Goal: Information Seeking & Learning: Learn about a topic

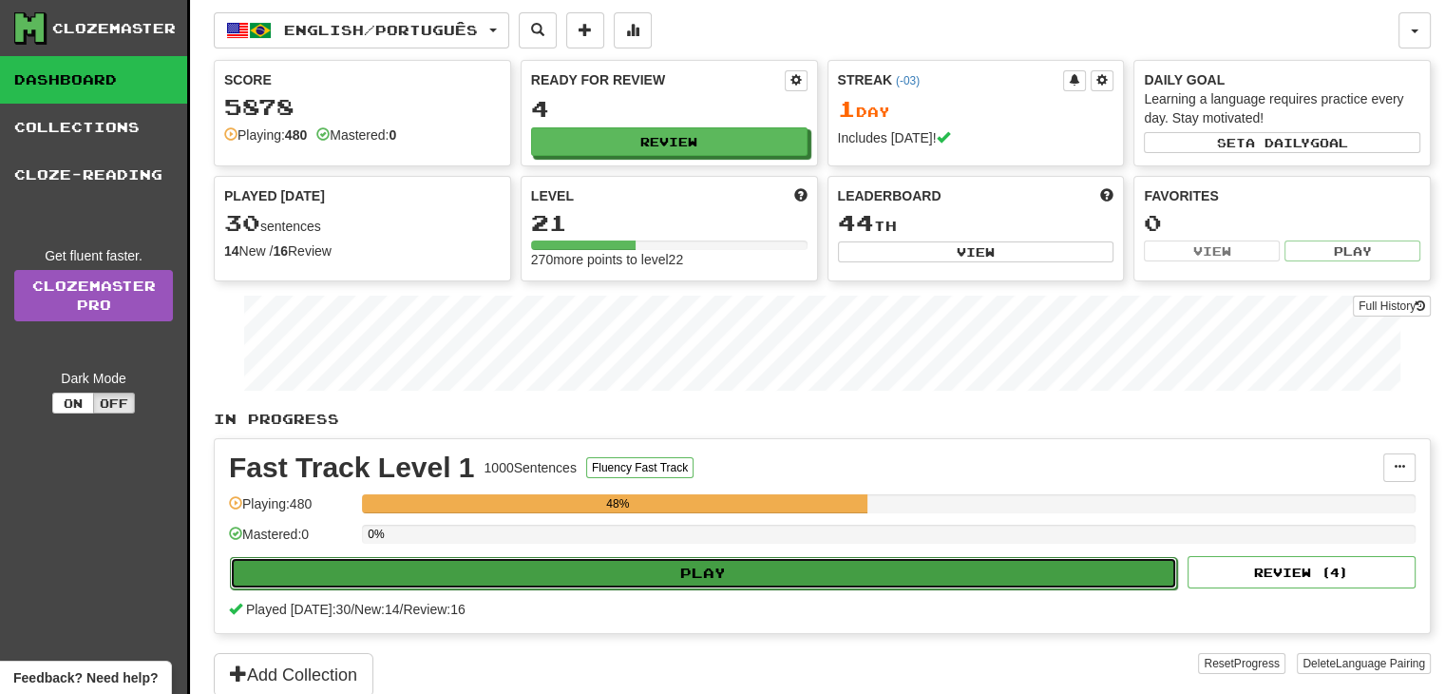
click at [444, 580] on button "Play" at bounding box center [703, 573] width 947 height 32
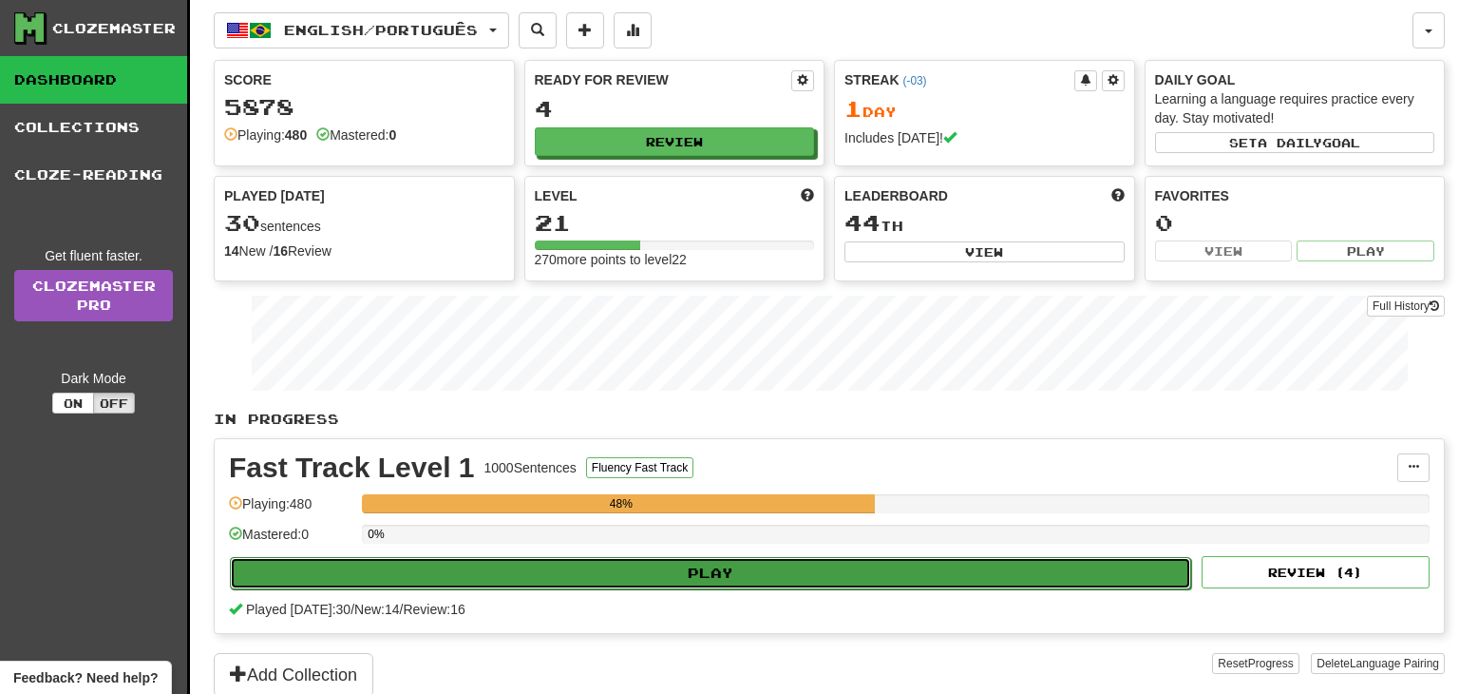
select select "**"
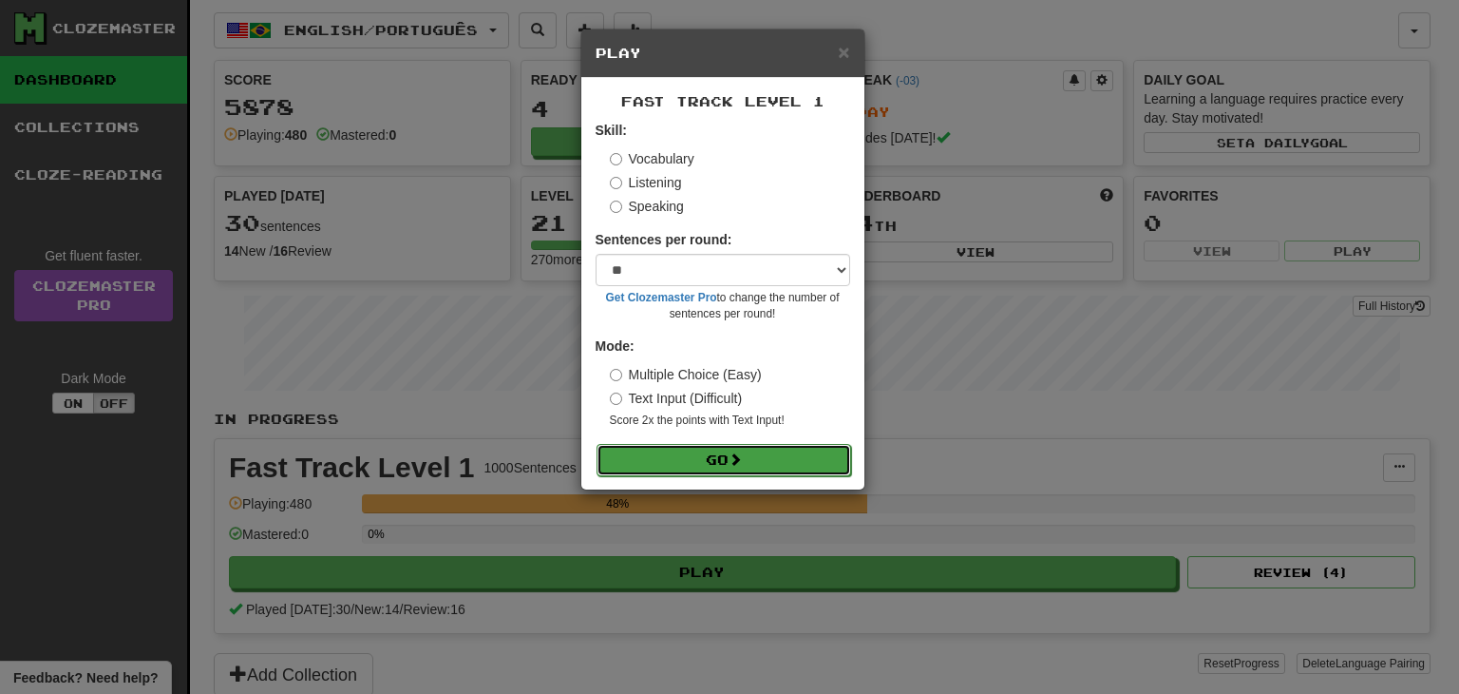
click at [674, 450] on button "Go" at bounding box center [724, 460] width 255 height 32
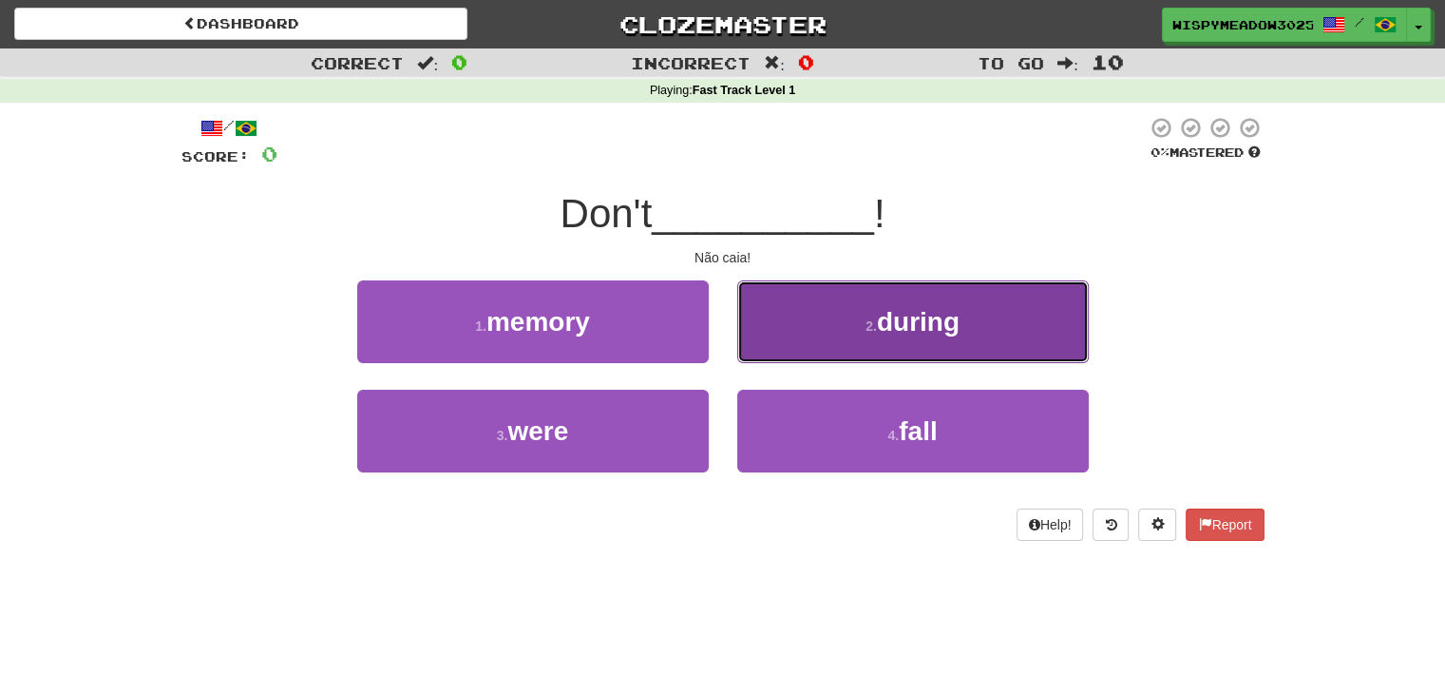
click at [916, 351] on button "2 . during" at bounding box center [913, 321] width 352 height 83
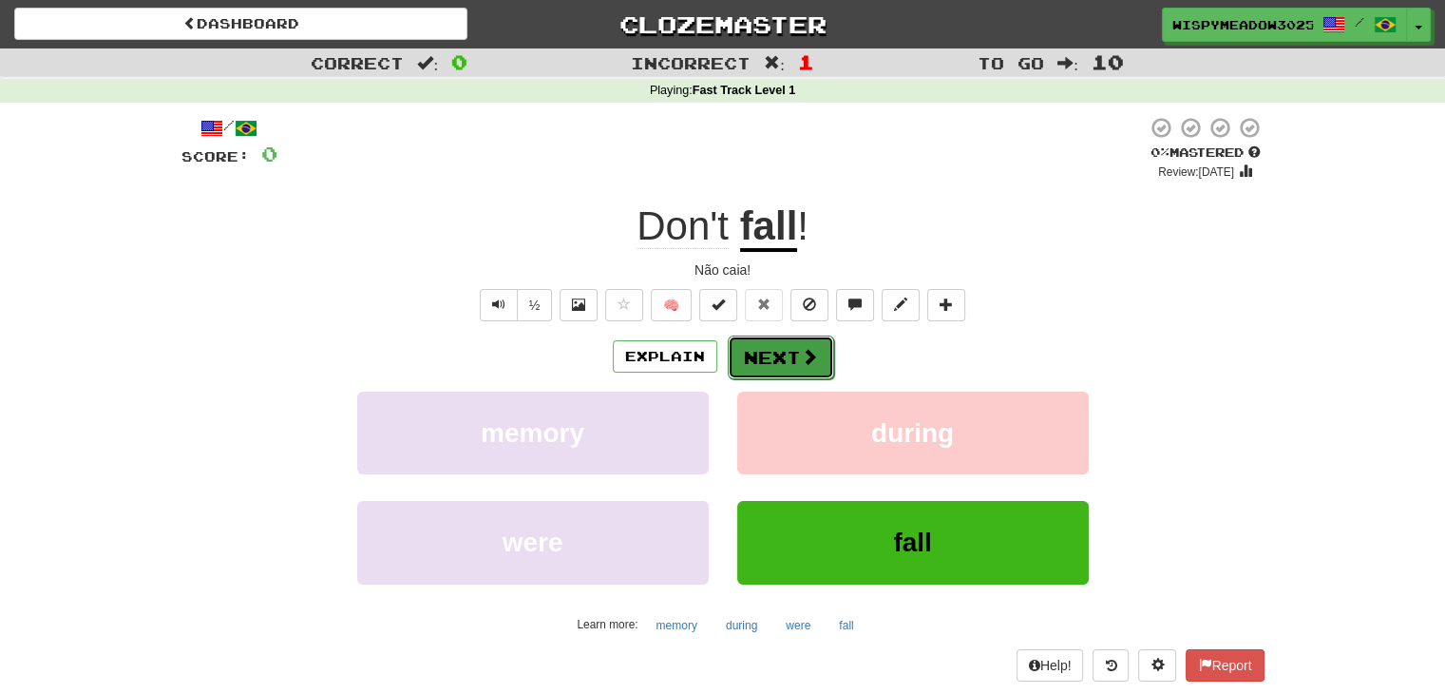
click at [758, 371] on button "Next" at bounding box center [781, 357] width 106 height 44
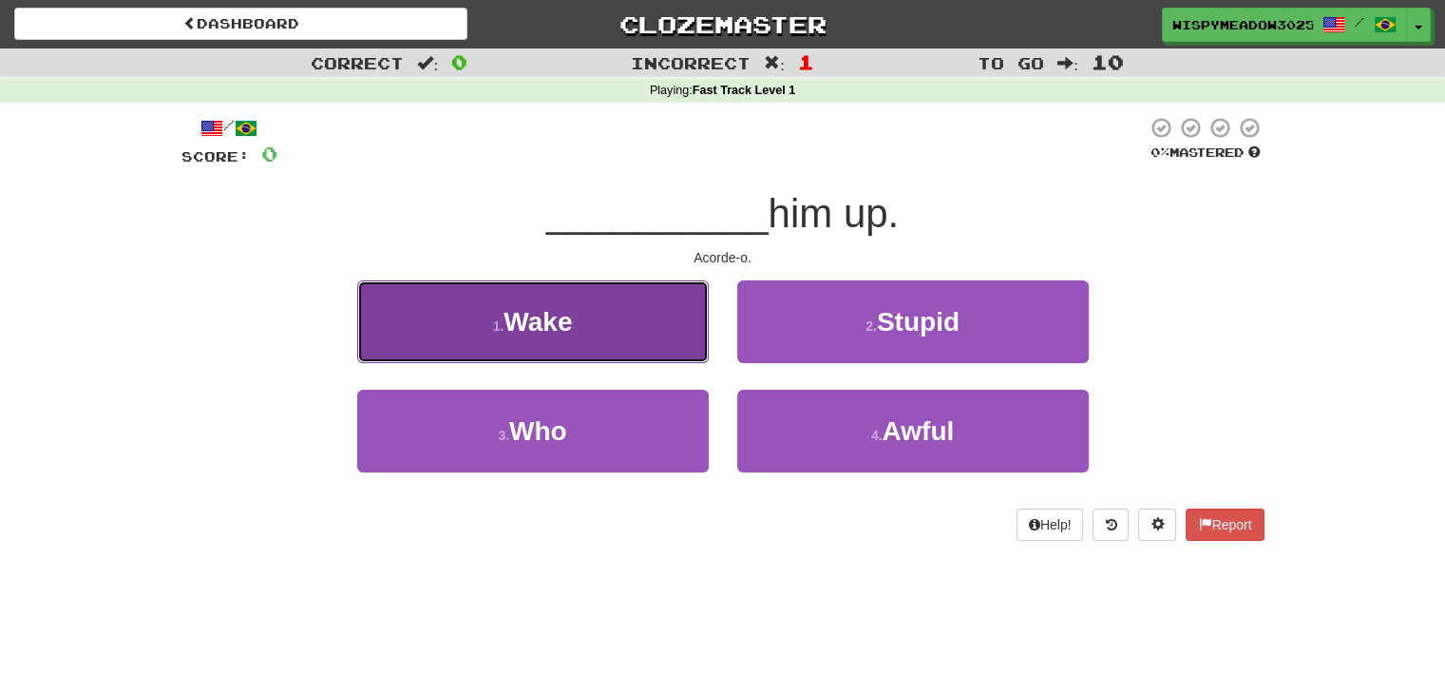
click at [493, 345] on button "1 . Wake" at bounding box center [533, 321] width 352 height 83
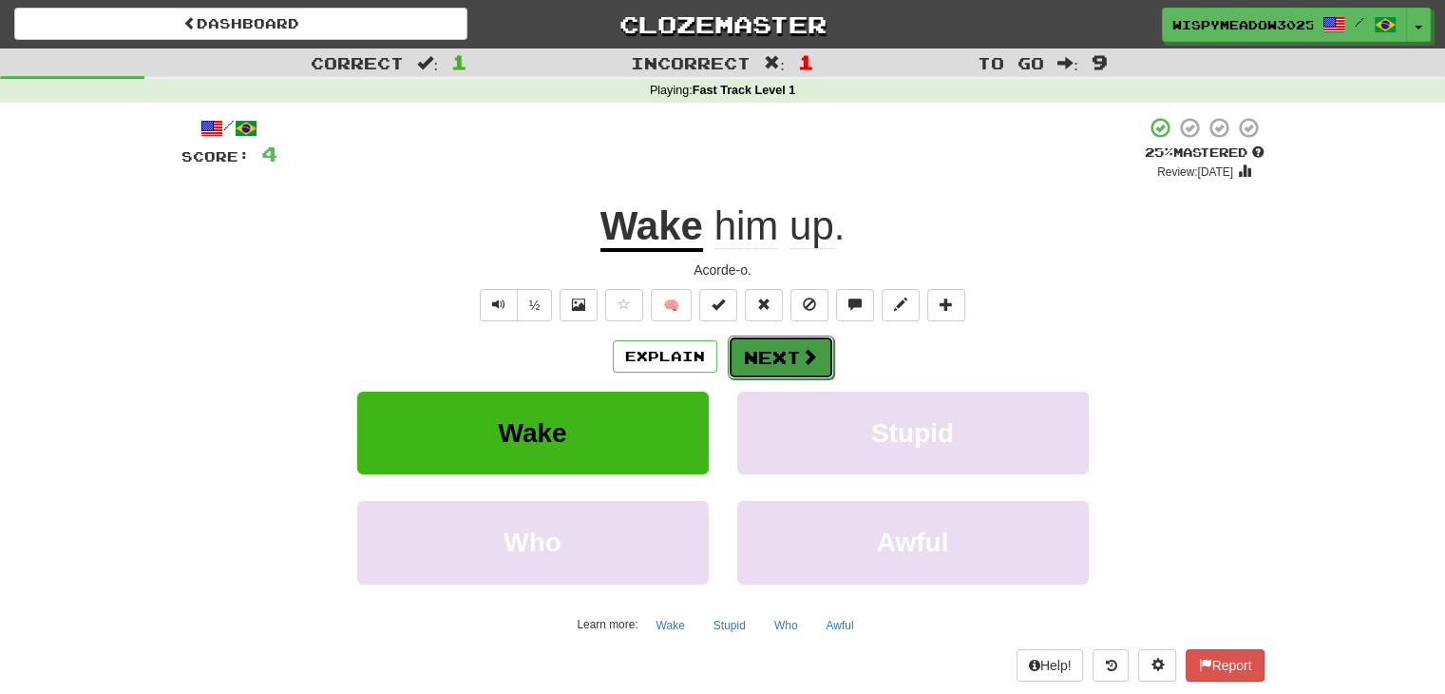
click at [778, 352] on button "Next" at bounding box center [781, 357] width 106 height 44
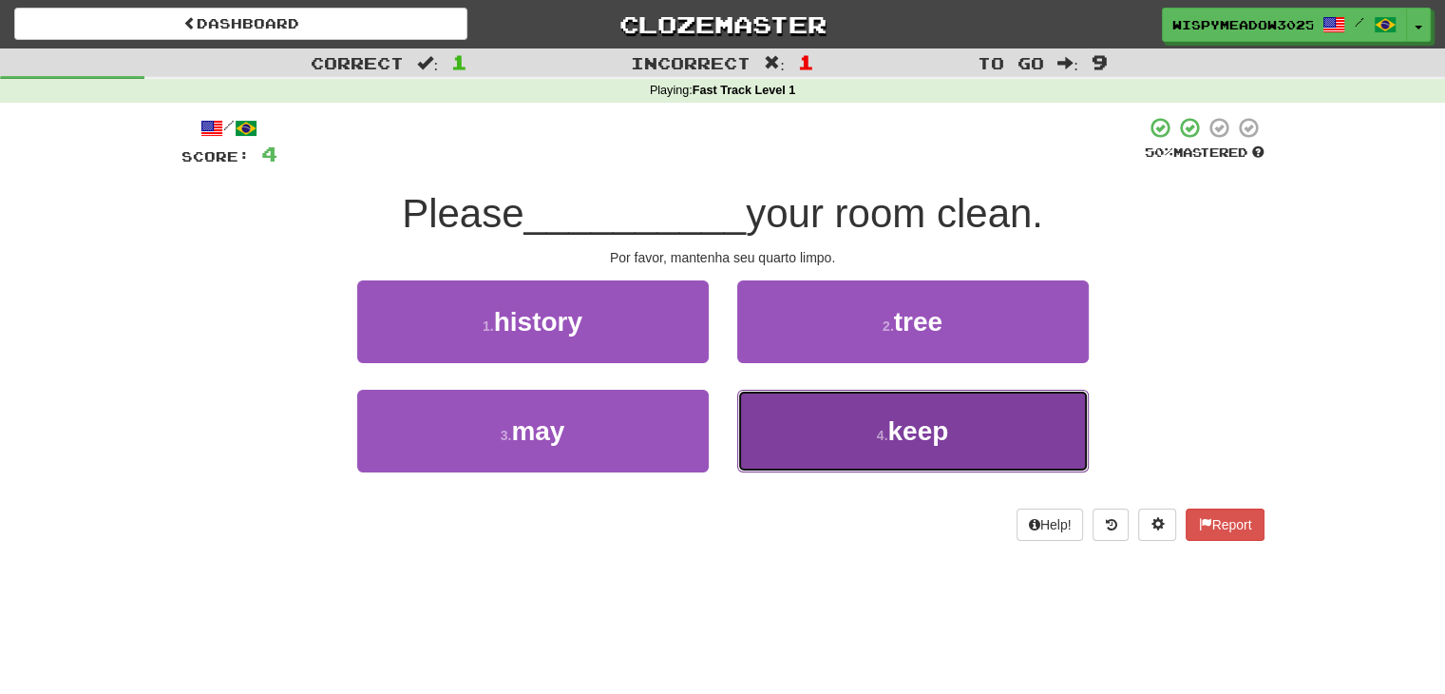
click at [809, 421] on button "4 . keep" at bounding box center [913, 431] width 352 height 83
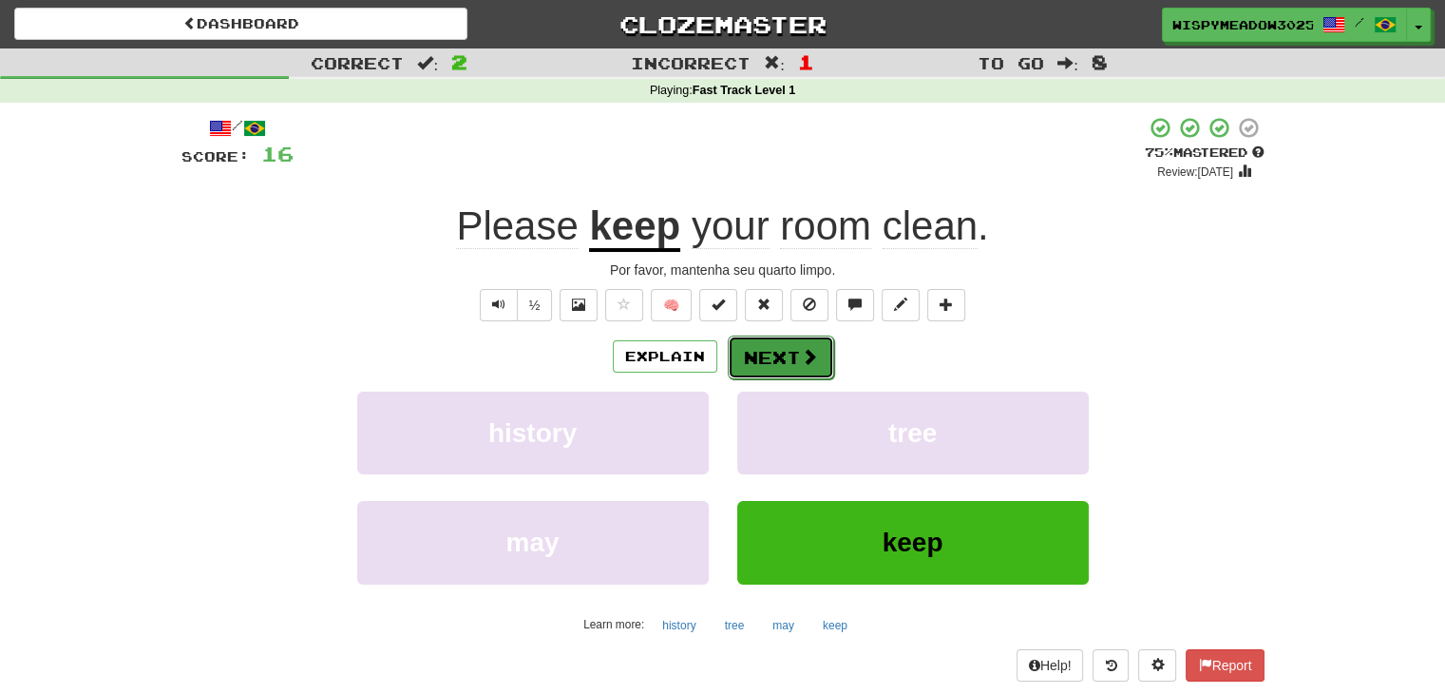
click at [781, 354] on button "Next" at bounding box center [781, 357] width 106 height 44
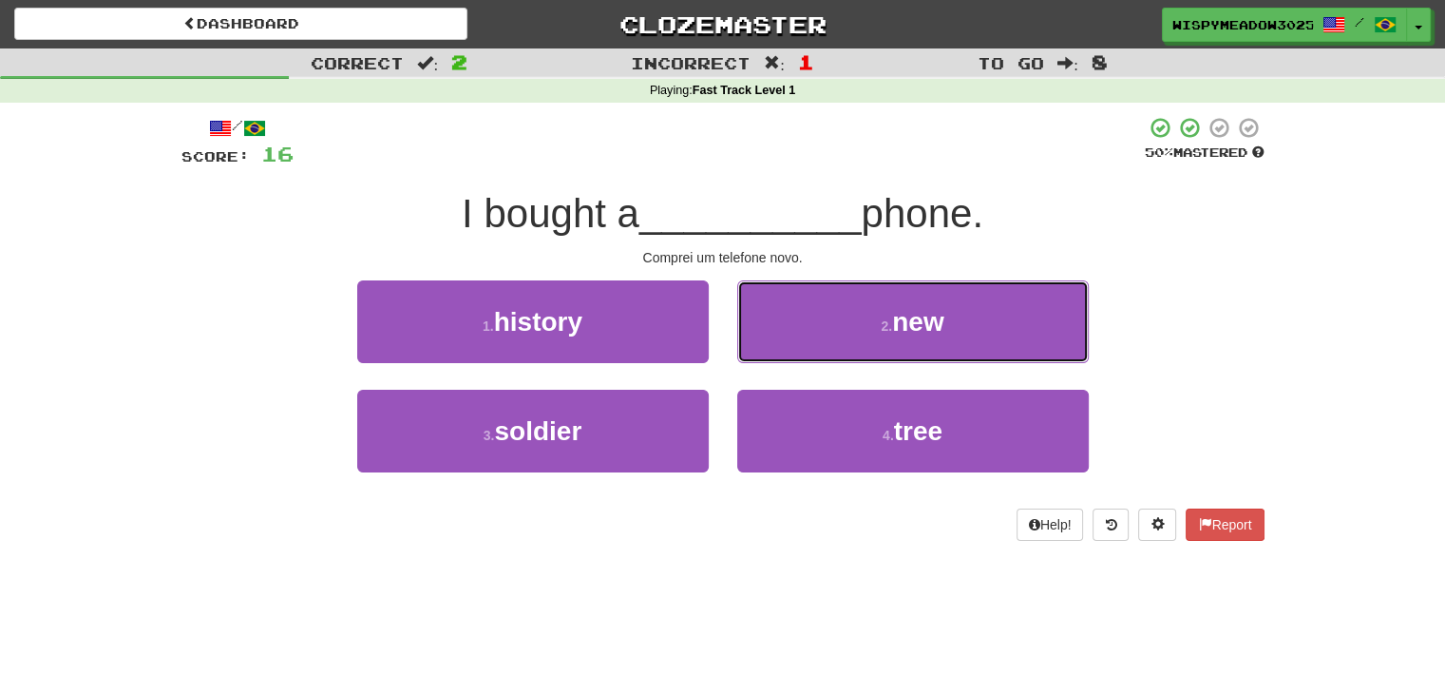
click at [781, 354] on button "2 . new" at bounding box center [913, 321] width 352 height 83
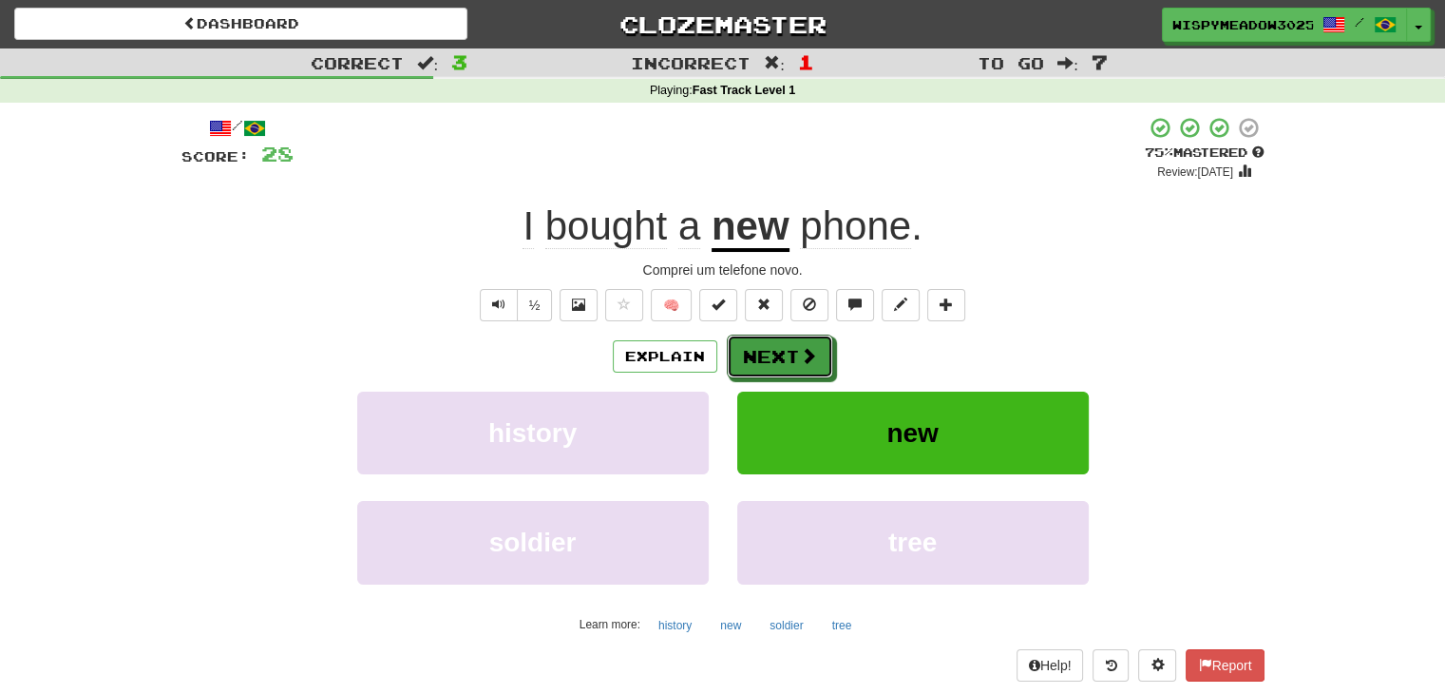
click at [781, 354] on button "Next" at bounding box center [780, 356] width 106 height 44
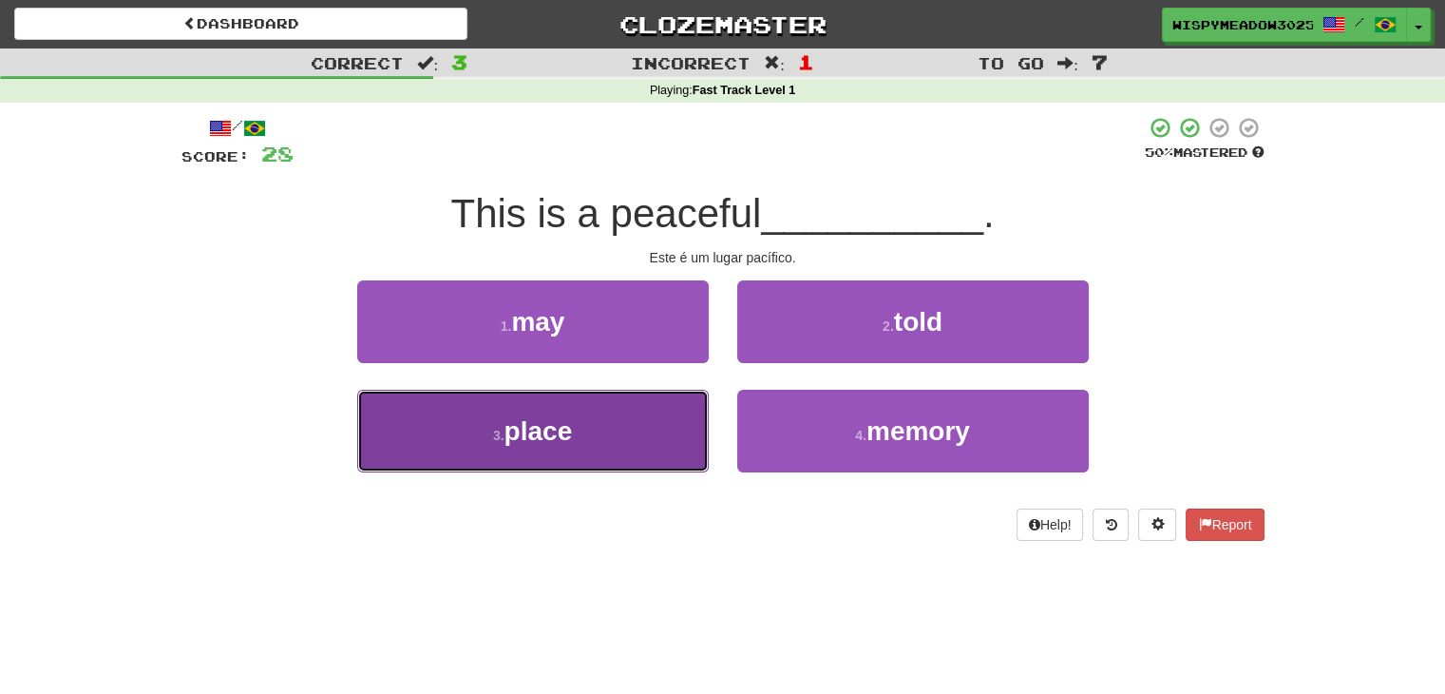
click at [599, 456] on button "3 . place" at bounding box center [533, 431] width 352 height 83
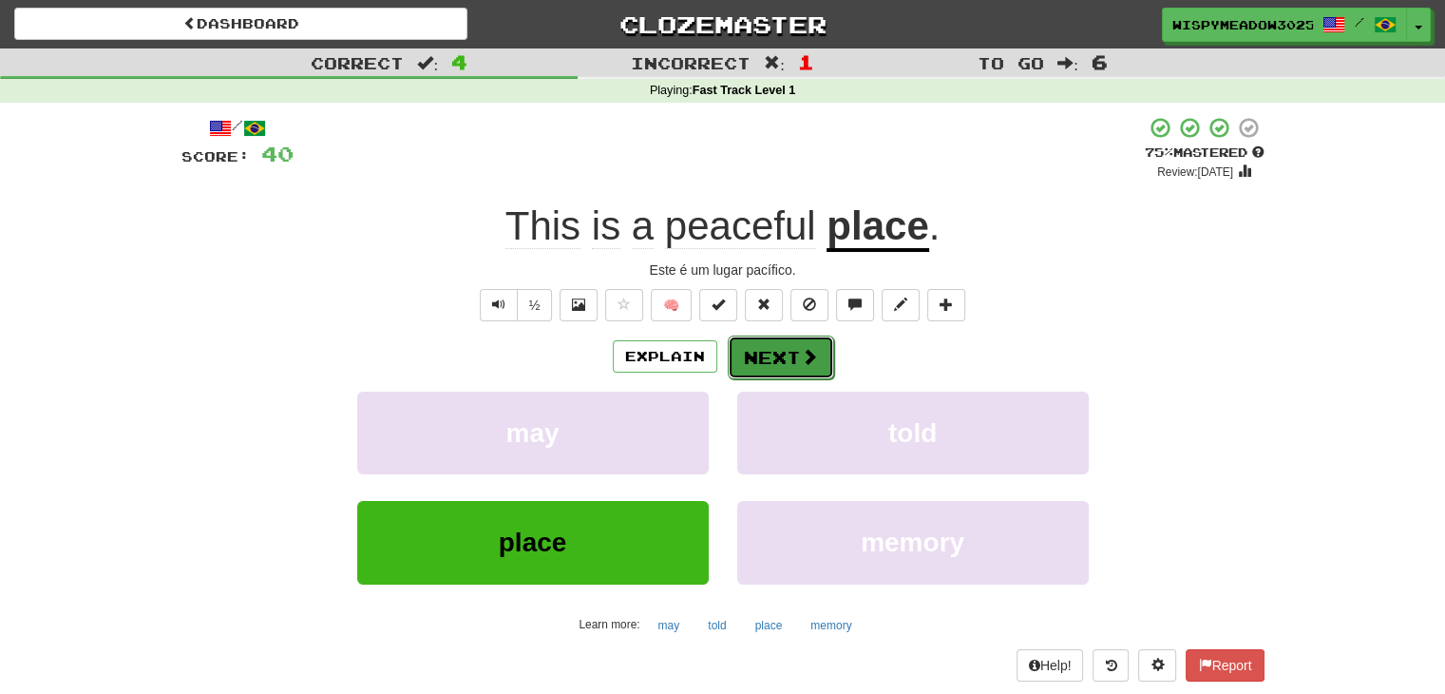
click at [783, 347] on button "Next" at bounding box center [781, 357] width 106 height 44
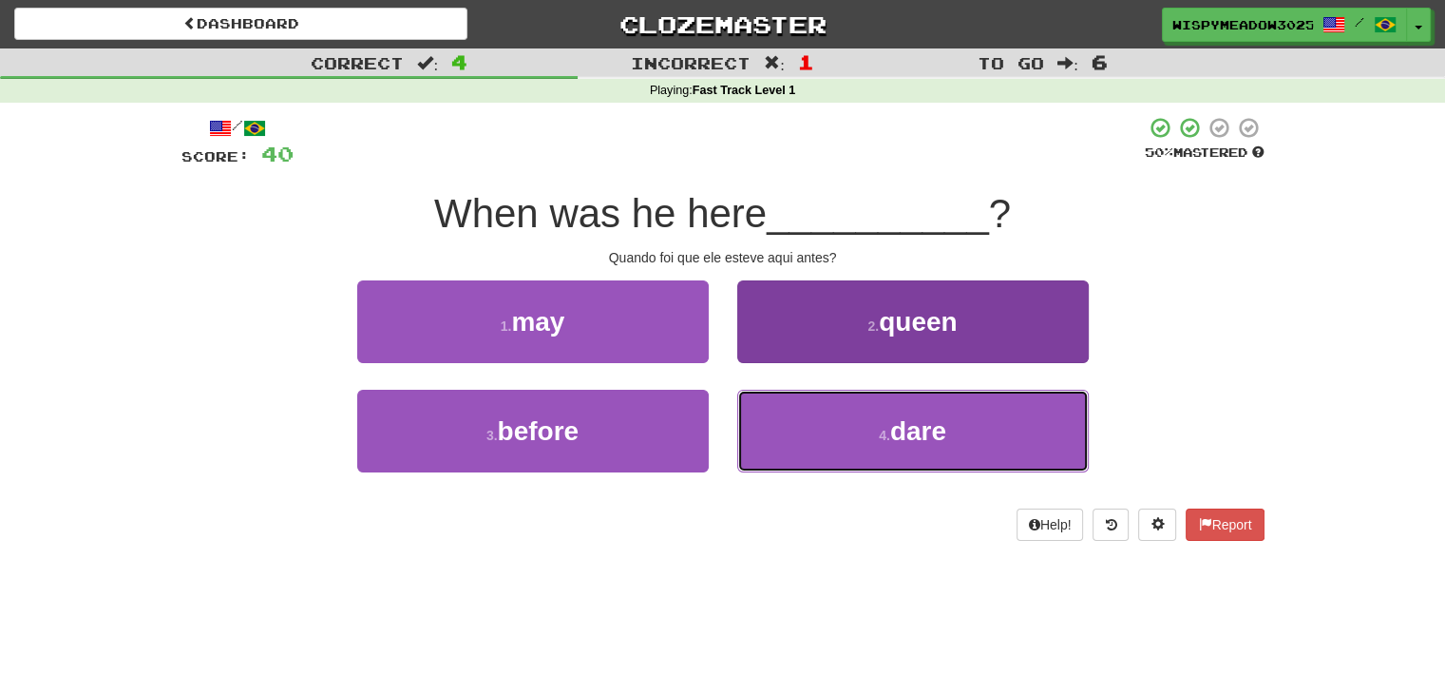
click at [794, 414] on button "4 . dare" at bounding box center [913, 431] width 352 height 83
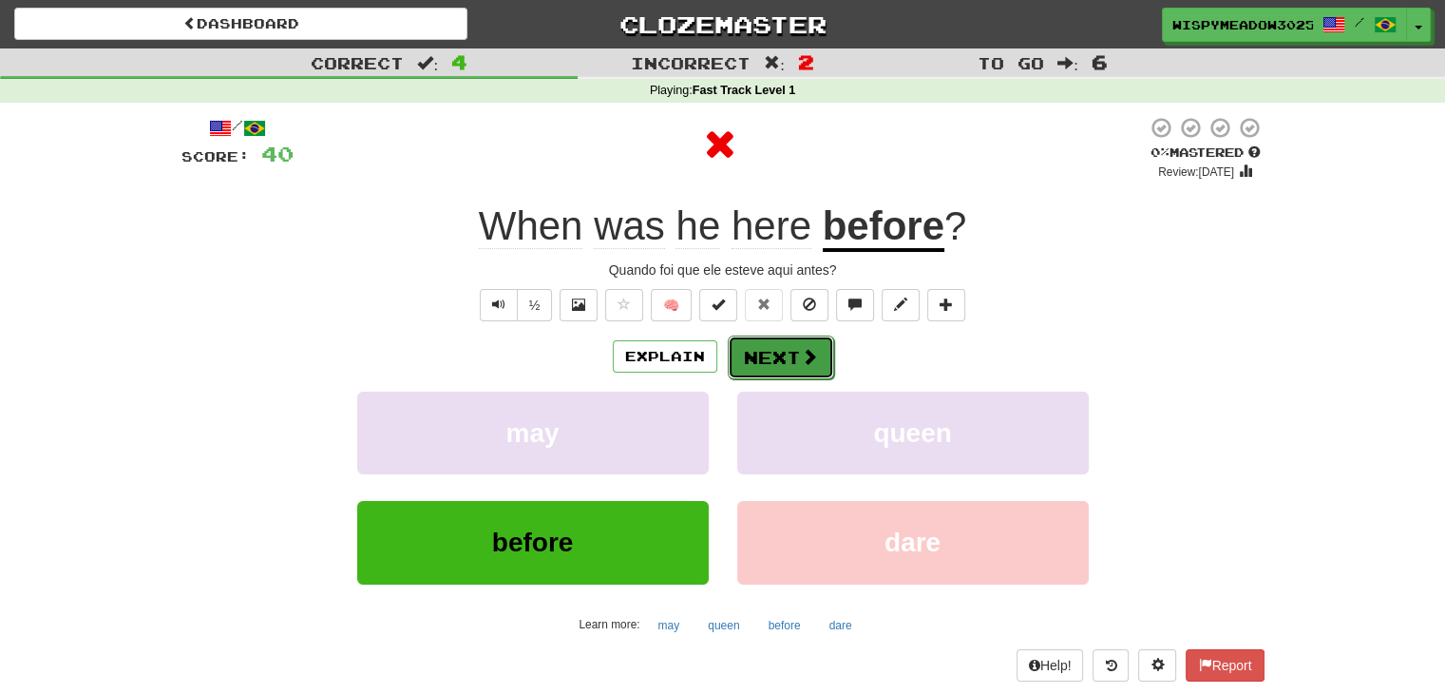
click at [779, 358] on button "Next" at bounding box center [781, 357] width 106 height 44
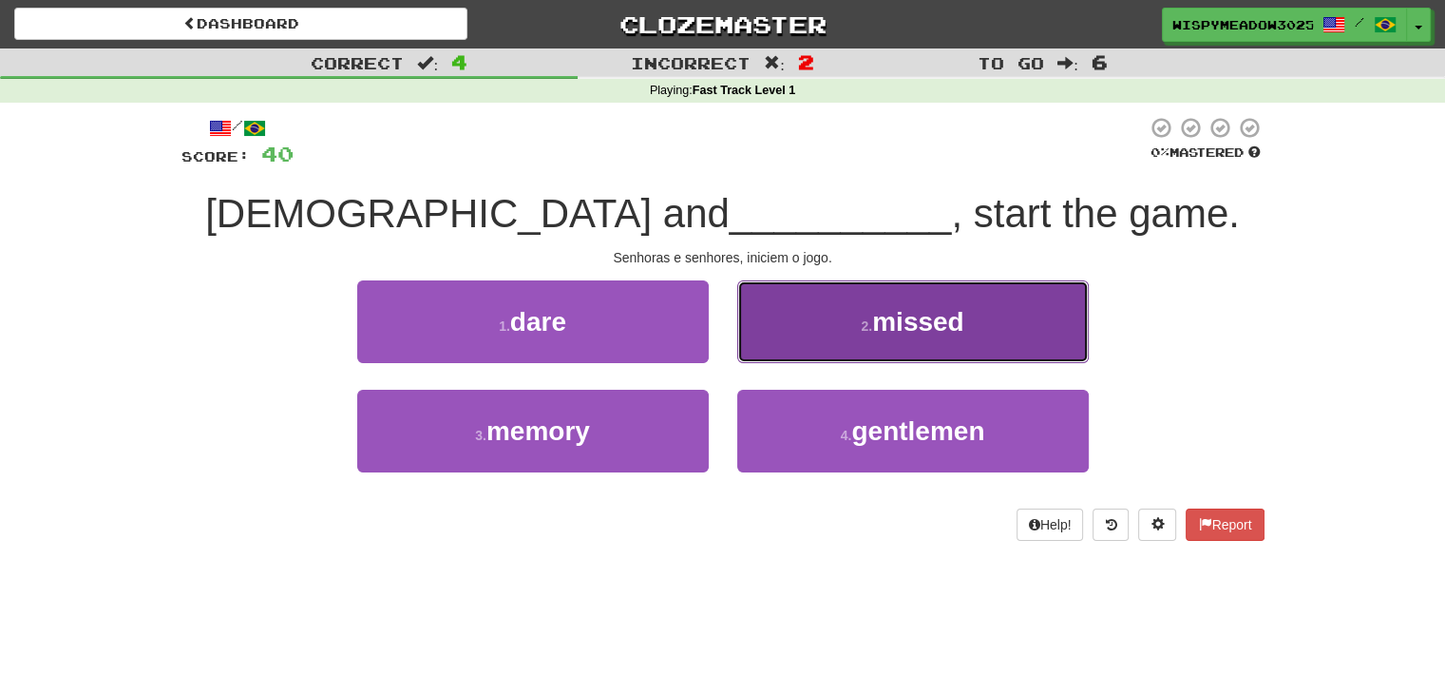
click at [831, 334] on button "2 . missed" at bounding box center [913, 321] width 352 height 83
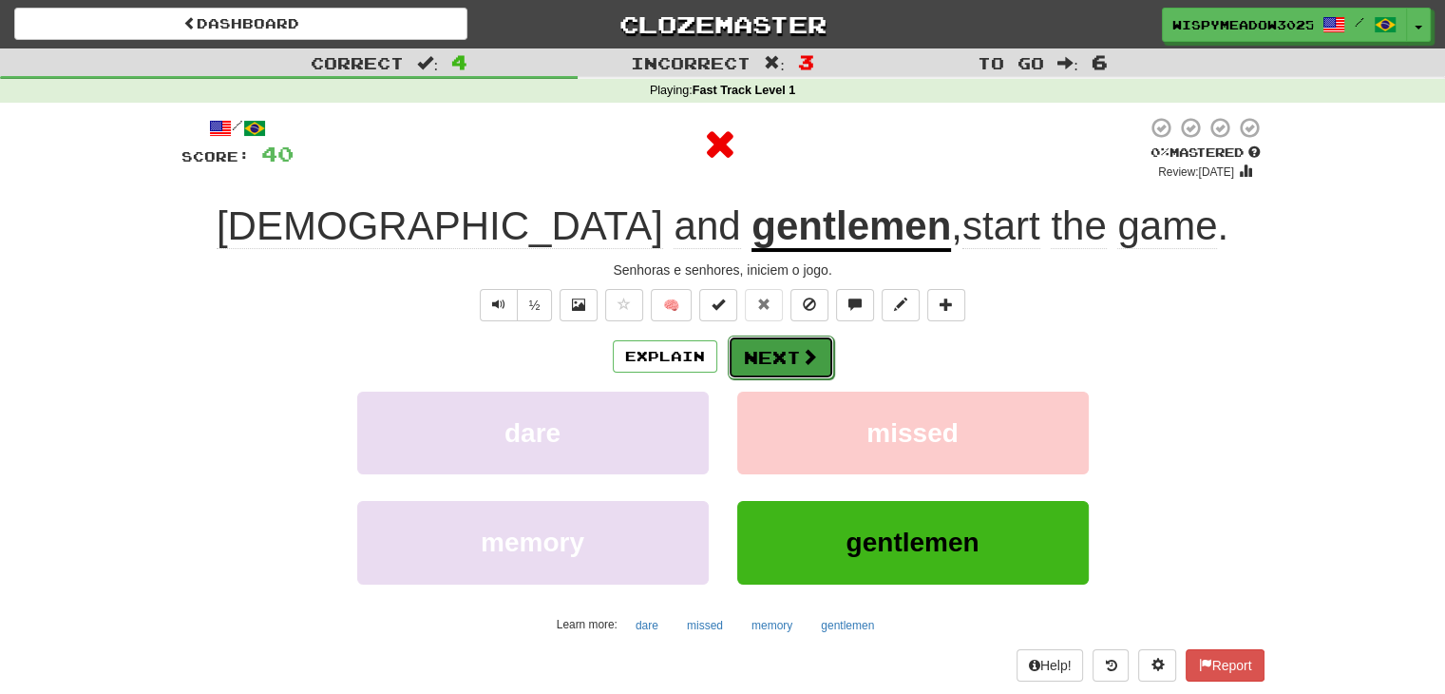
click at [823, 356] on button "Next" at bounding box center [781, 357] width 106 height 44
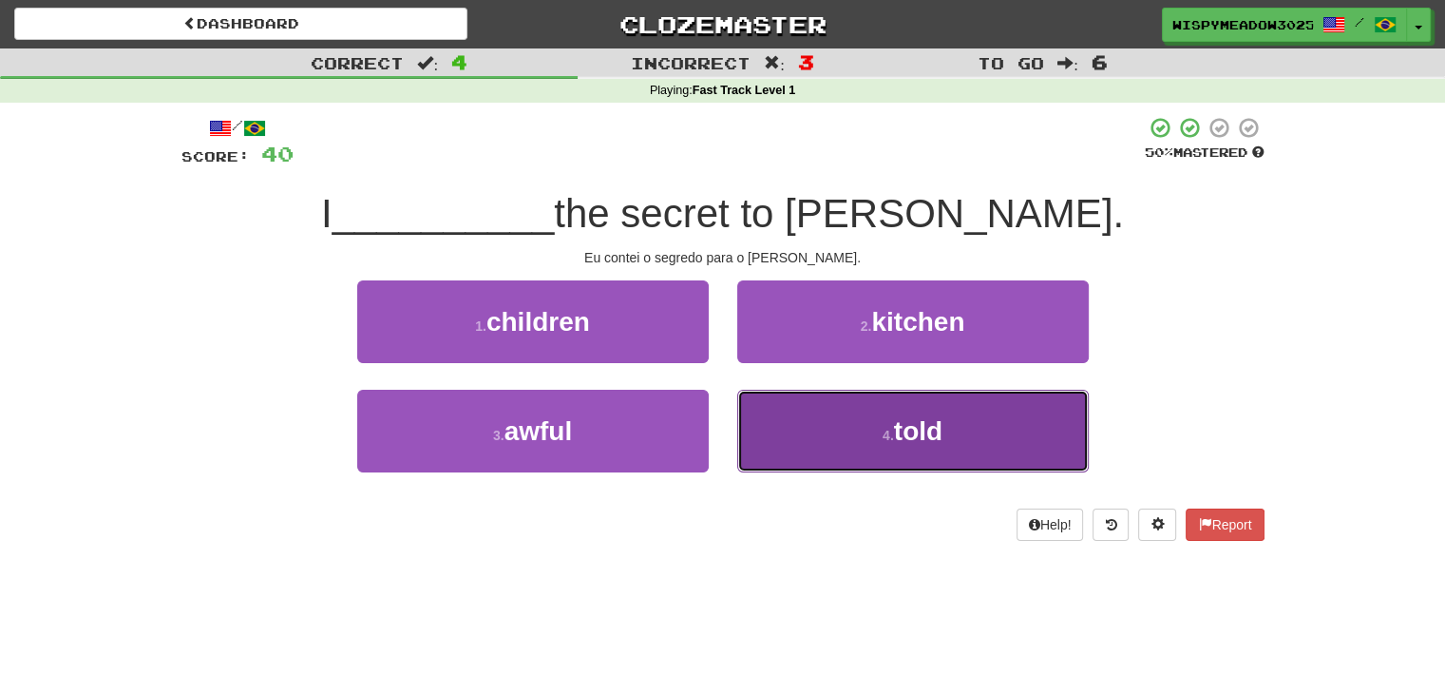
click at [841, 426] on button "4 . told" at bounding box center [913, 431] width 352 height 83
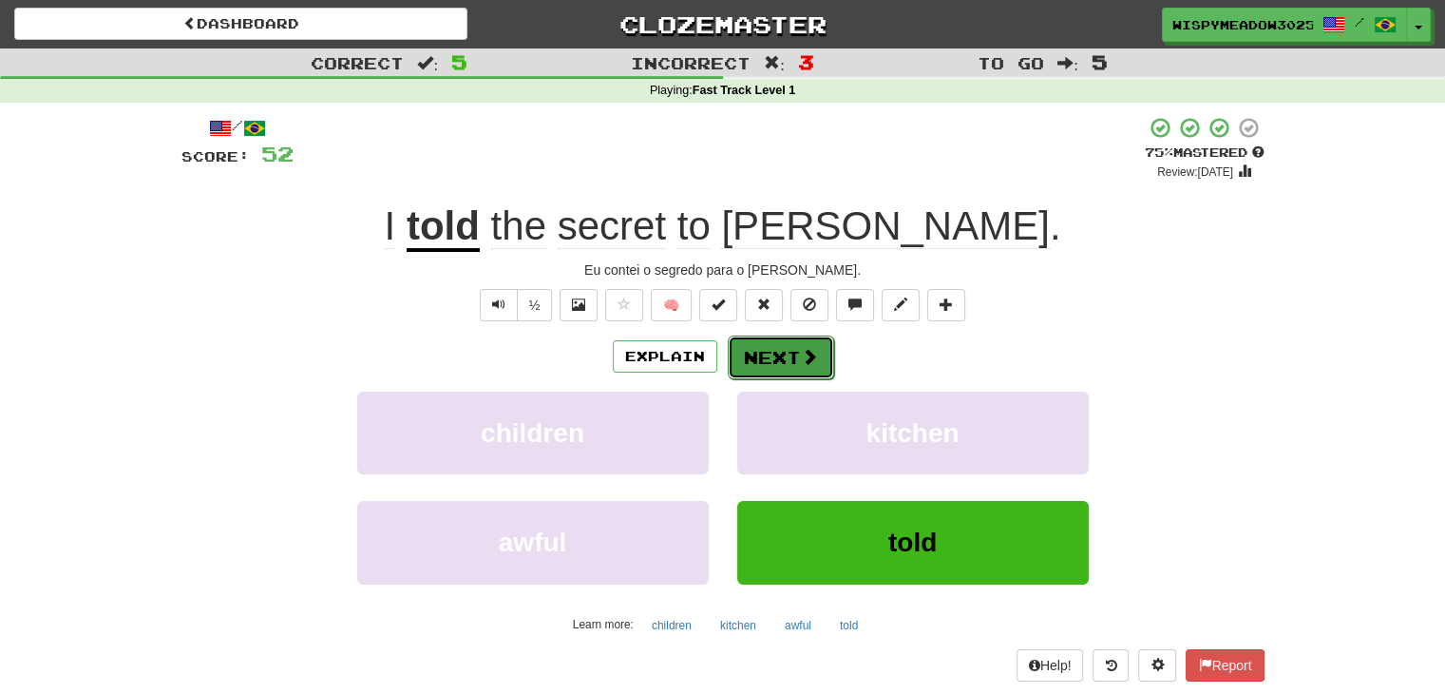
click at [802, 360] on span at bounding box center [809, 356] width 17 height 17
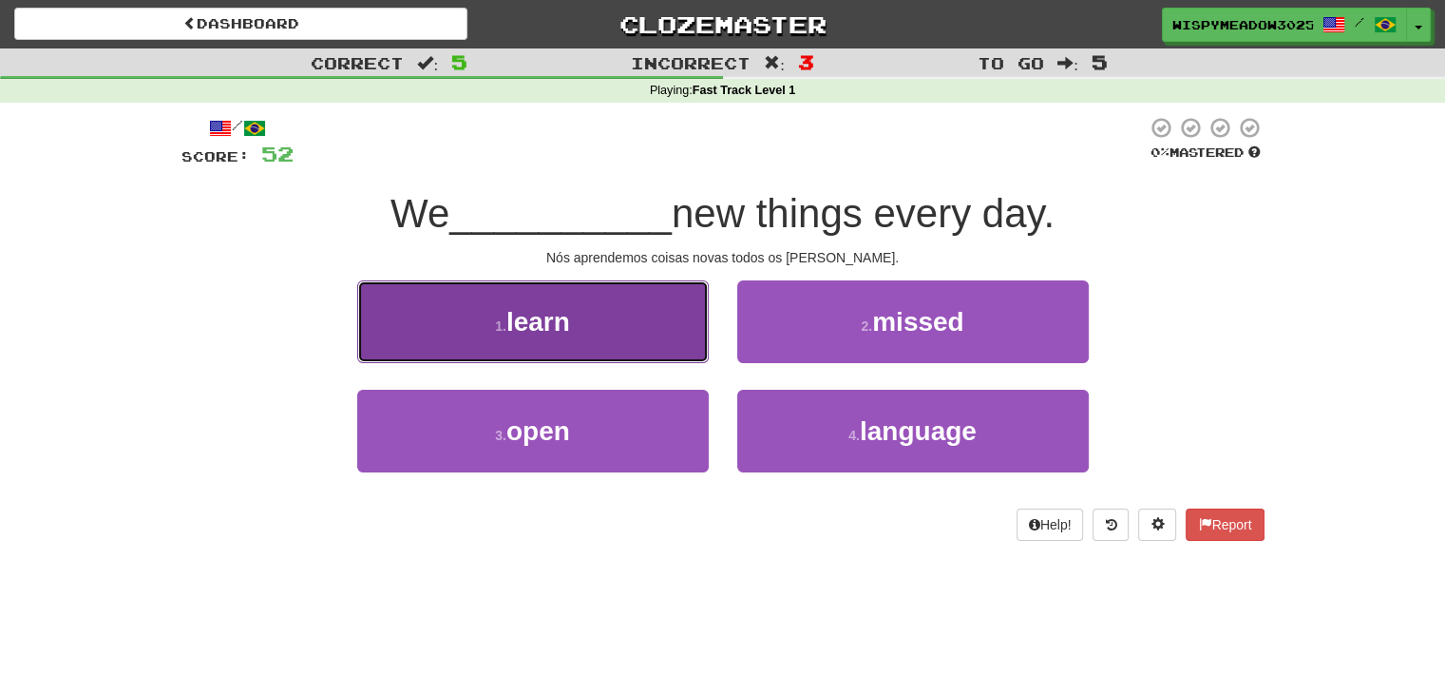
click at [691, 333] on button "1 . learn" at bounding box center [533, 321] width 352 height 83
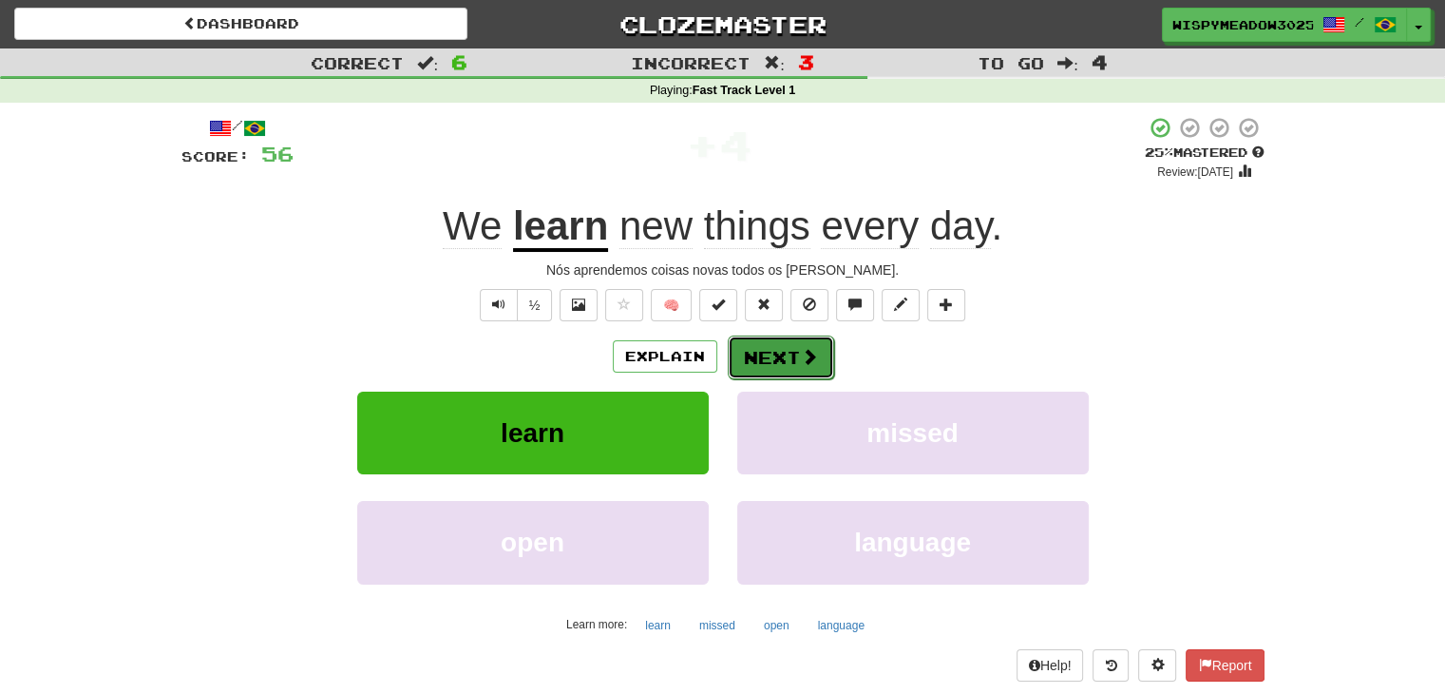
click at [794, 346] on button "Next" at bounding box center [781, 357] width 106 height 44
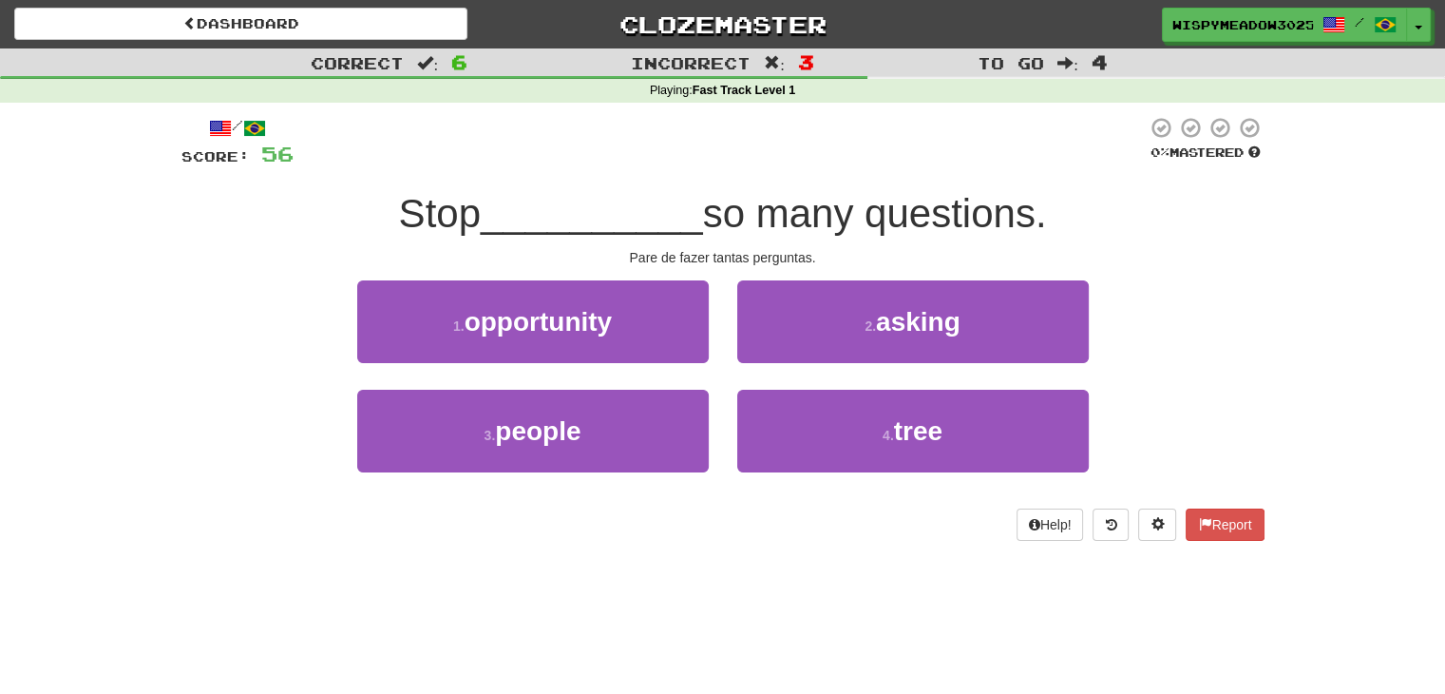
click at [790, 368] on div "2 . asking" at bounding box center [913, 334] width 380 height 109
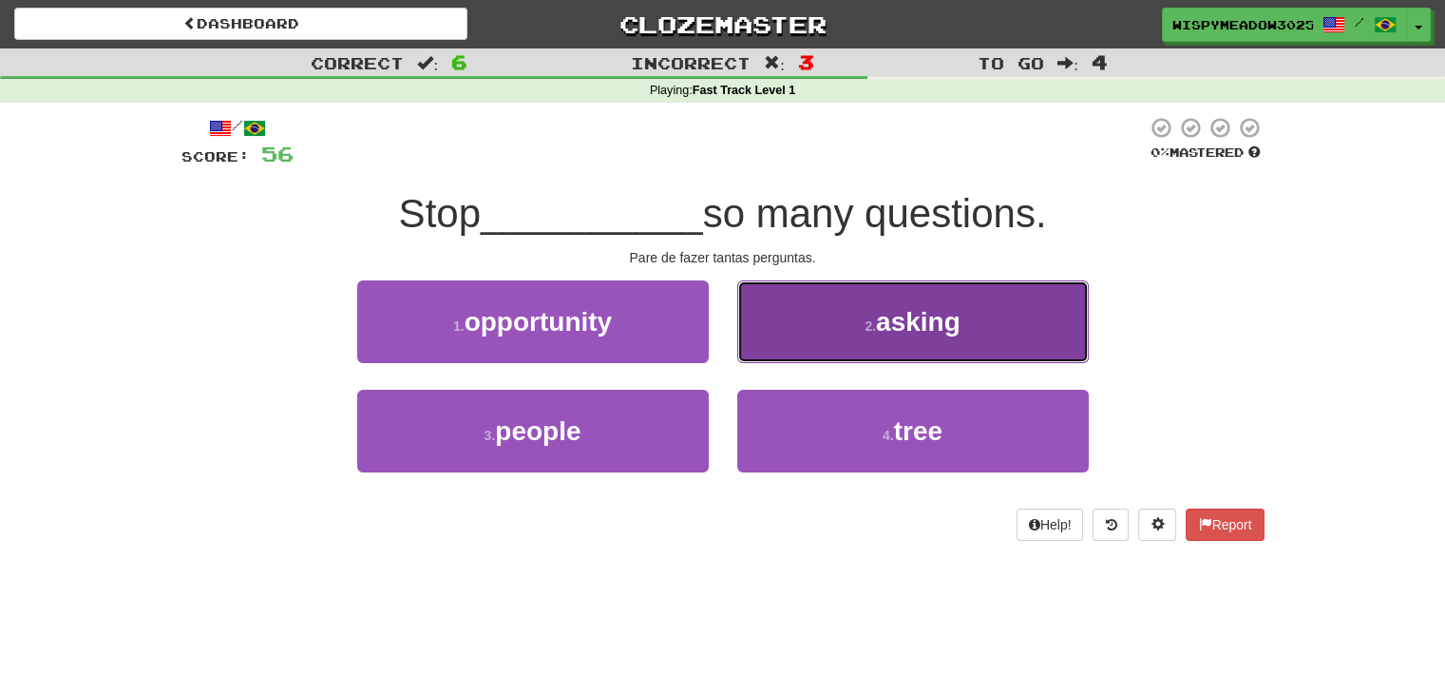
click at [806, 342] on button "2 . asking" at bounding box center [913, 321] width 352 height 83
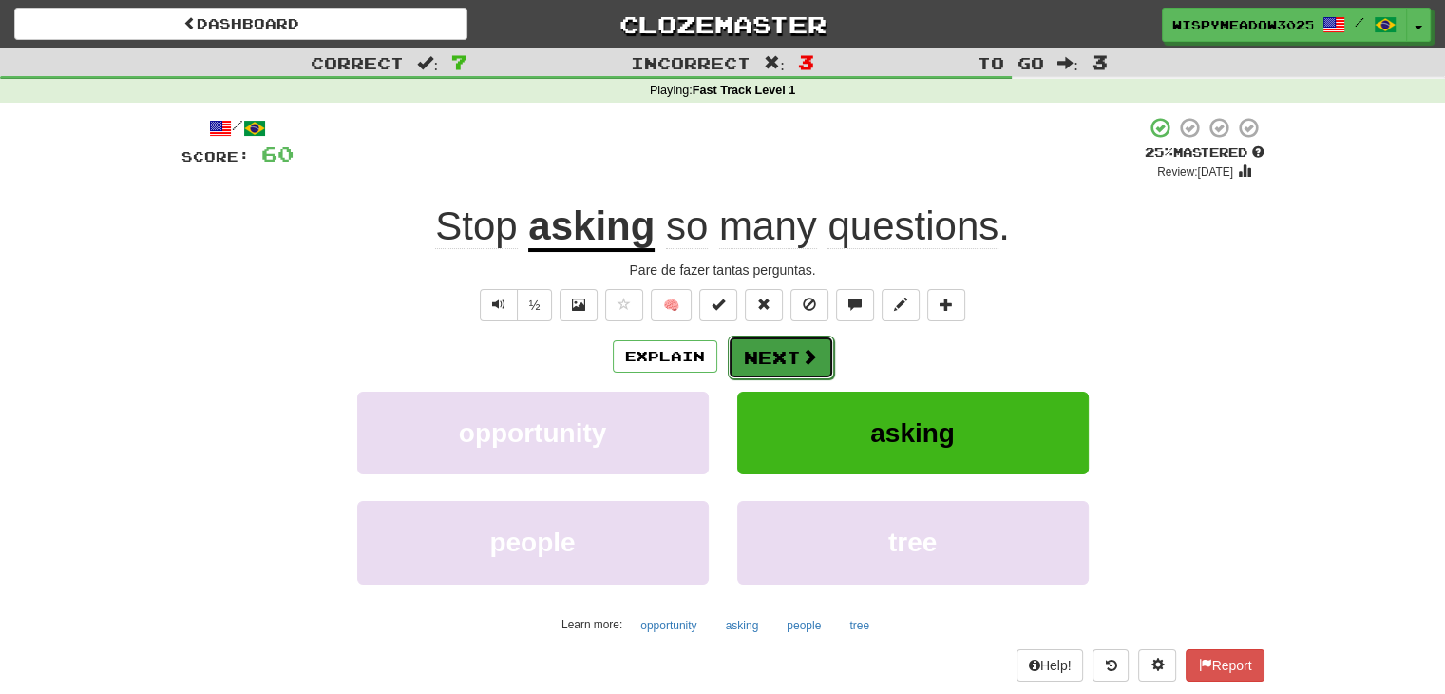
click at [807, 352] on span at bounding box center [809, 356] width 17 height 17
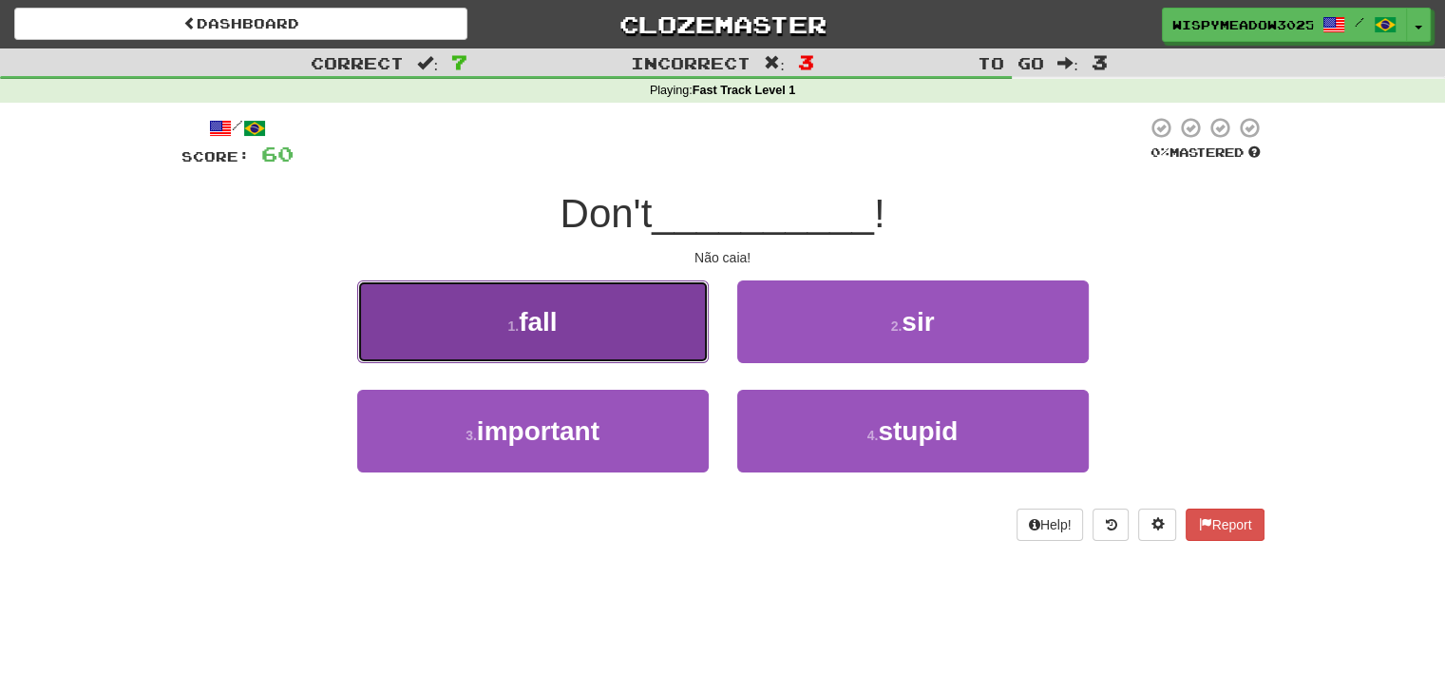
click at [658, 337] on button "1 . fall" at bounding box center [533, 321] width 352 height 83
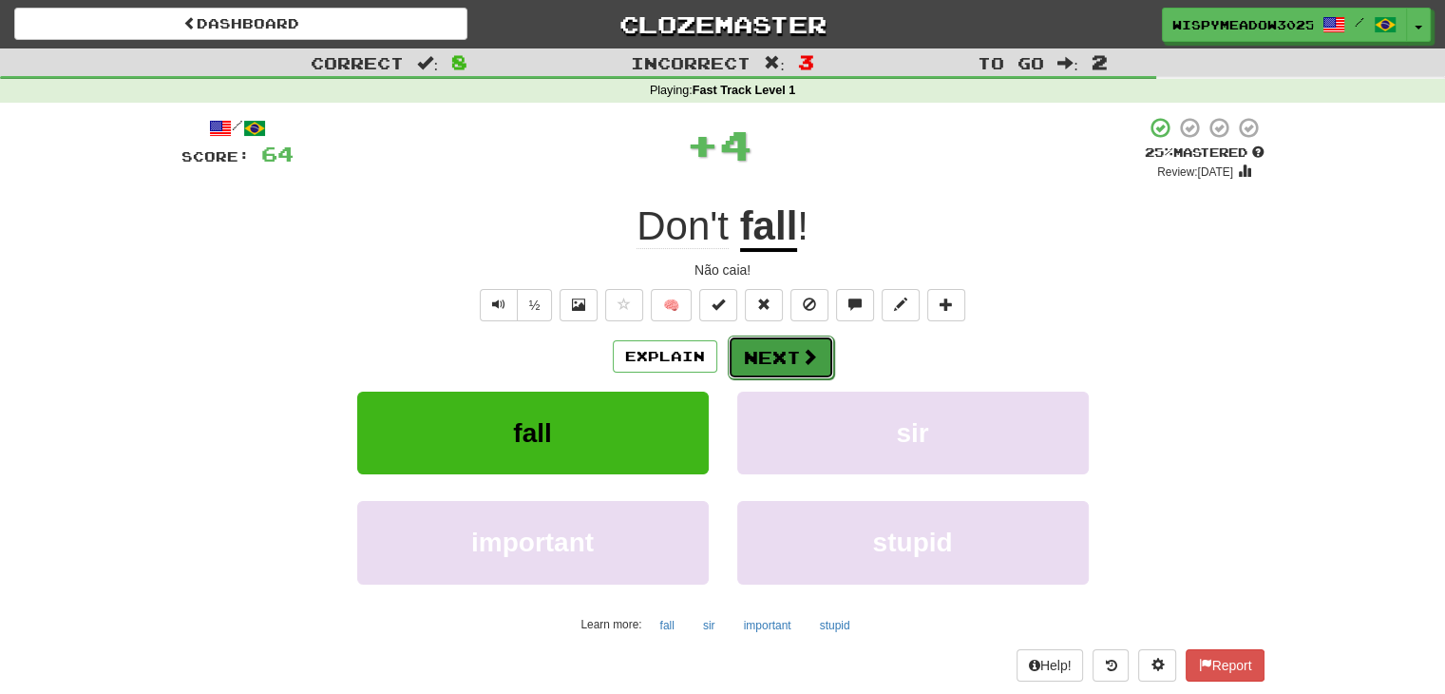
click at [744, 337] on button "Next" at bounding box center [781, 357] width 106 height 44
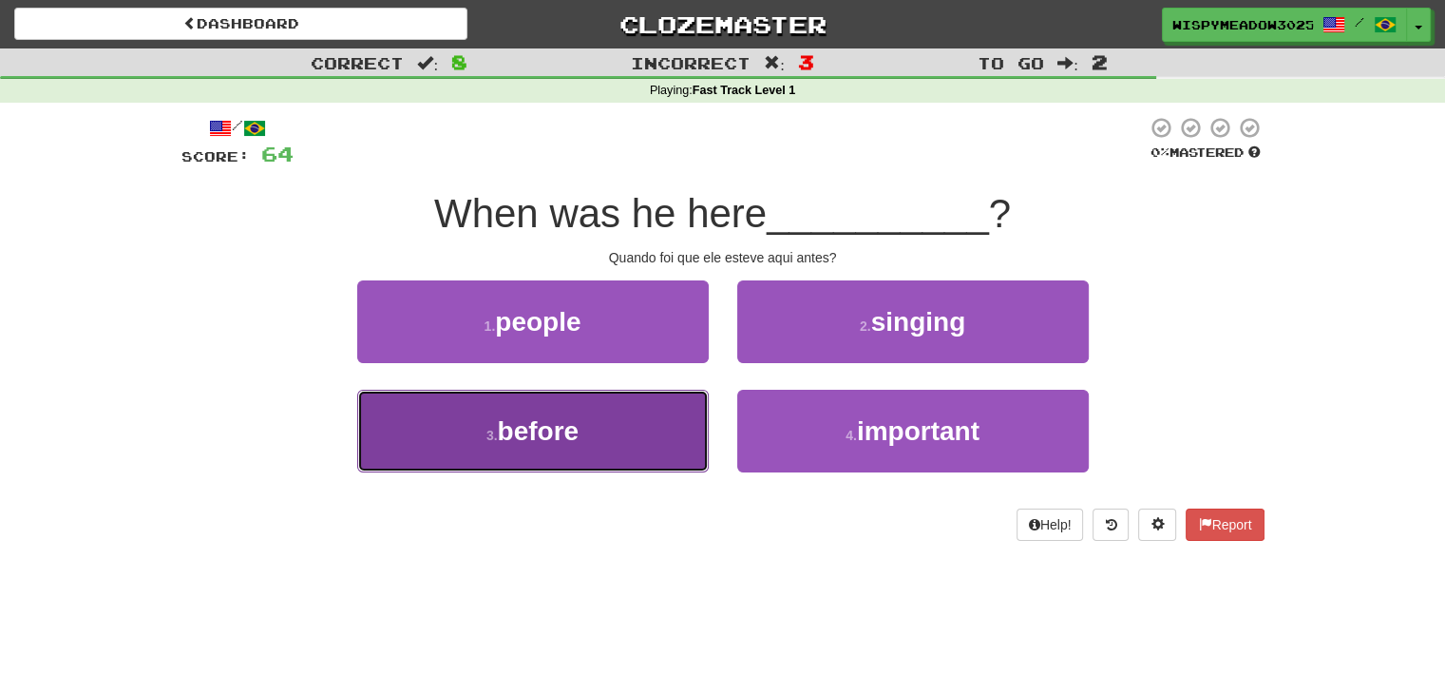
click at [661, 430] on button "3 . before" at bounding box center [533, 431] width 352 height 83
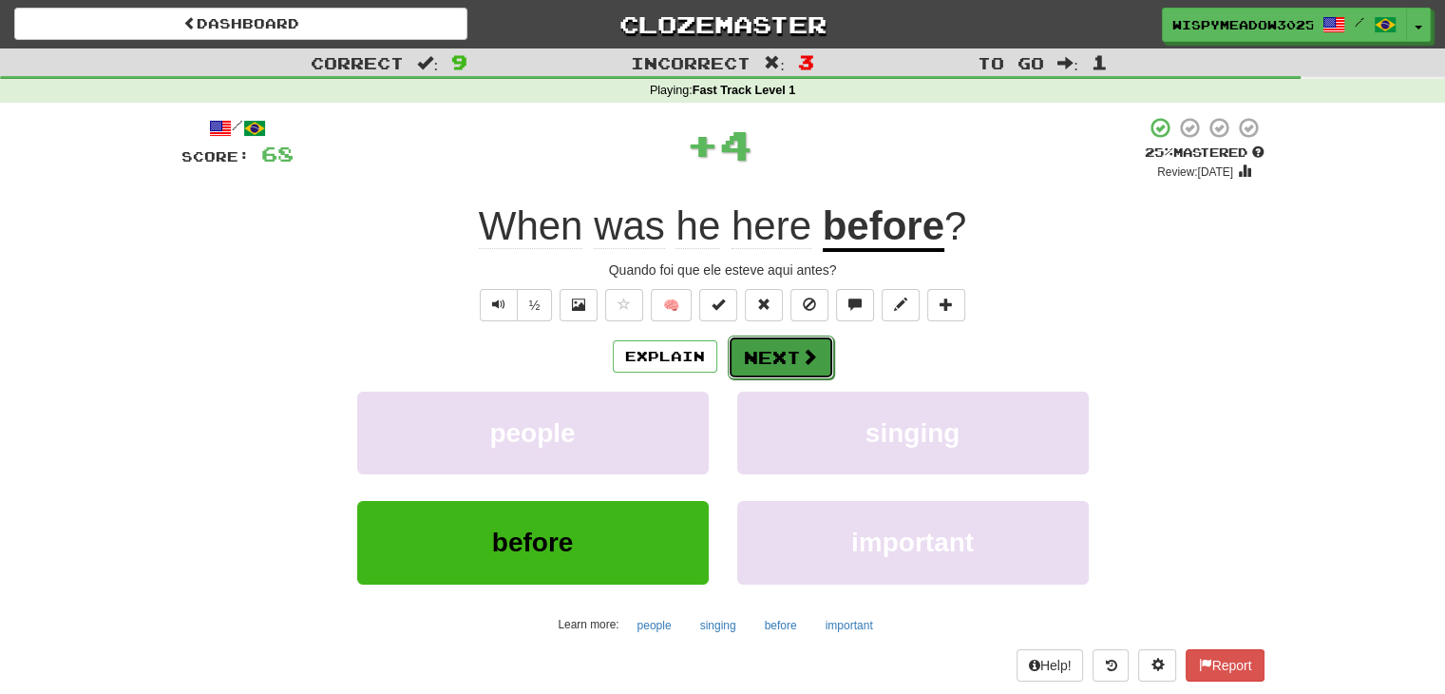
click at [760, 358] on button "Next" at bounding box center [781, 357] width 106 height 44
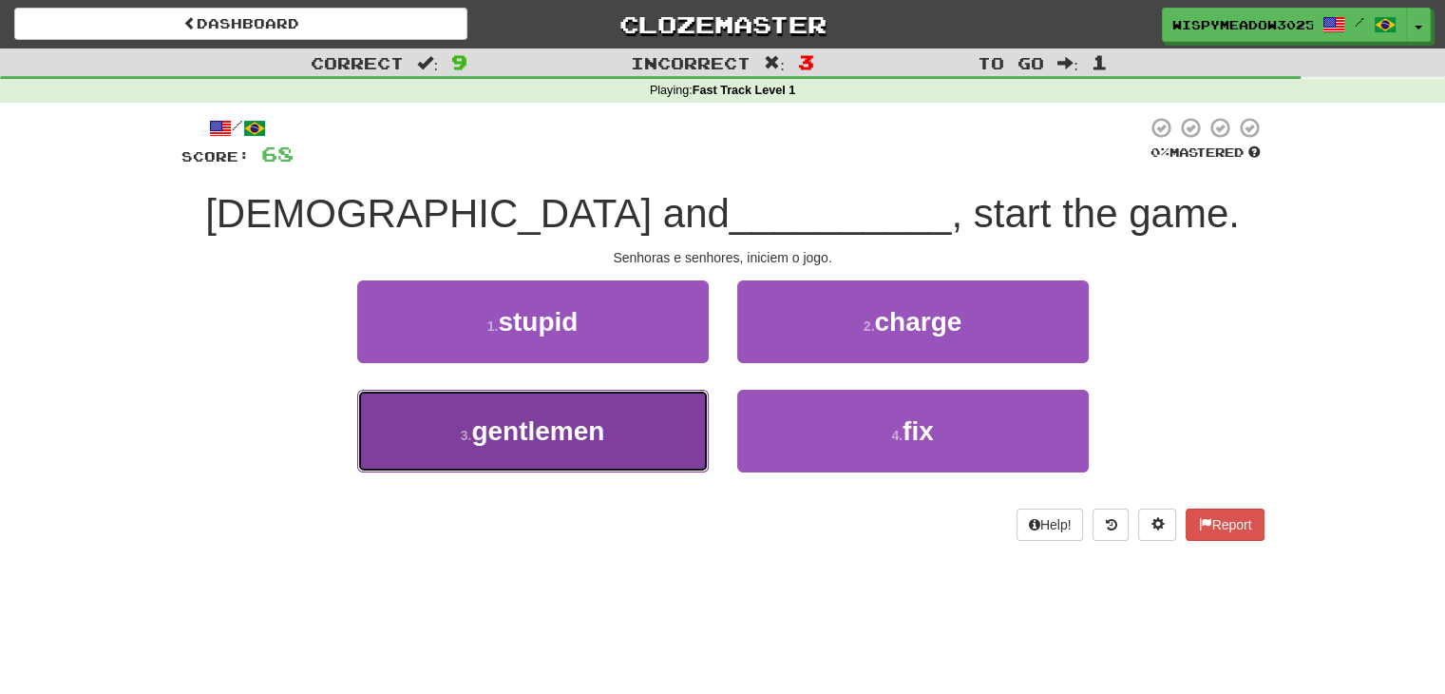
click at [671, 432] on button "3 . gentlemen" at bounding box center [533, 431] width 352 height 83
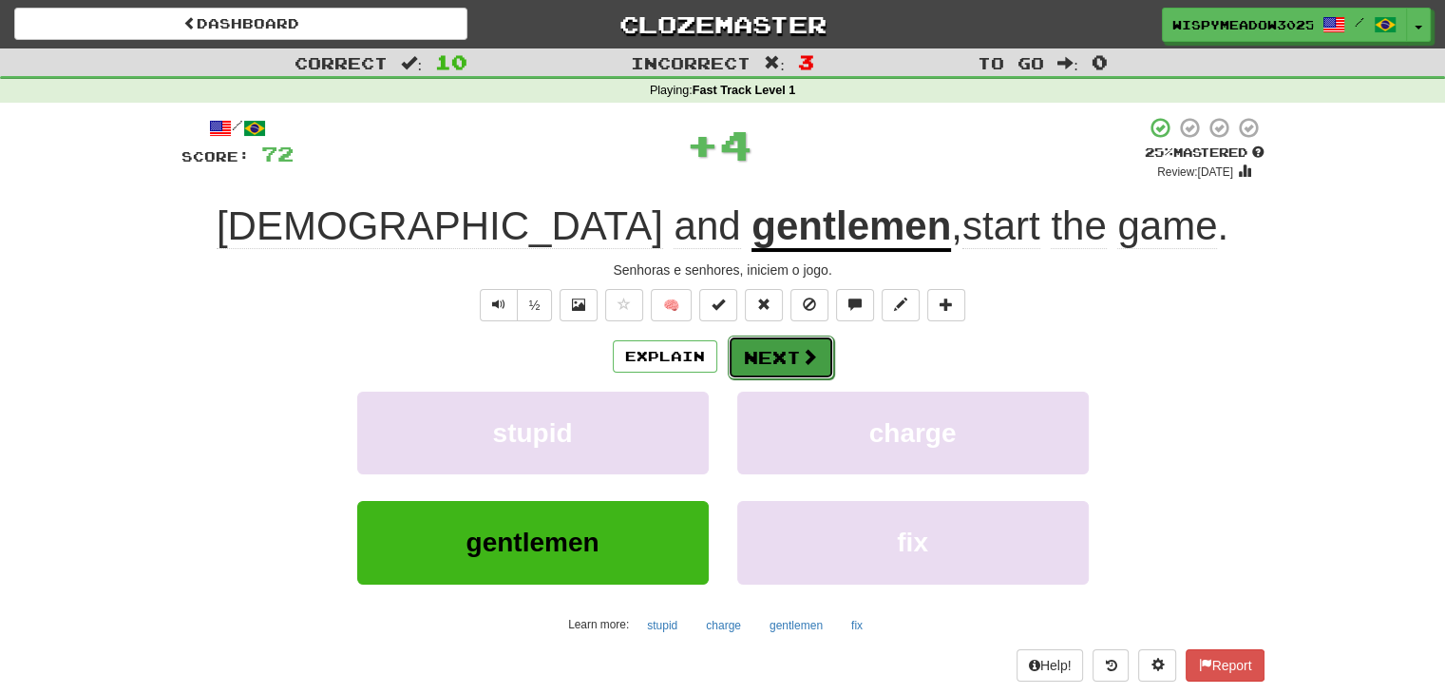
click at [783, 359] on button "Next" at bounding box center [781, 357] width 106 height 44
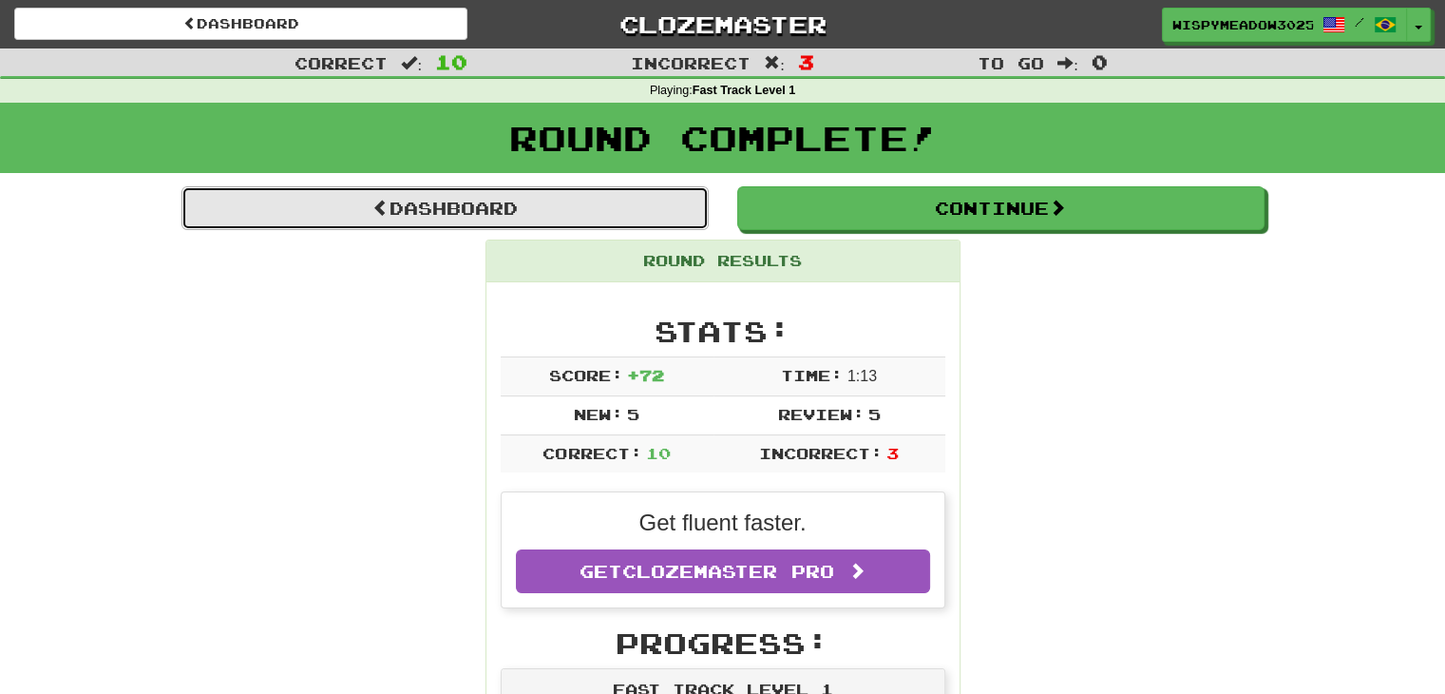
click at [407, 221] on link "Dashboard" at bounding box center [444, 208] width 527 height 44
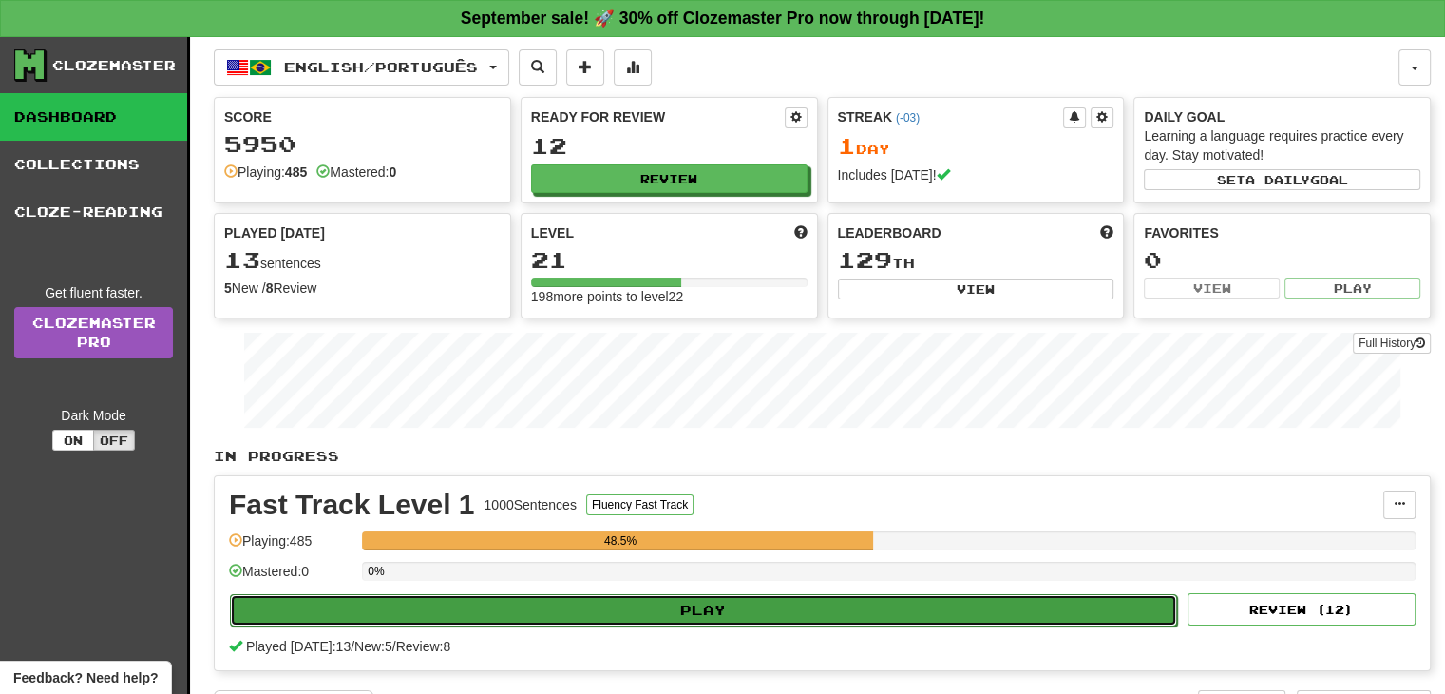
click at [450, 611] on button "Play" at bounding box center [703, 610] width 947 height 32
select select "**"
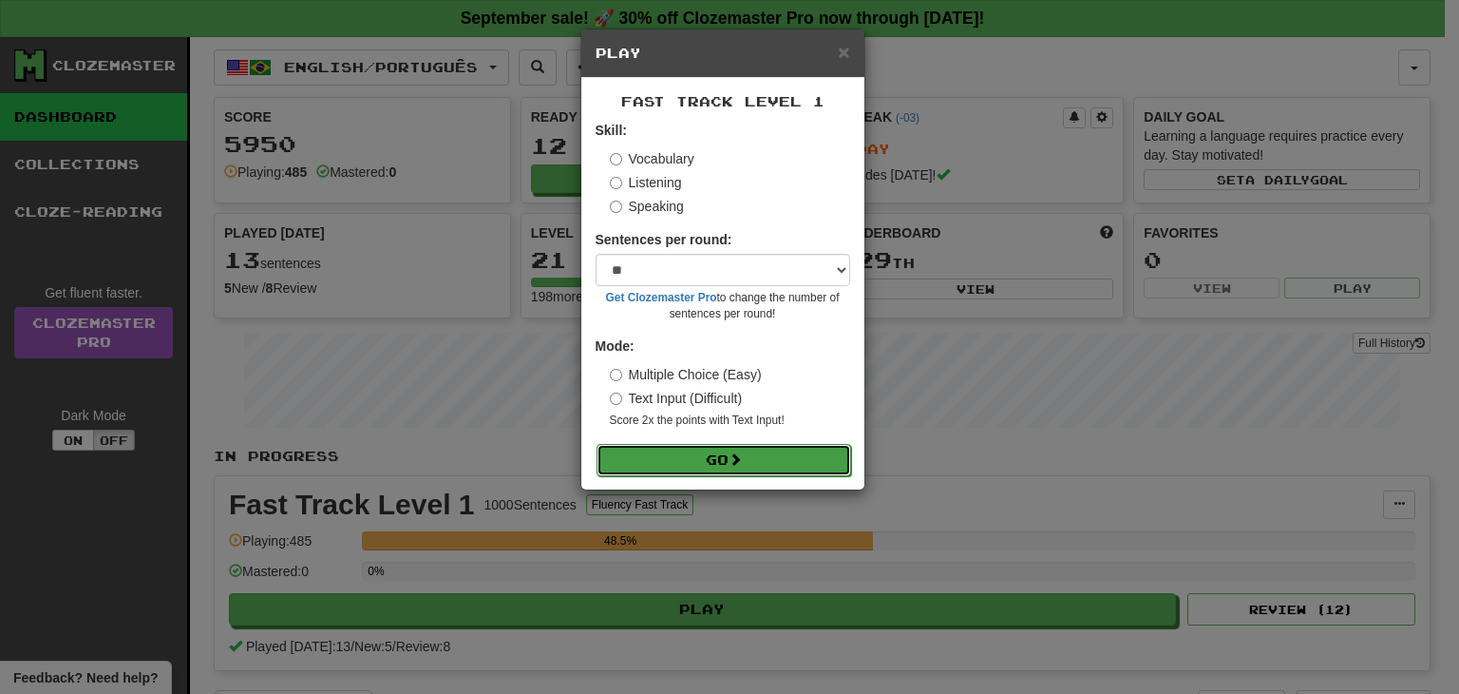
click at [699, 474] on button "Go" at bounding box center [724, 460] width 255 height 32
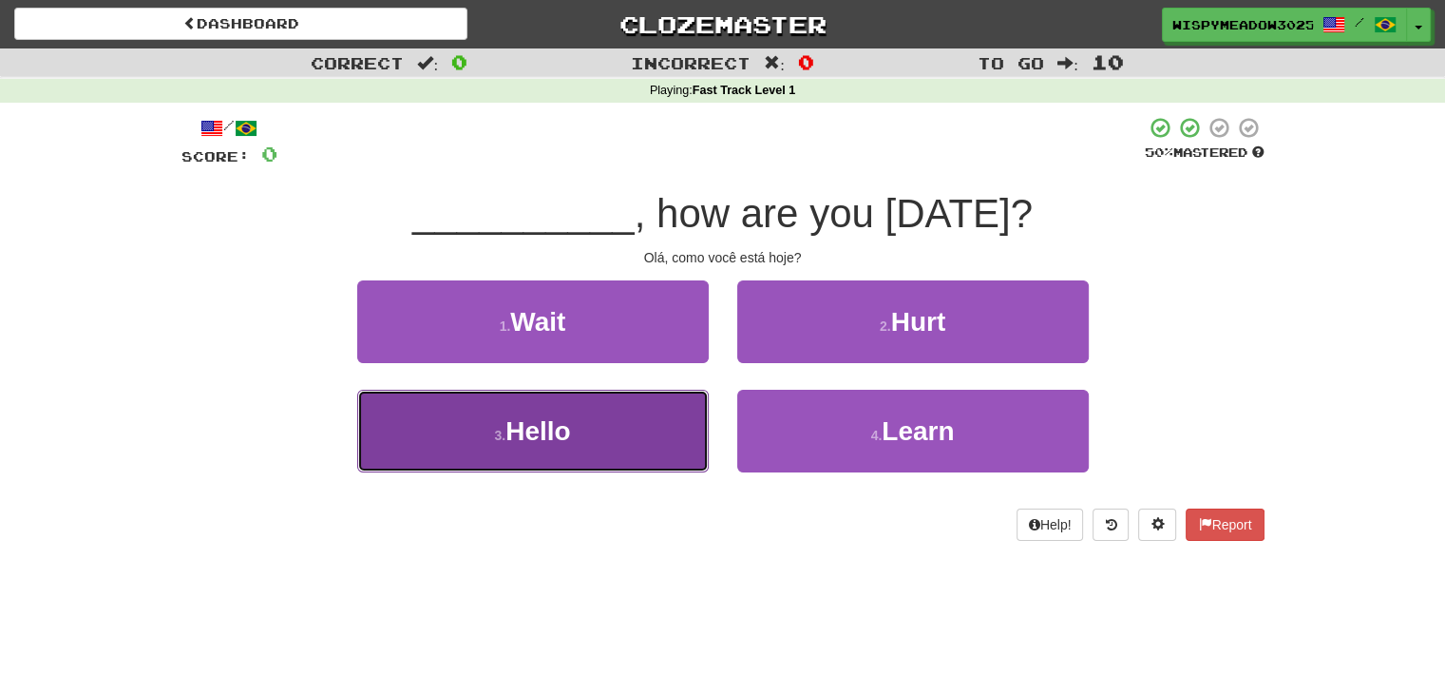
click at [683, 430] on button "3 . Hello" at bounding box center [533, 431] width 352 height 83
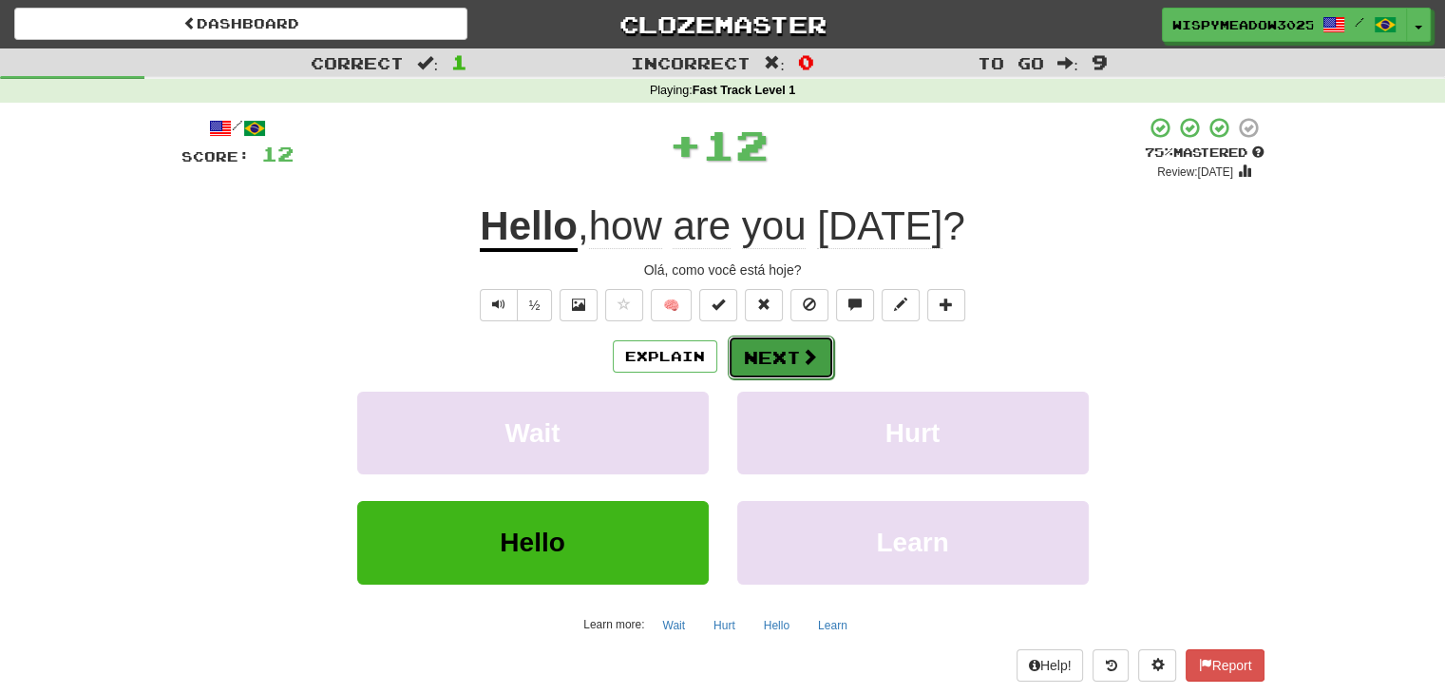
click at [820, 356] on button "Next" at bounding box center [781, 357] width 106 height 44
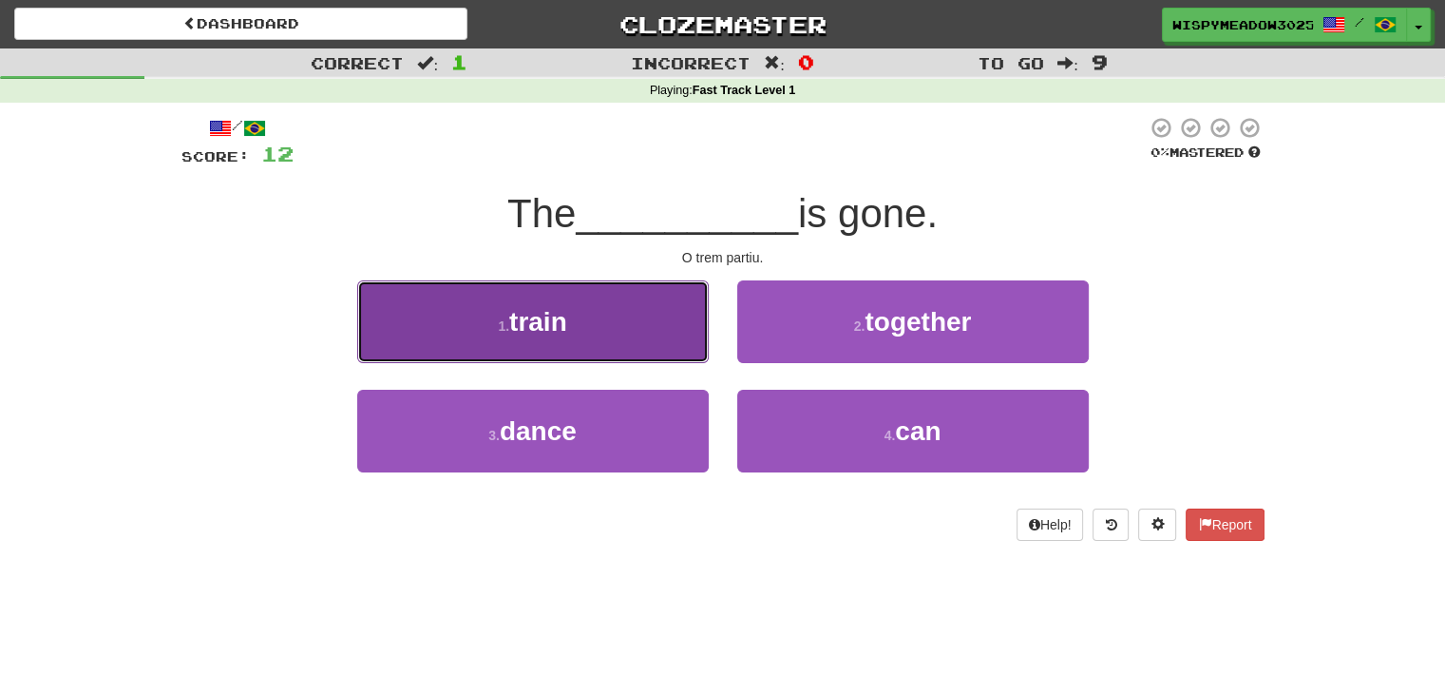
click at [661, 346] on button "1 . train" at bounding box center [533, 321] width 352 height 83
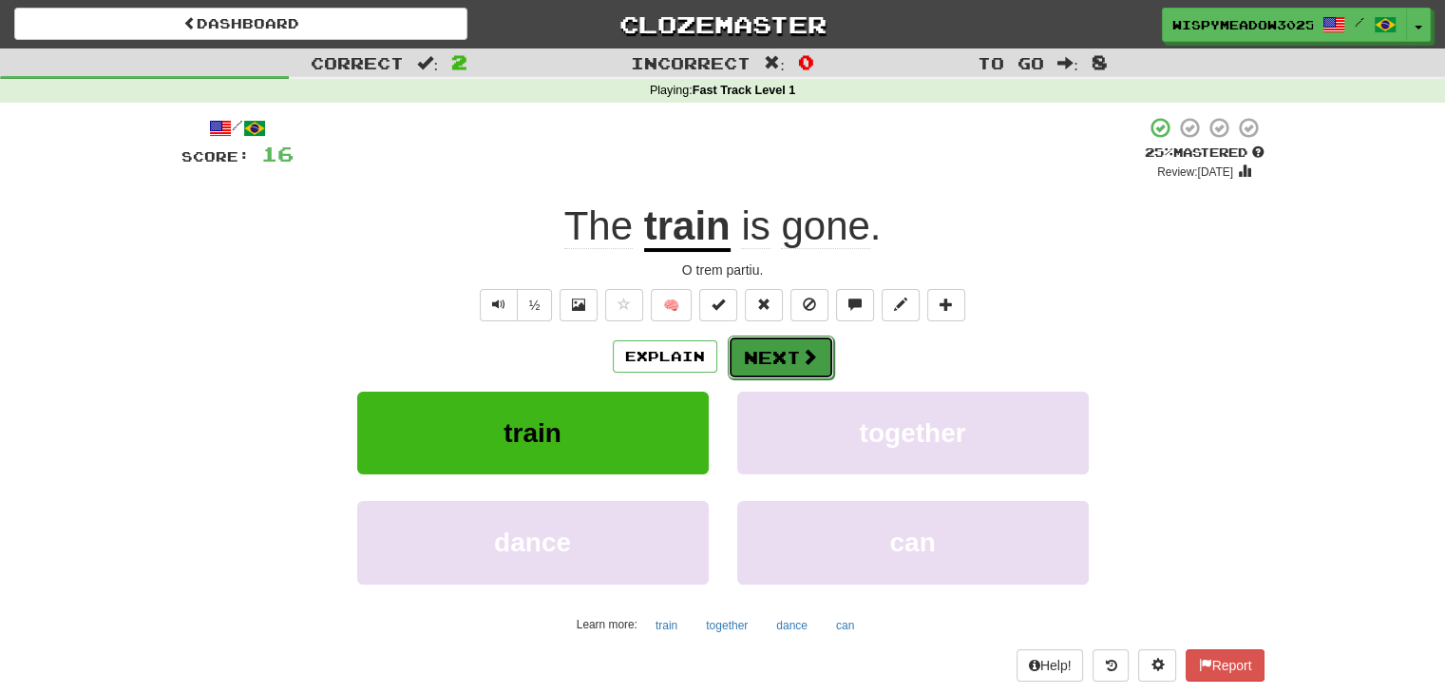
click at [737, 351] on button "Next" at bounding box center [781, 357] width 106 height 44
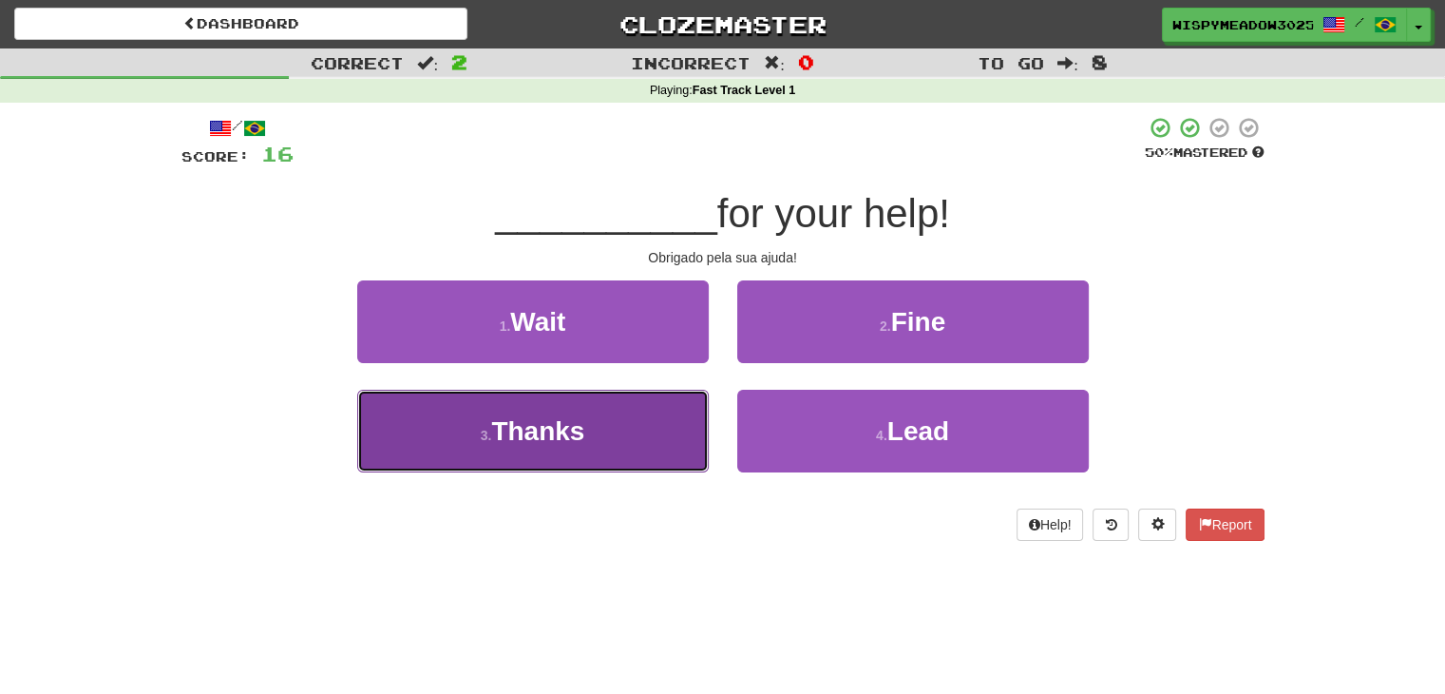
click at [633, 447] on button "3 . Thanks" at bounding box center [533, 431] width 352 height 83
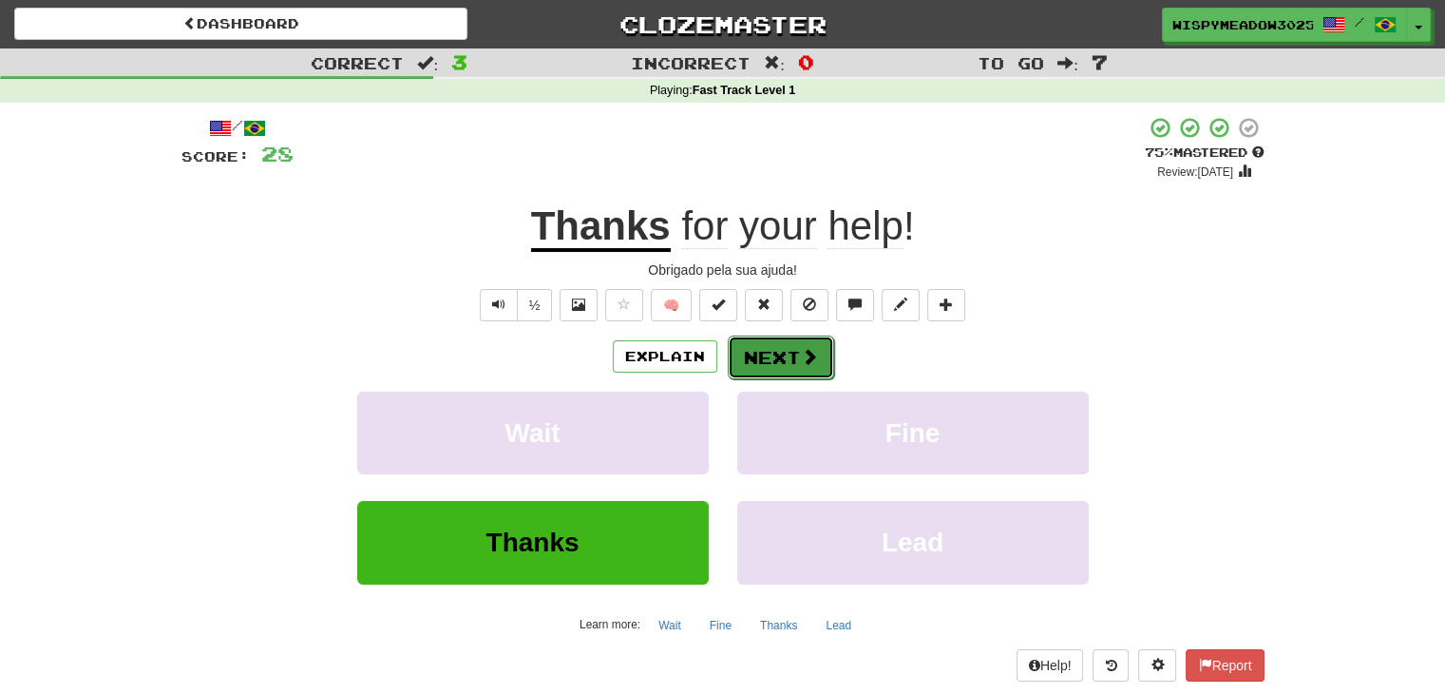
click at [801, 359] on span at bounding box center [809, 356] width 17 height 17
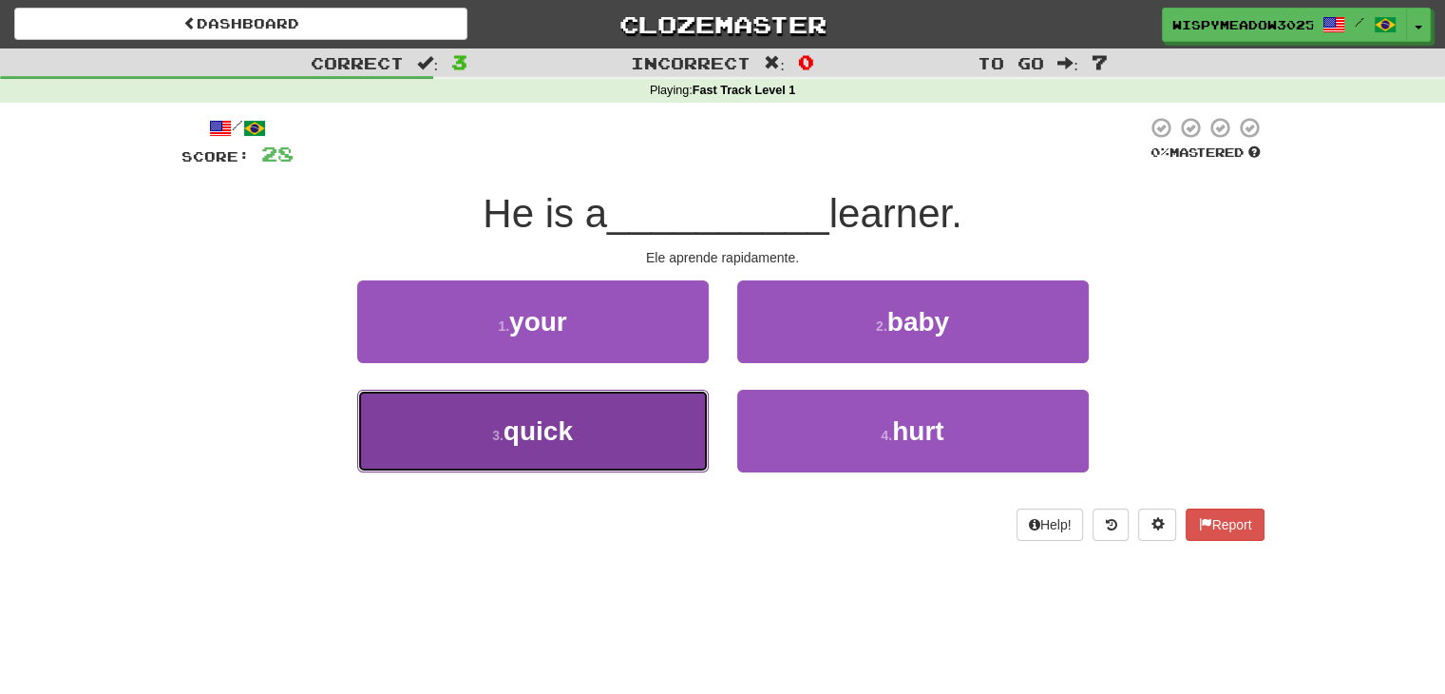
click at [646, 423] on button "3 . quick" at bounding box center [533, 431] width 352 height 83
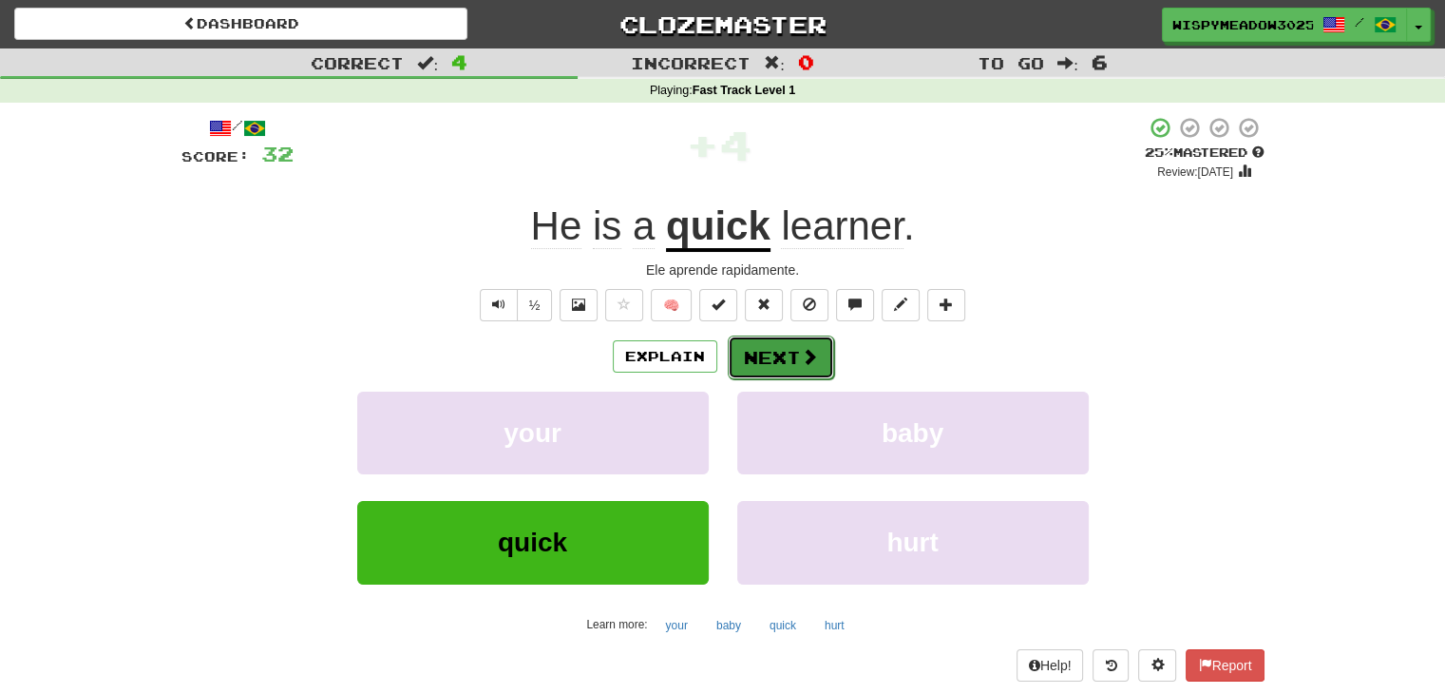
click at [779, 361] on button "Next" at bounding box center [781, 357] width 106 height 44
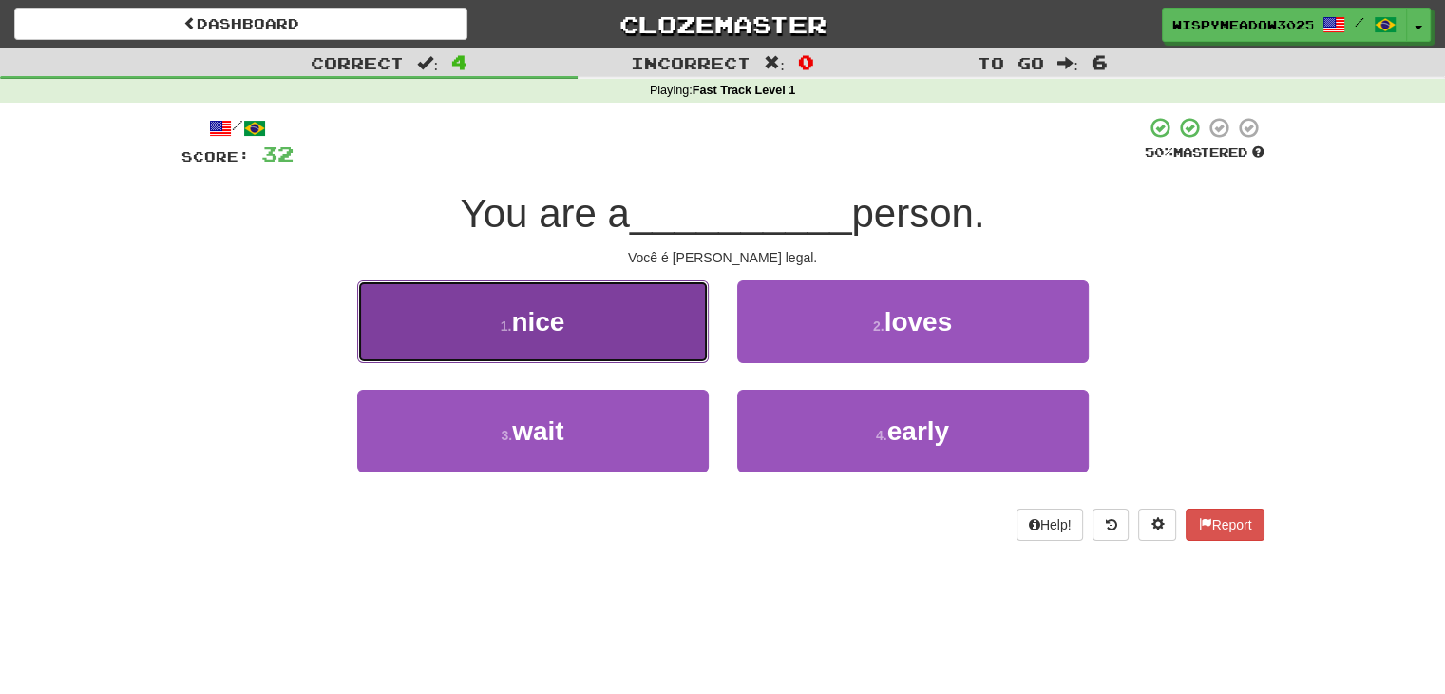
click at [592, 356] on button "1 . nice" at bounding box center [533, 321] width 352 height 83
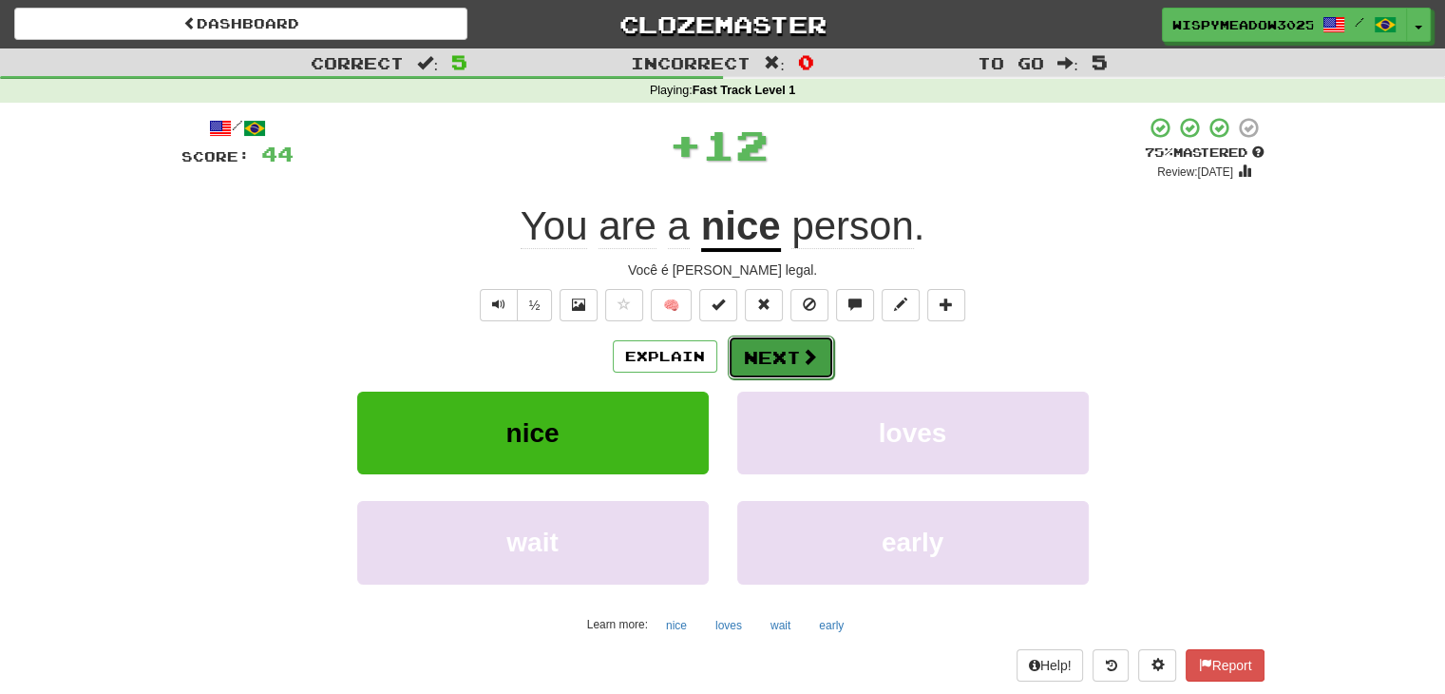
click at [772, 360] on button "Next" at bounding box center [781, 357] width 106 height 44
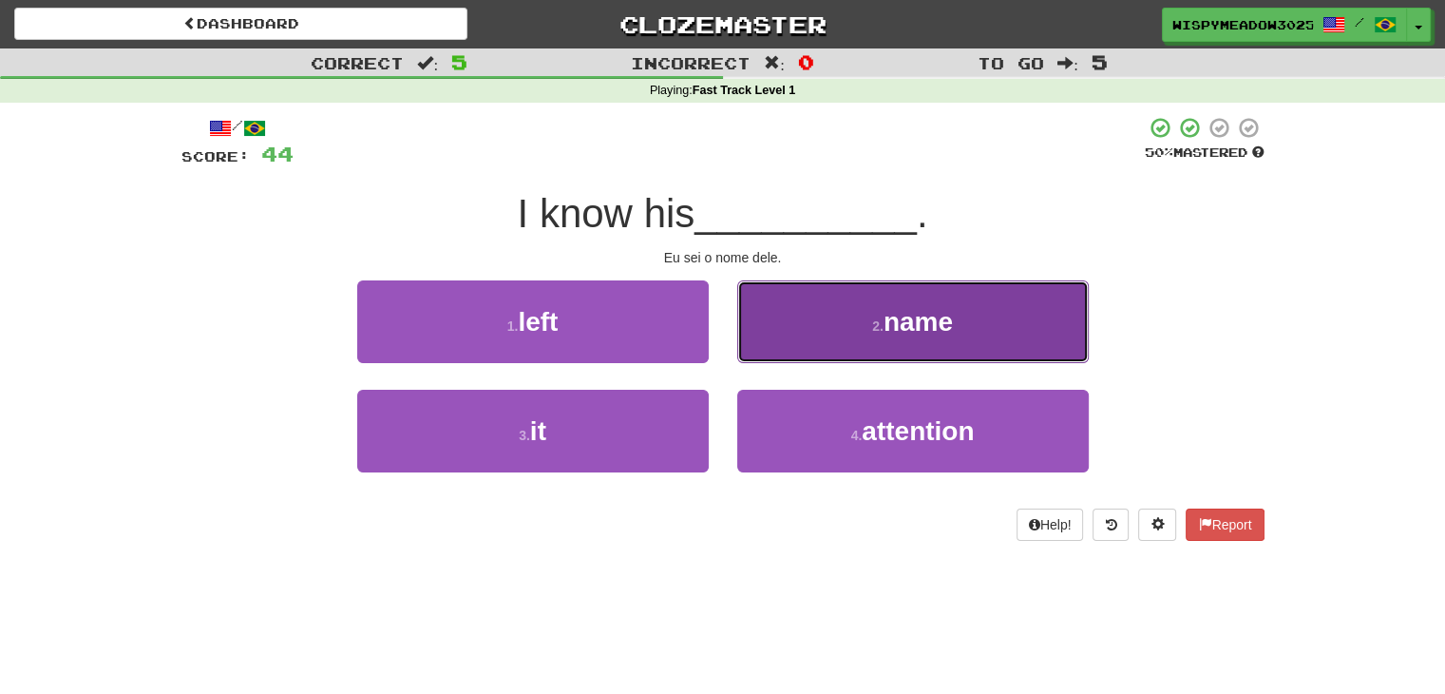
click at [860, 333] on button "2 . name" at bounding box center [913, 321] width 352 height 83
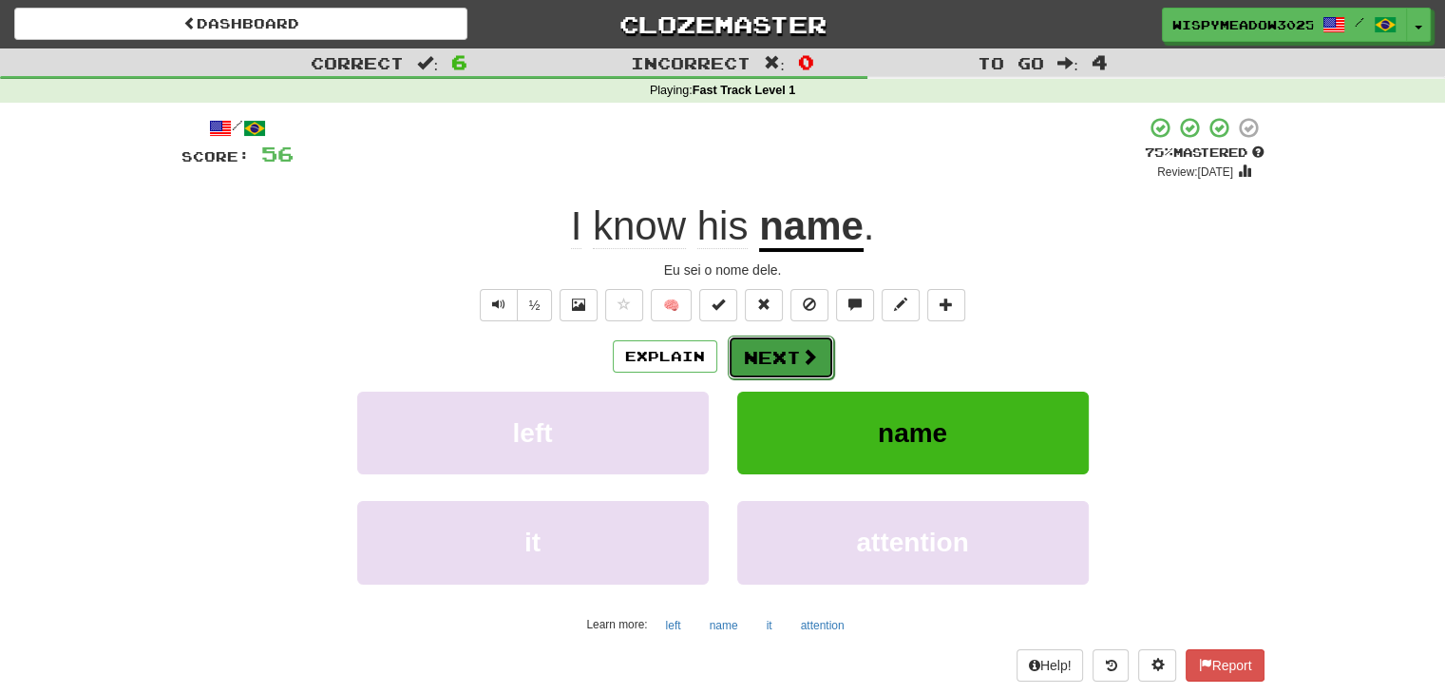
click at [809, 356] on span at bounding box center [809, 356] width 17 height 17
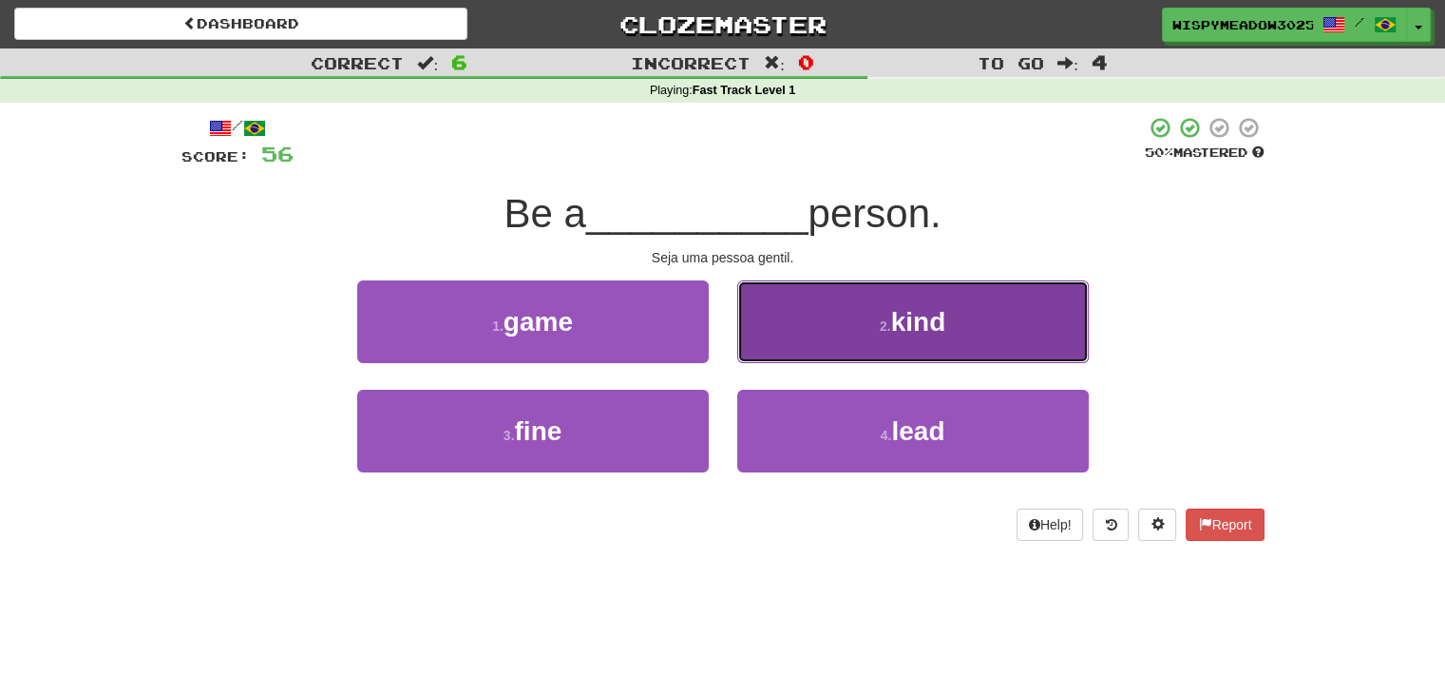
click at [876, 349] on button "2 . kind" at bounding box center [913, 321] width 352 height 83
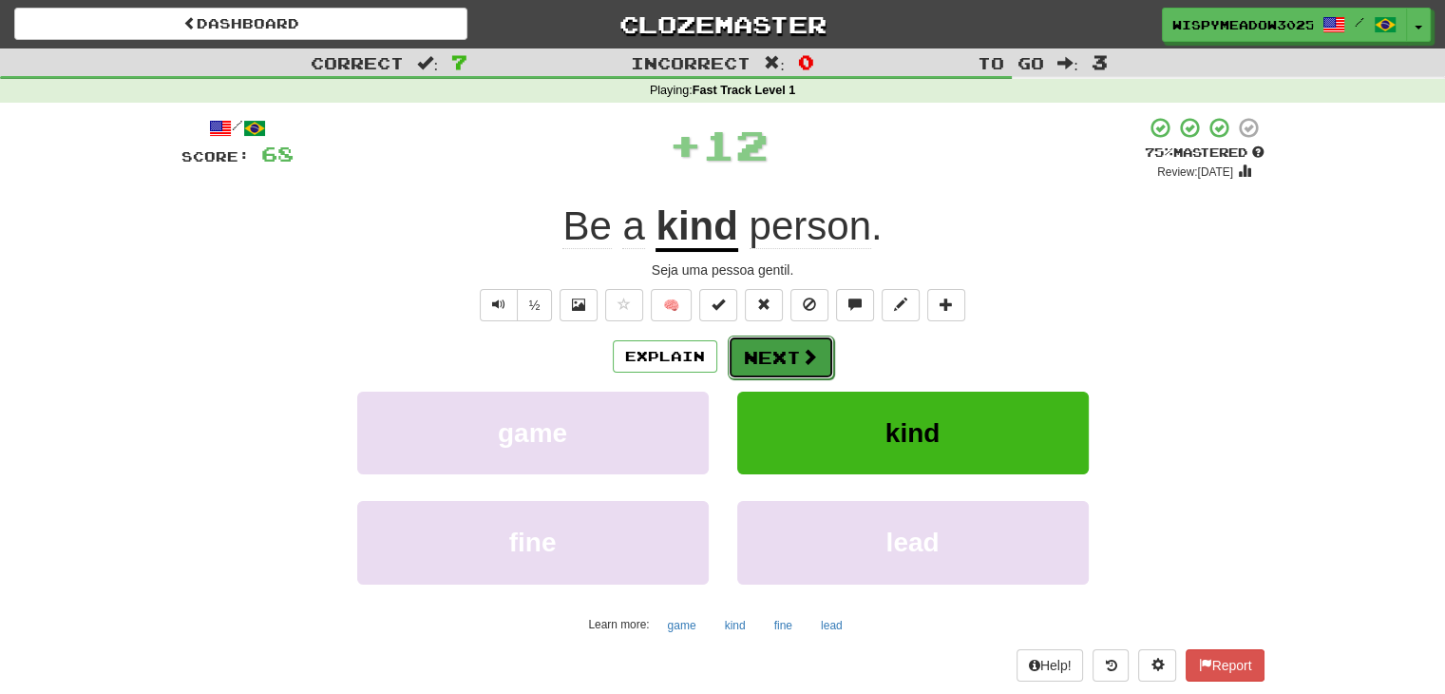
click at [792, 354] on button "Next" at bounding box center [781, 357] width 106 height 44
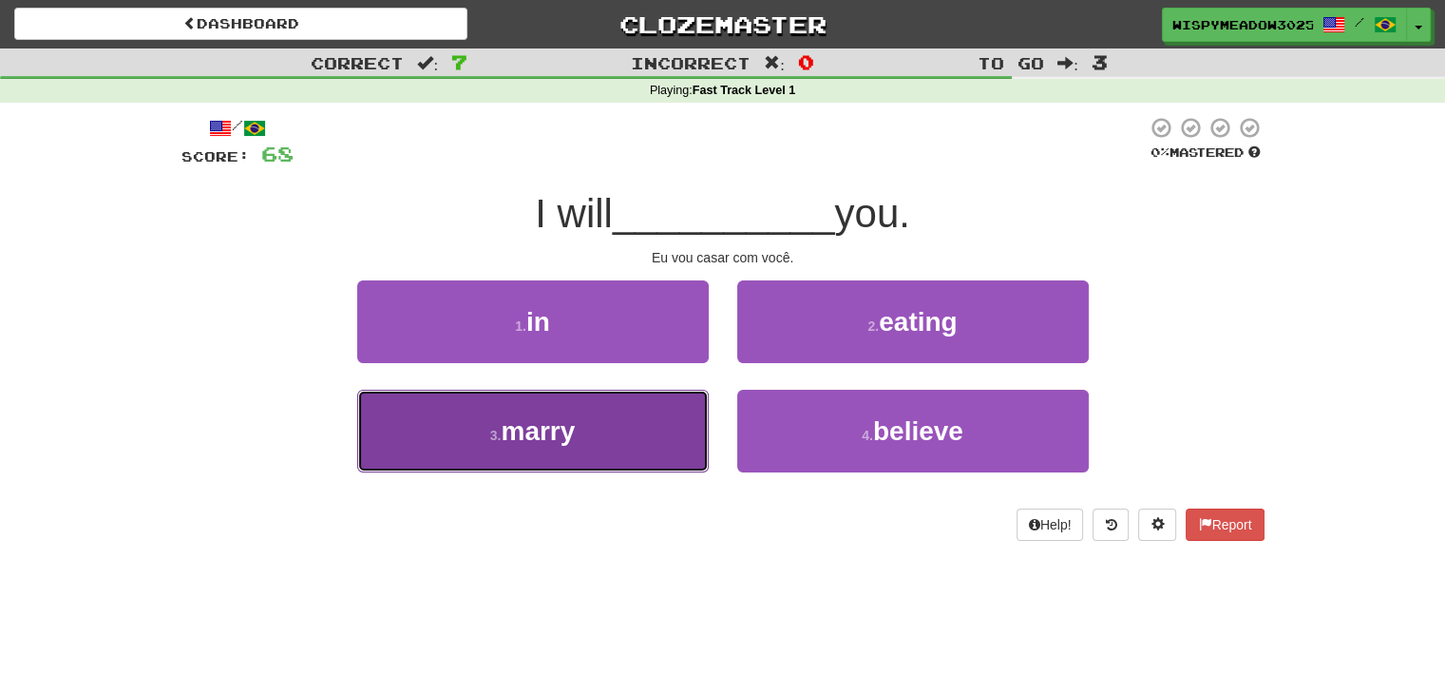
click at [654, 416] on button "3 . marry" at bounding box center [533, 431] width 352 height 83
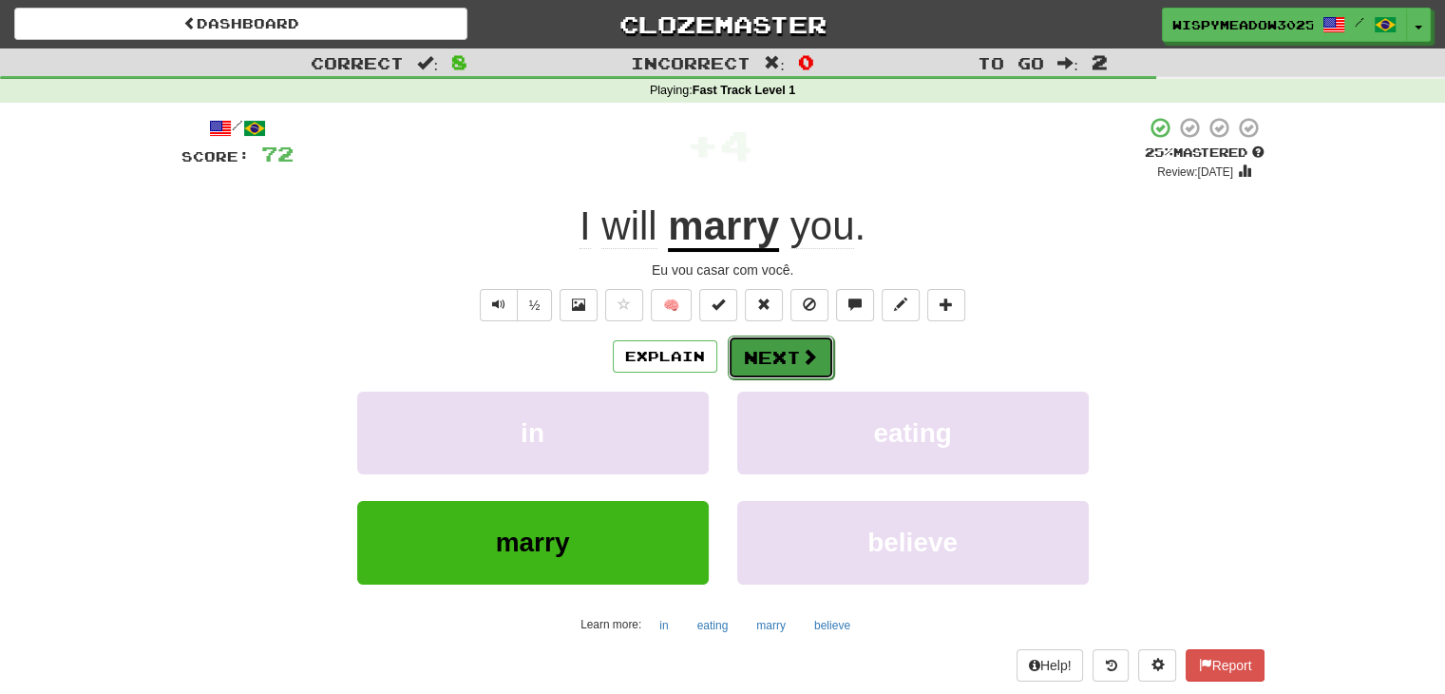
click at [781, 365] on button "Next" at bounding box center [781, 357] width 106 height 44
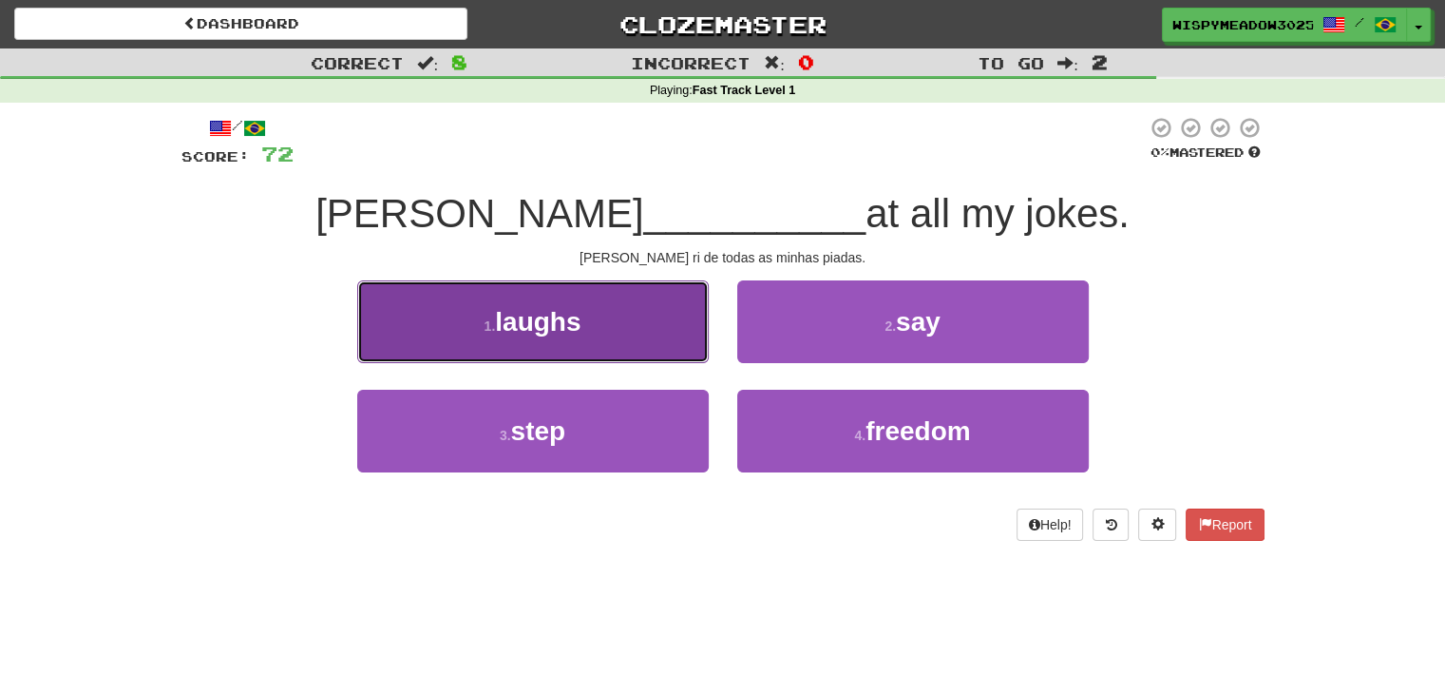
click at [660, 355] on button "1 . laughs" at bounding box center [533, 321] width 352 height 83
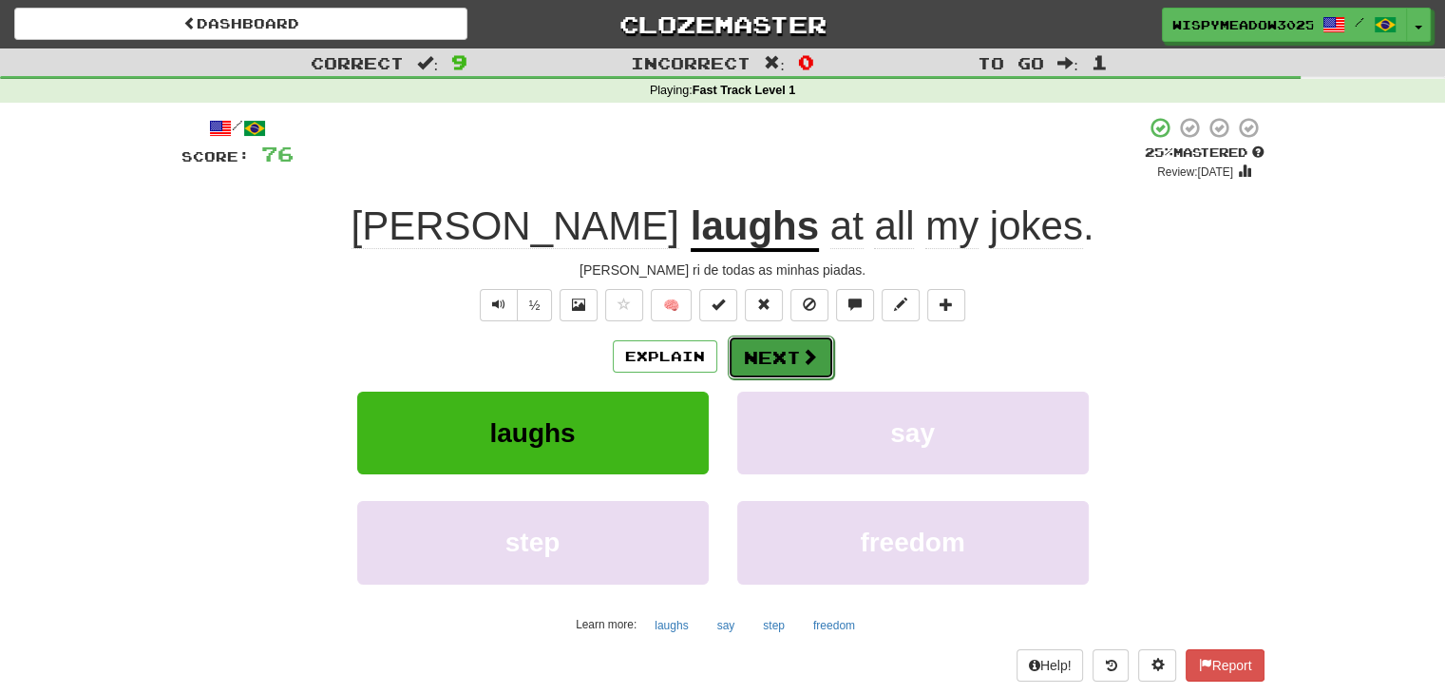
click at [813, 348] on span at bounding box center [809, 356] width 17 height 17
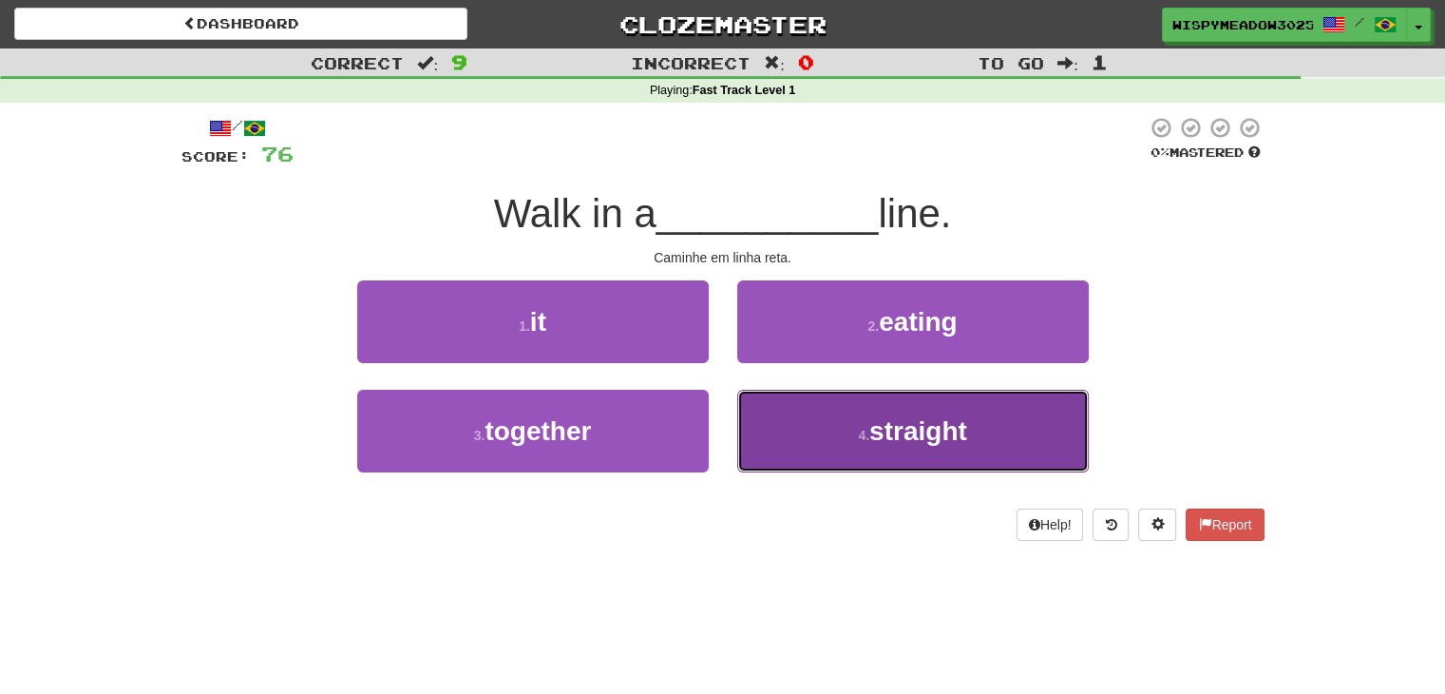
click at [765, 415] on button "4 . straight" at bounding box center [913, 431] width 352 height 83
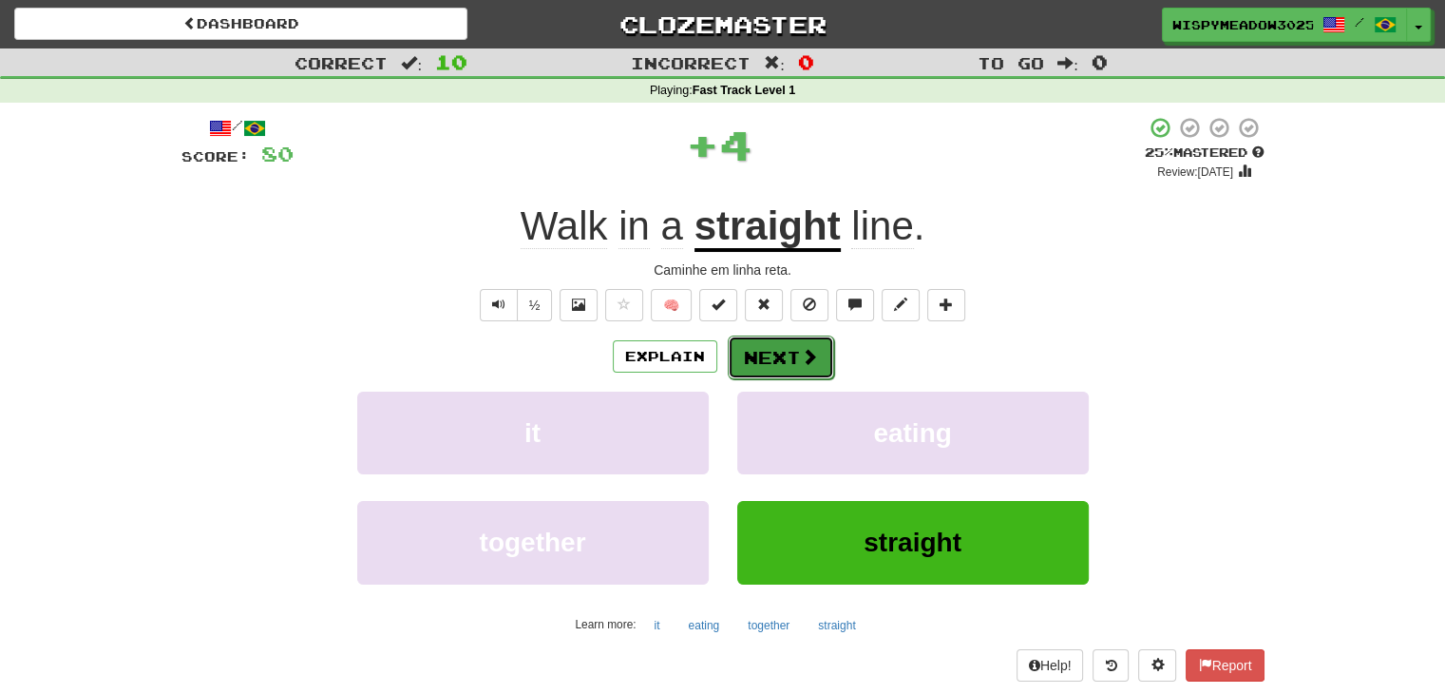
click at [771, 358] on button "Next" at bounding box center [781, 357] width 106 height 44
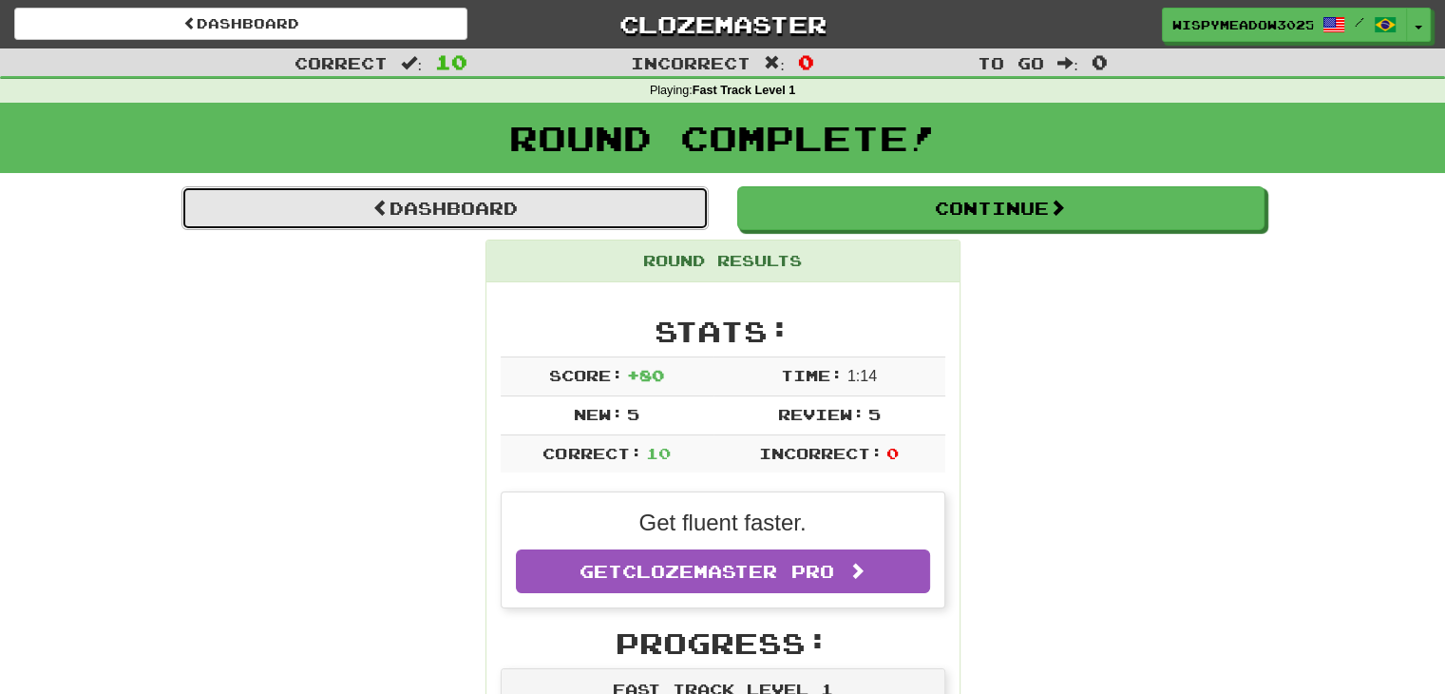
click at [488, 219] on link "Dashboard" at bounding box center [444, 208] width 527 height 44
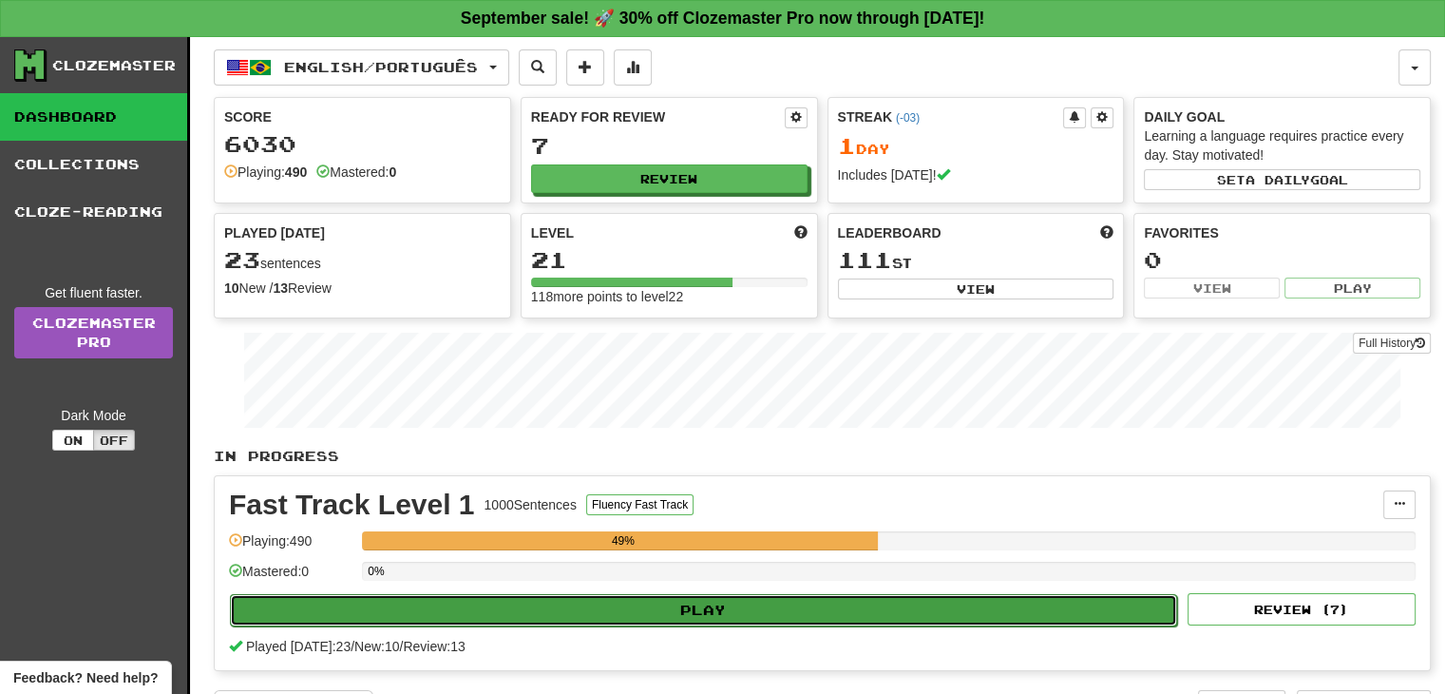
click at [434, 601] on button "Play" at bounding box center [703, 610] width 947 height 32
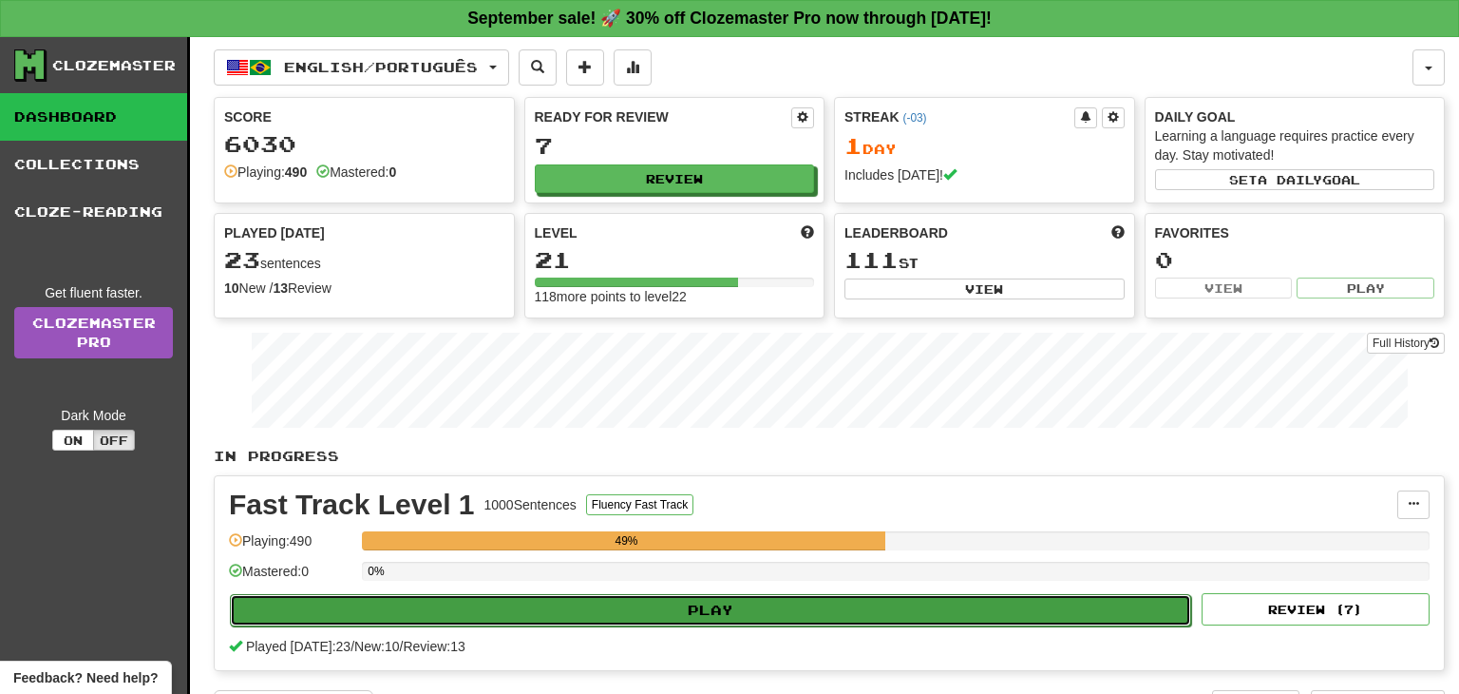
select select "**"
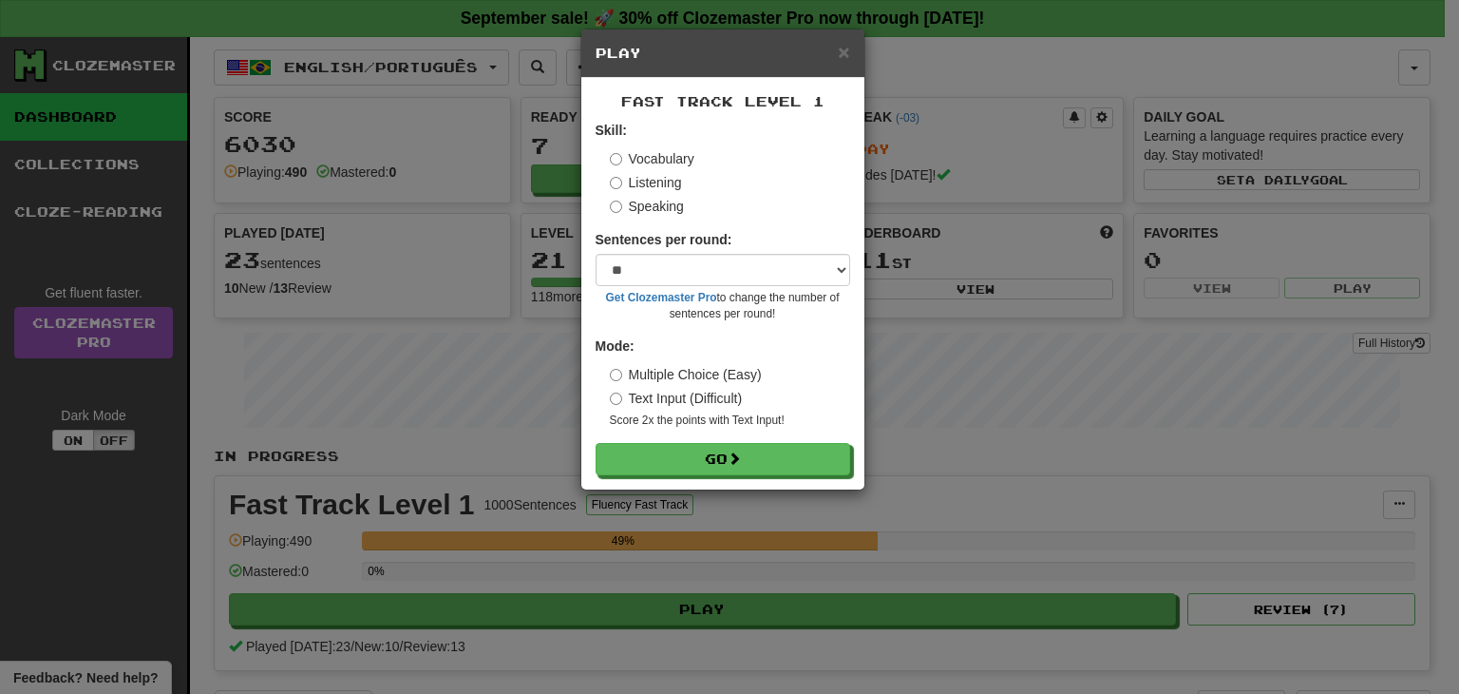
click at [635, 206] on label "Speaking" at bounding box center [647, 206] width 74 height 19
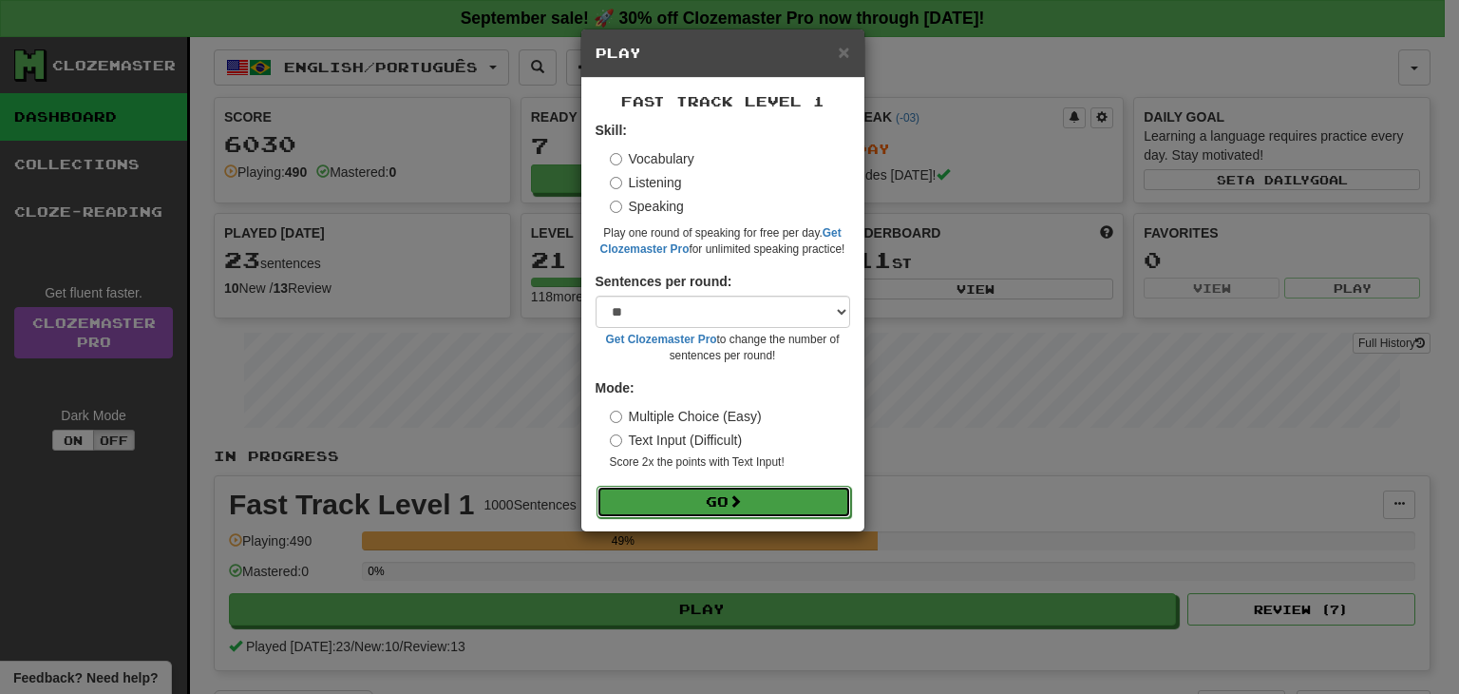
click at [697, 501] on button "Go" at bounding box center [724, 501] width 255 height 32
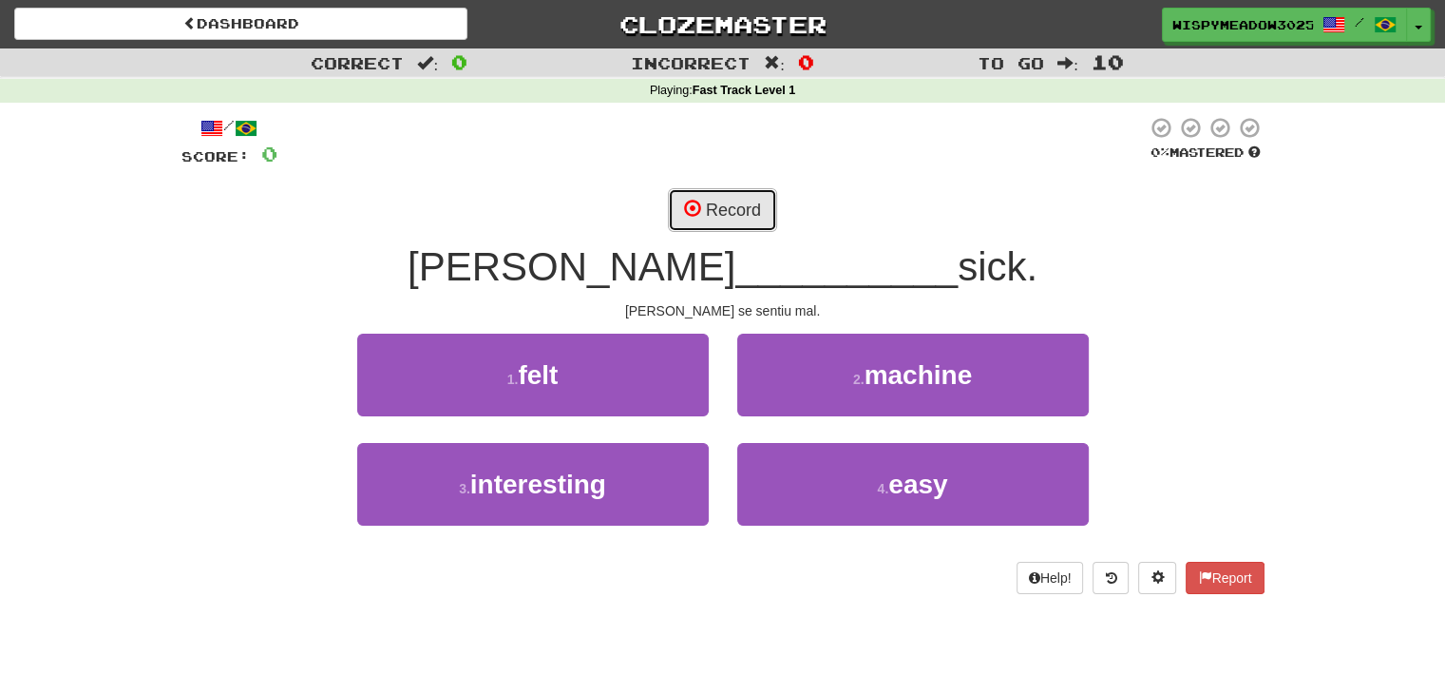
click at [709, 206] on button "Record" at bounding box center [722, 210] width 109 height 44
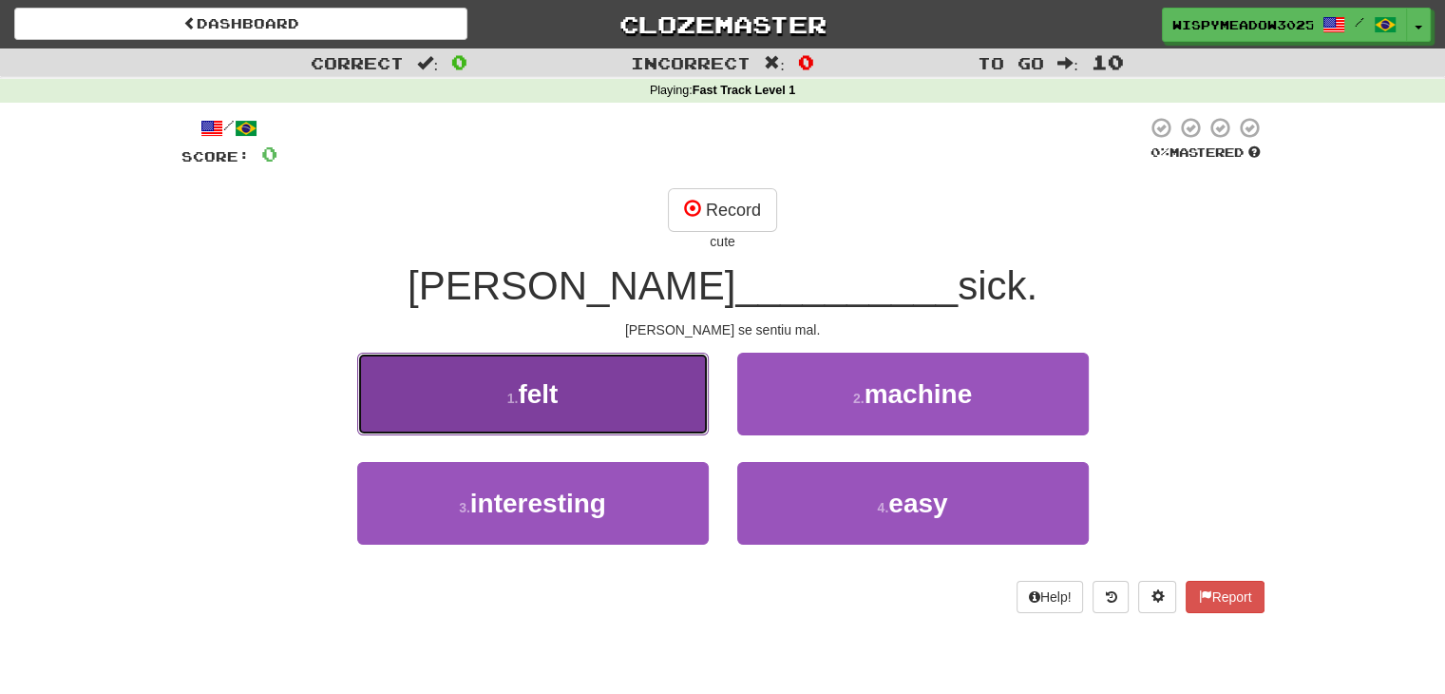
click at [563, 386] on button "1 . felt" at bounding box center [533, 393] width 352 height 83
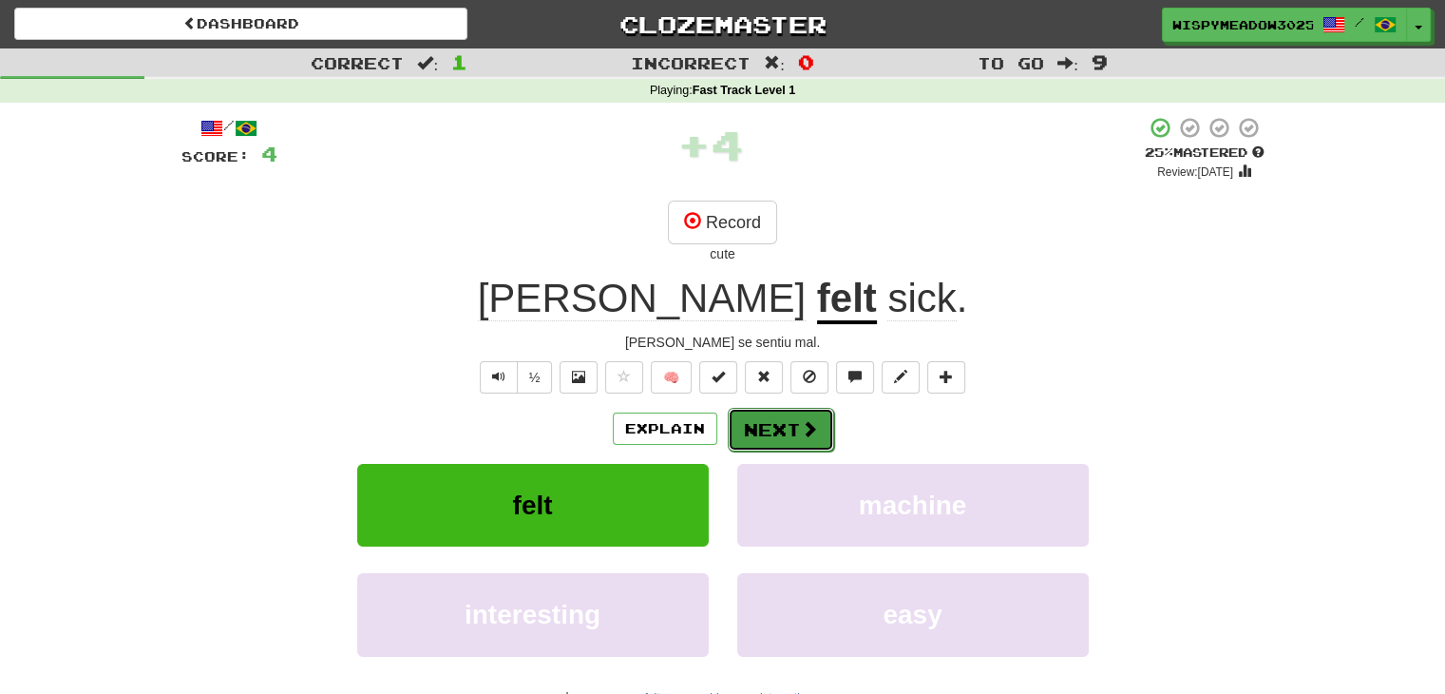
click at [778, 433] on button "Next" at bounding box center [781, 430] width 106 height 44
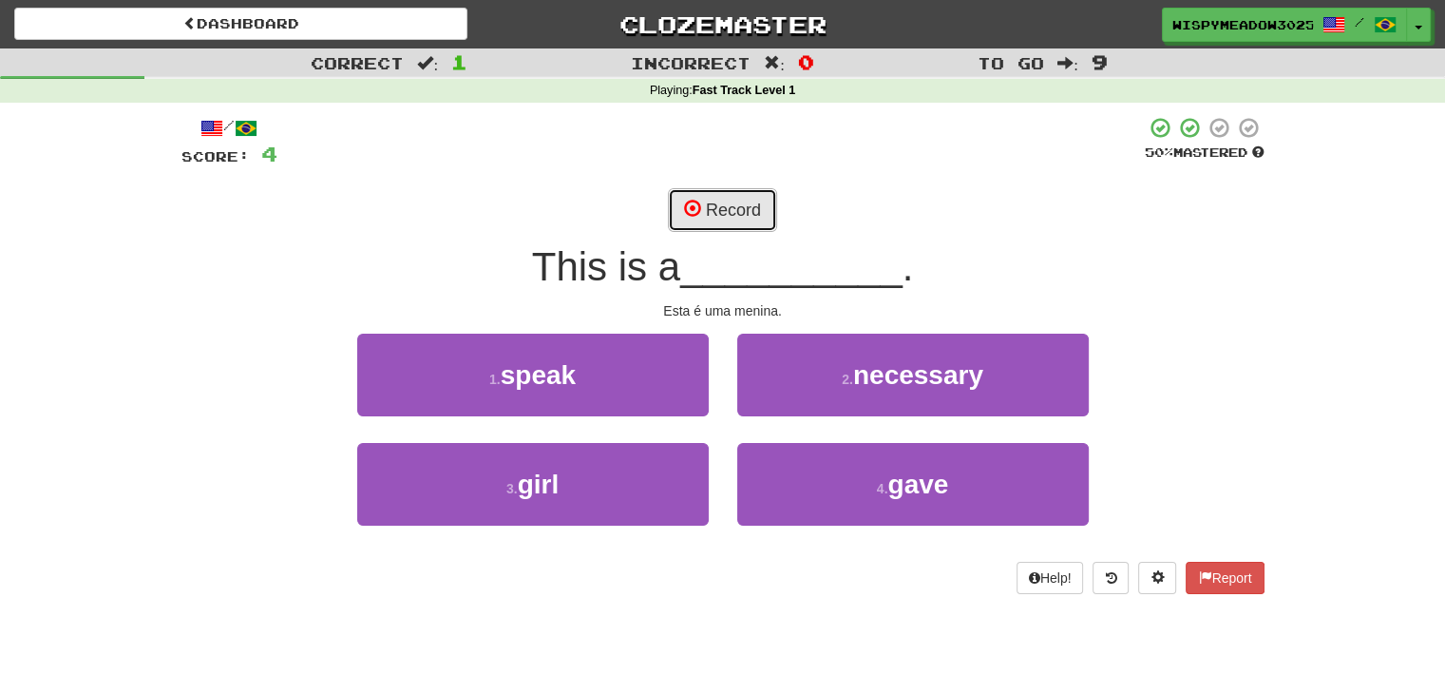
click at [741, 195] on button "Record" at bounding box center [722, 210] width 109 height 44
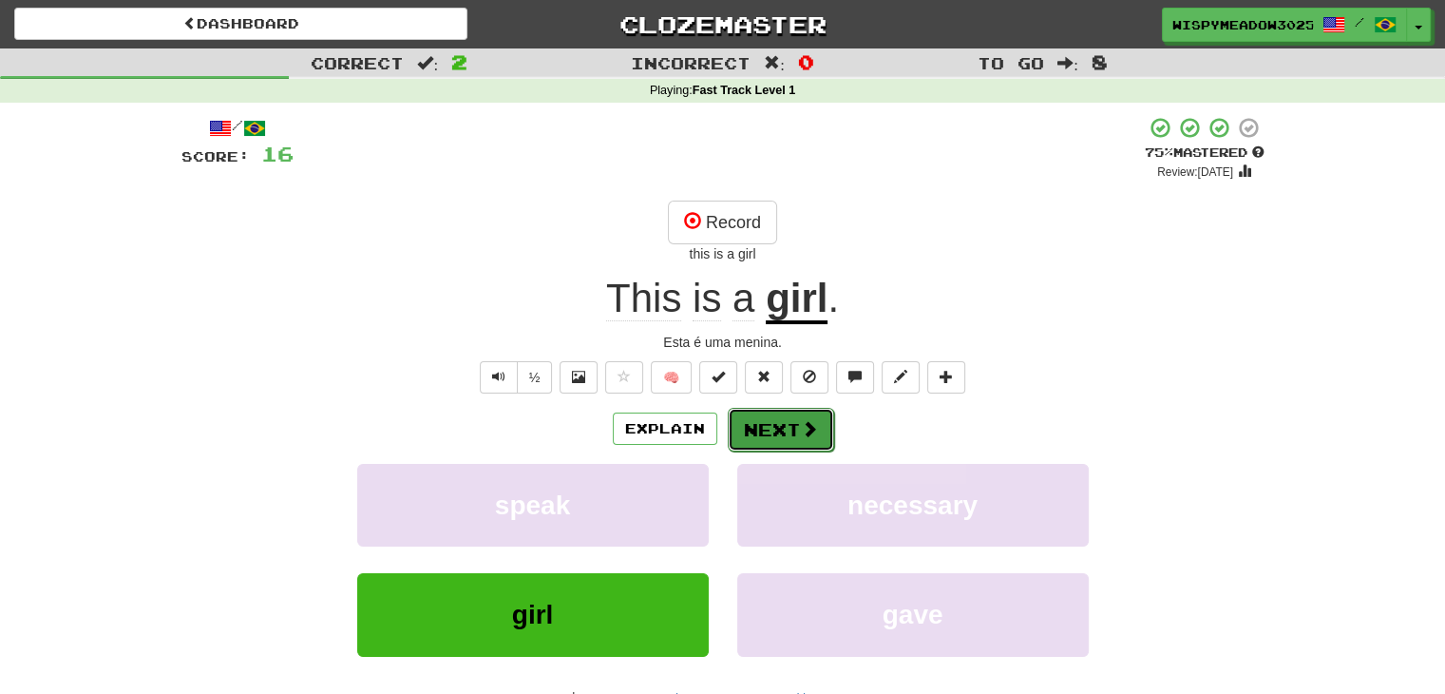
click at [752, 430] on button "Next" at bounding box center [781, 430] width 106 height 44
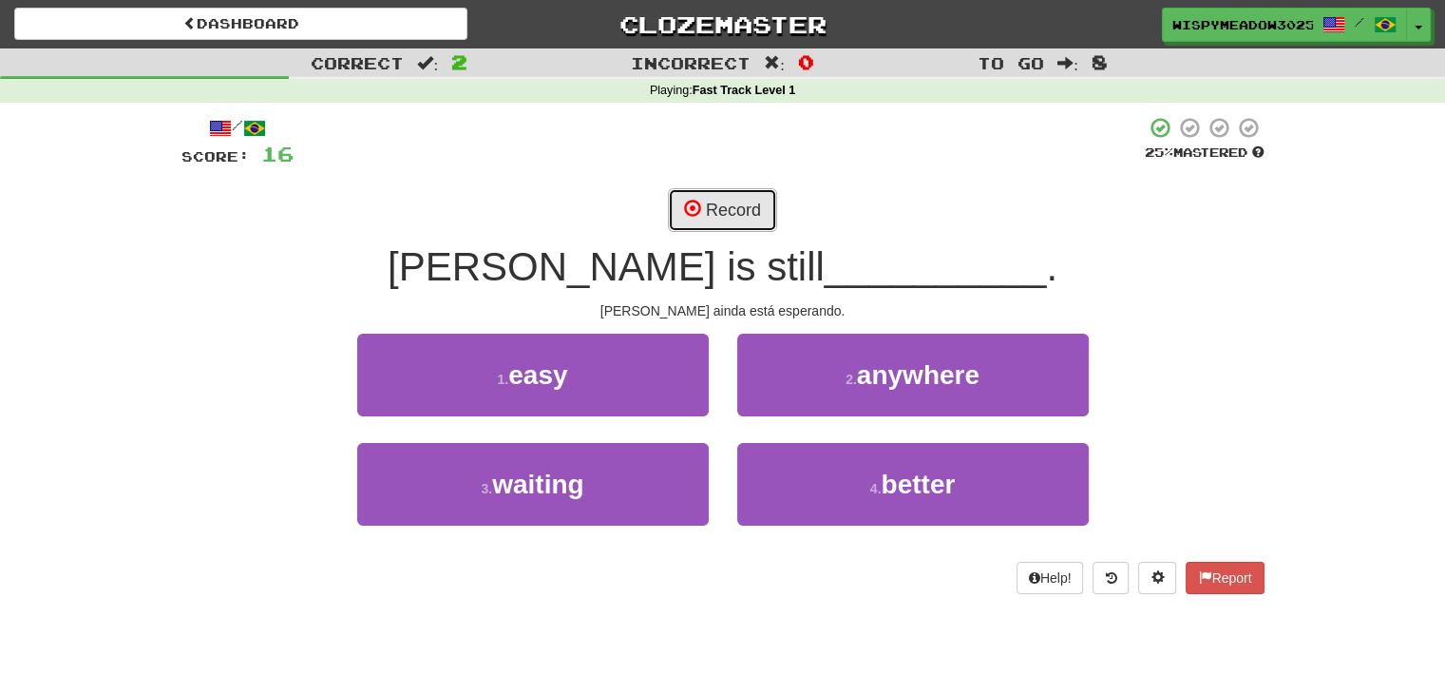
click at [736, 195] on button "Record" at bounding box center [722, 210] width 109 height 44
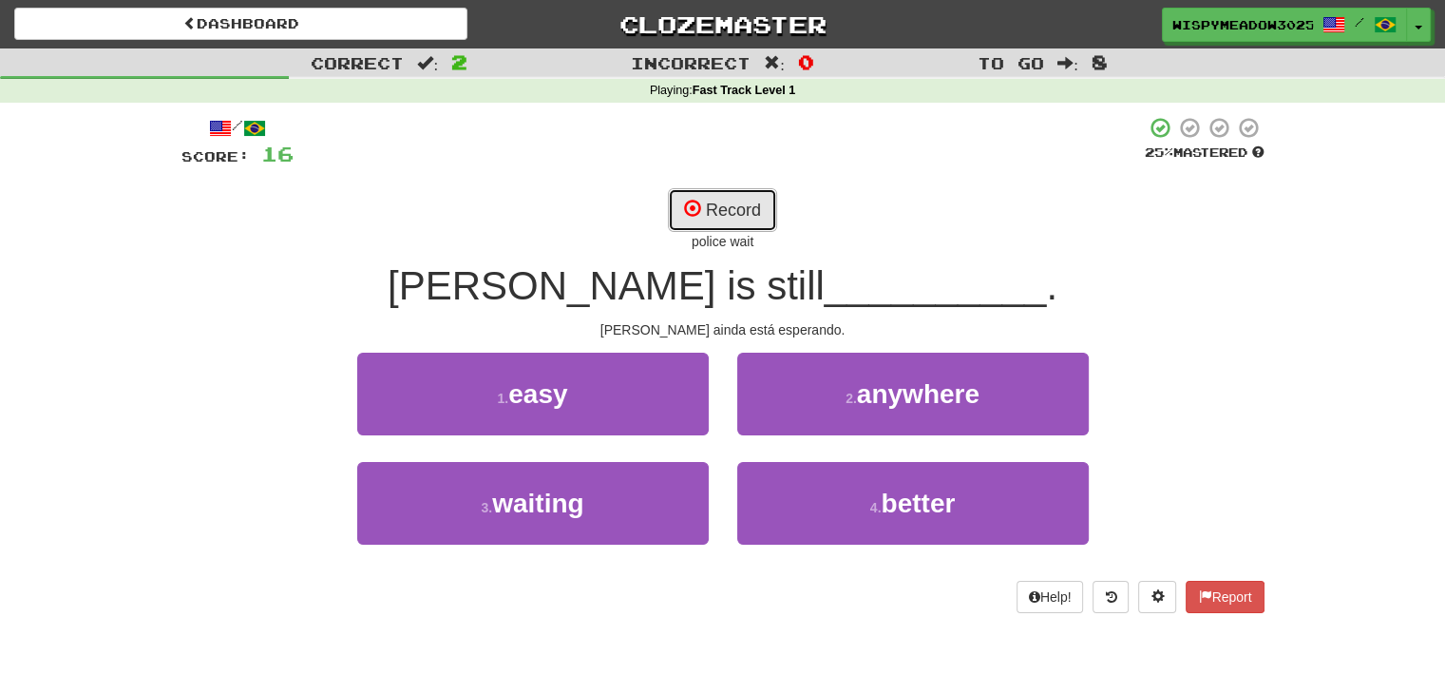
click at [736, 195] on button "Record" at bounding box center [722, 210] width 109 height 44
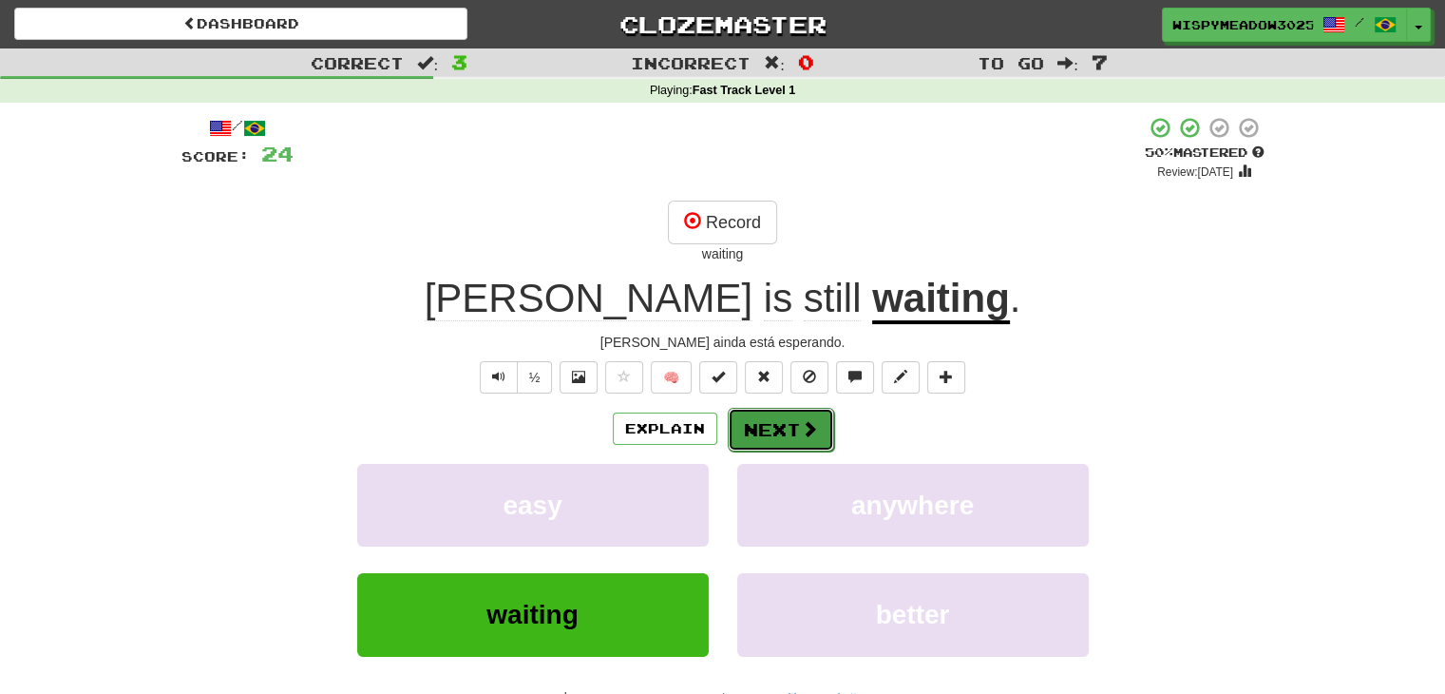
click at [790, 423] on button "Next" at bounding box center [781, 430] width 106 height 44
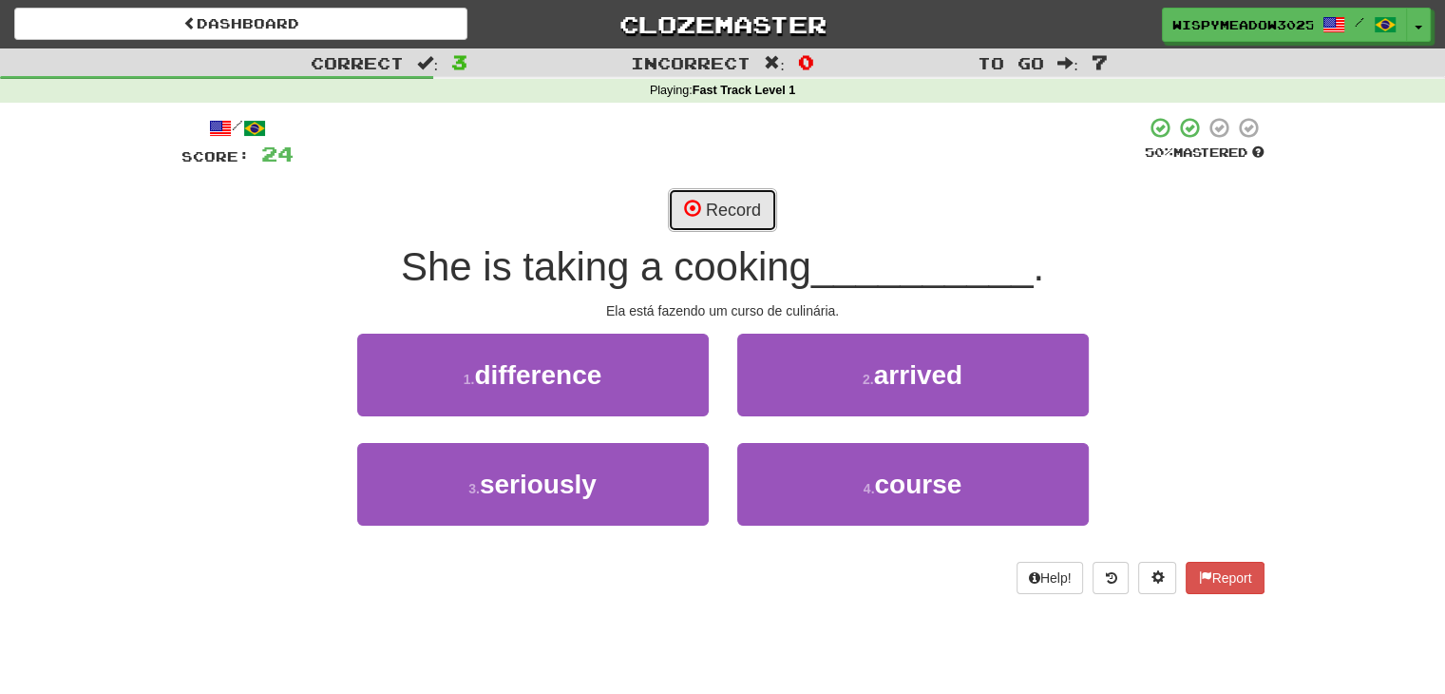
click at [722, 219] on button "Record" at bounding box center [722, 210] width 109 height 44
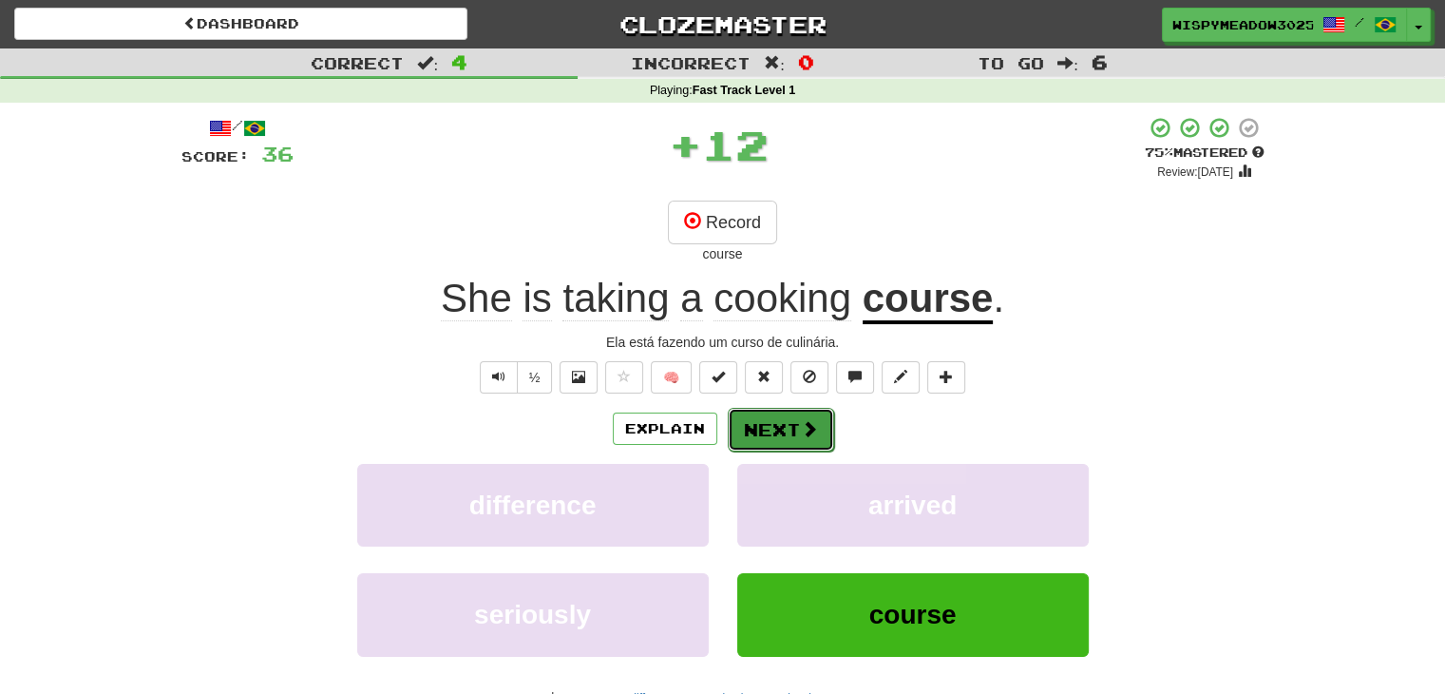
click at [804, 445] on button "Next" at bounding box center [781, 430] width 106 height 44
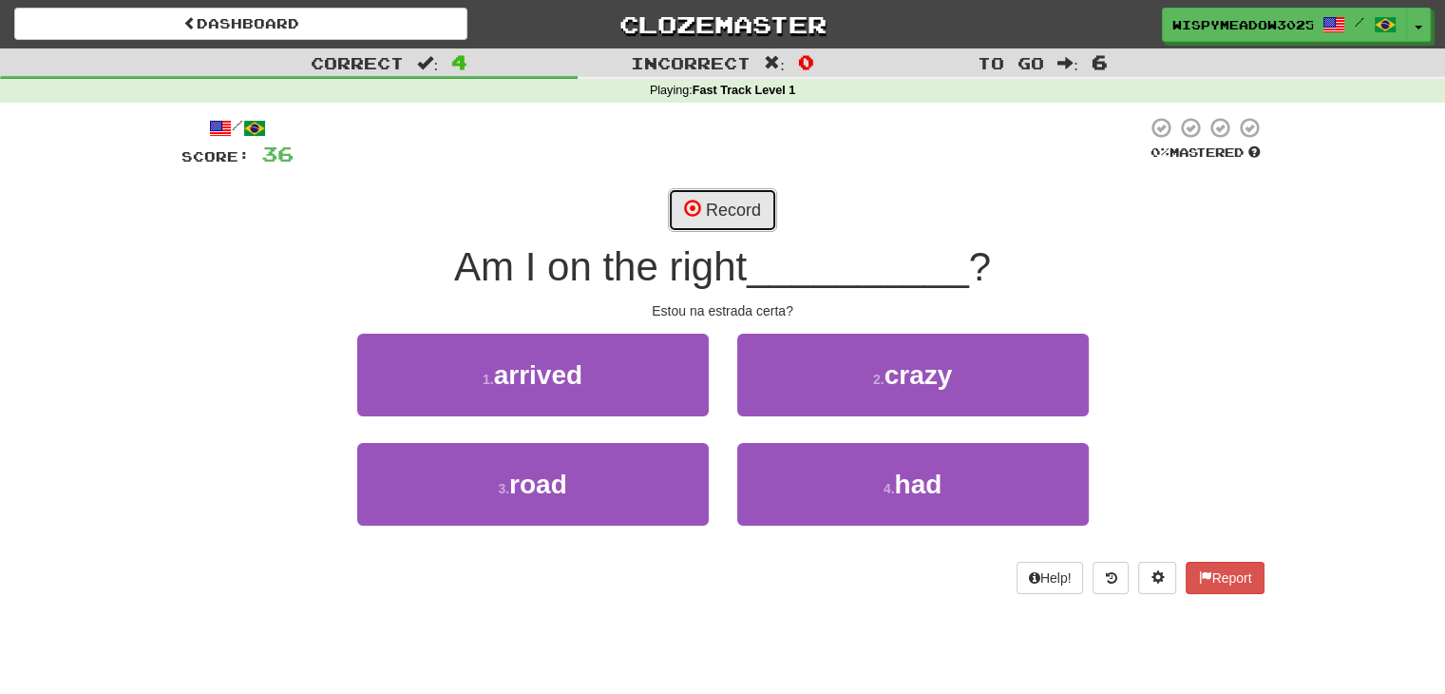
click at [751, 197] on button "Record" at bounding box center [722, 210] width 109 height 44
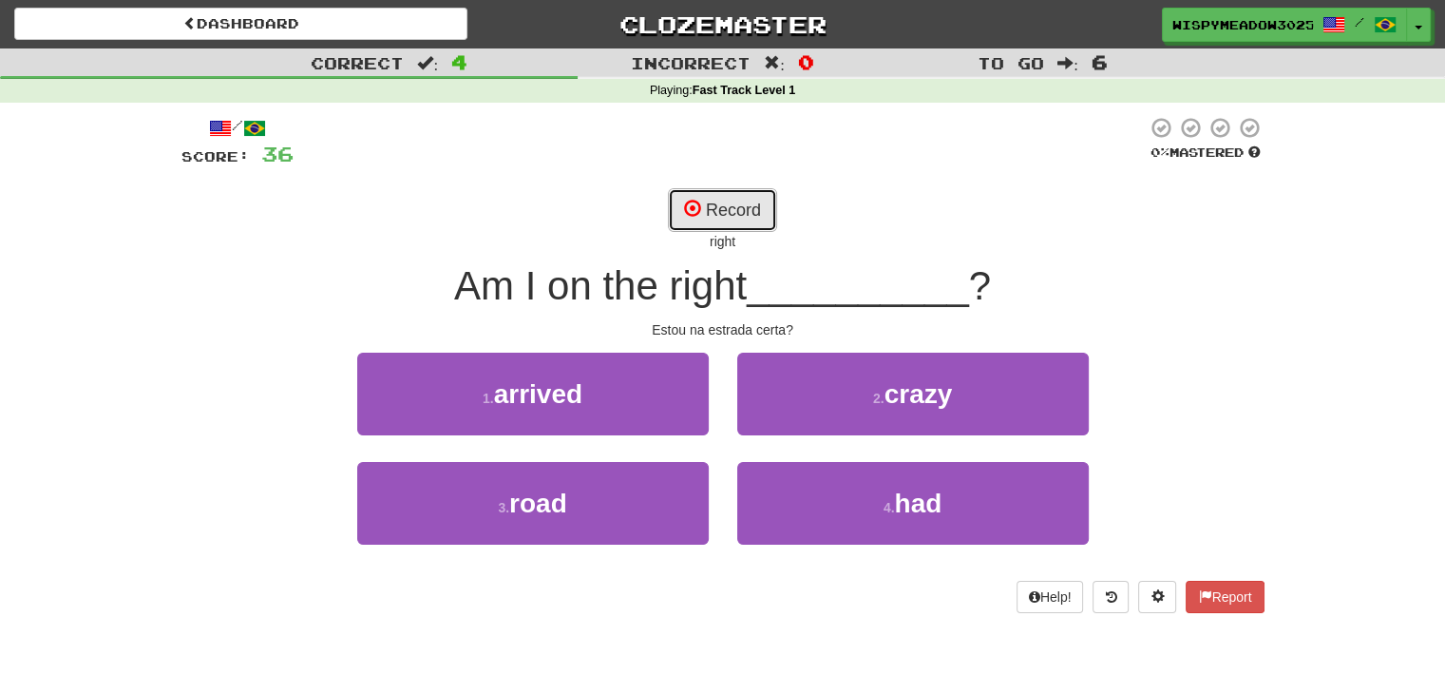
click at [751, 197] on button "Record" at bounding box center [722, 210] width 109 height 44
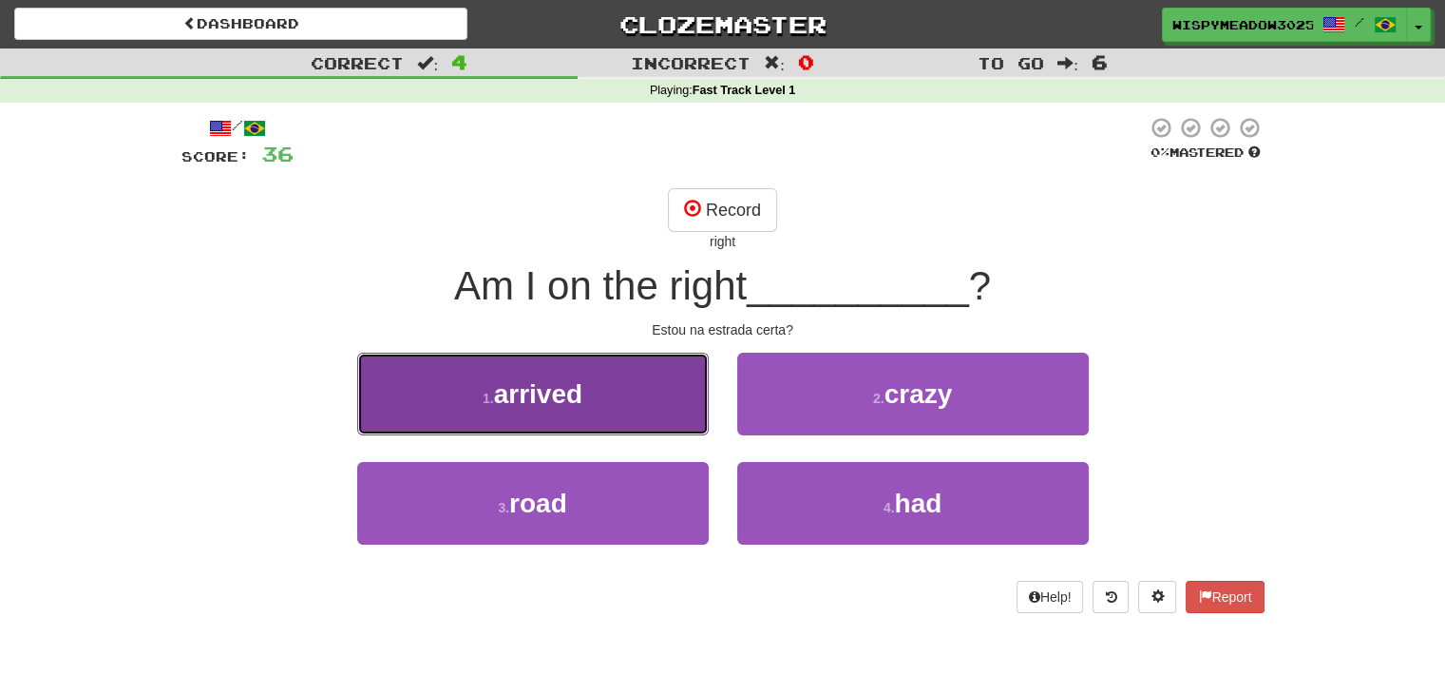
click at [635, 388] on button "1 . arrived" at bounding box center [533, 393] width 352 height 83
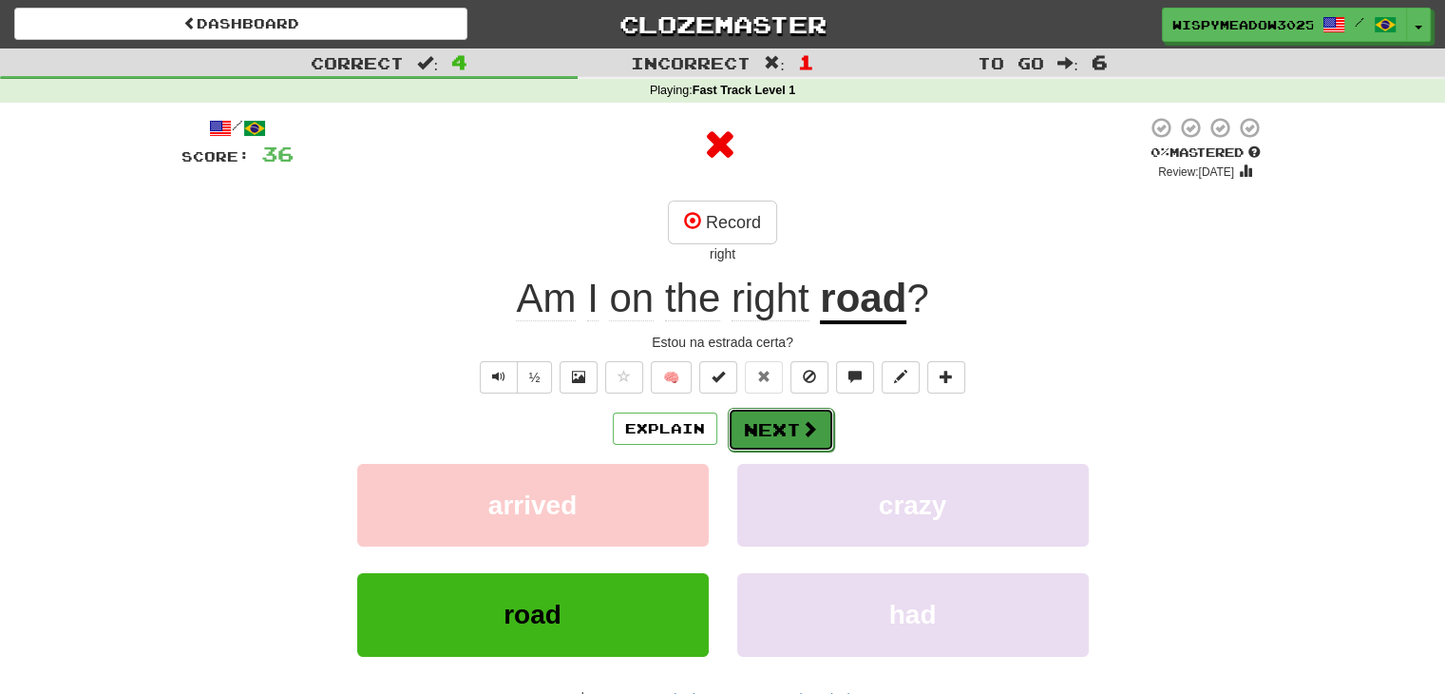
click at [767, 427] on button "Next" at bounding box center [781, 430] width 106 height 44
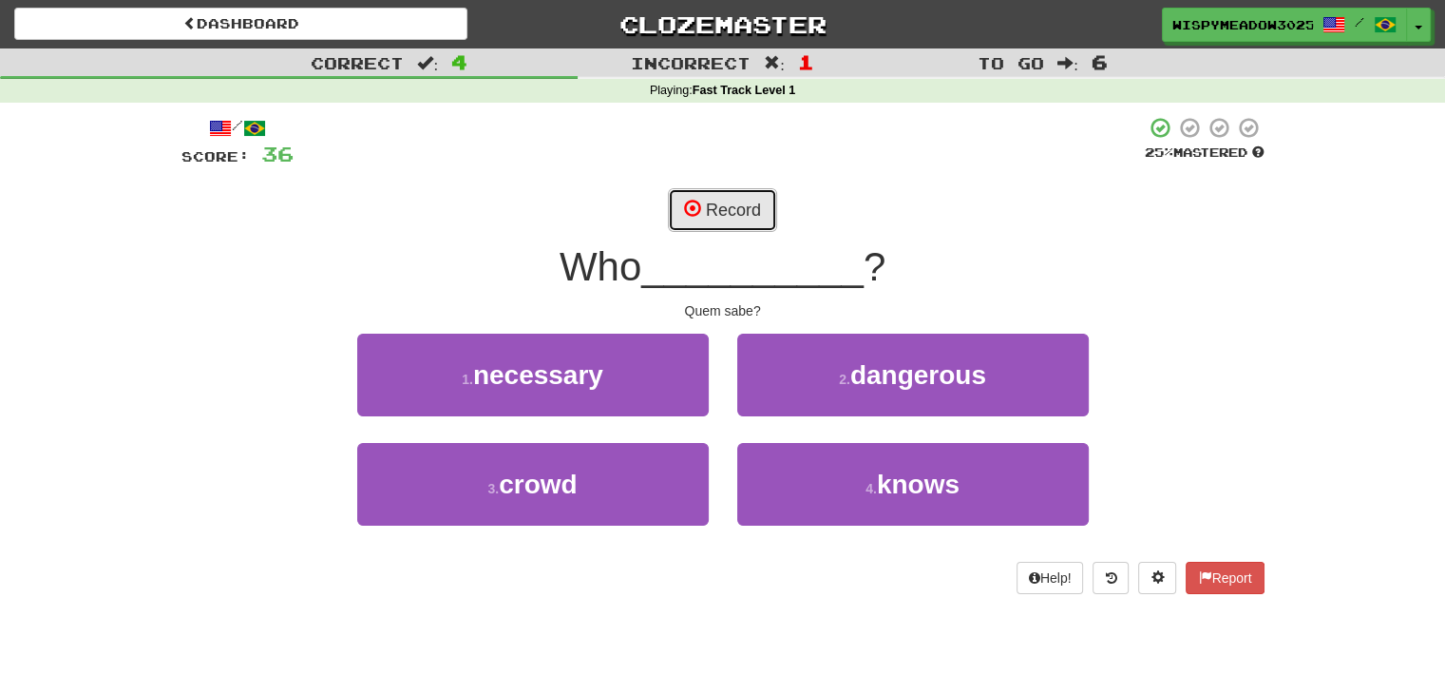
click at [716, 217] on button "Record" at bounding box center [722, 210] width 109 height 44
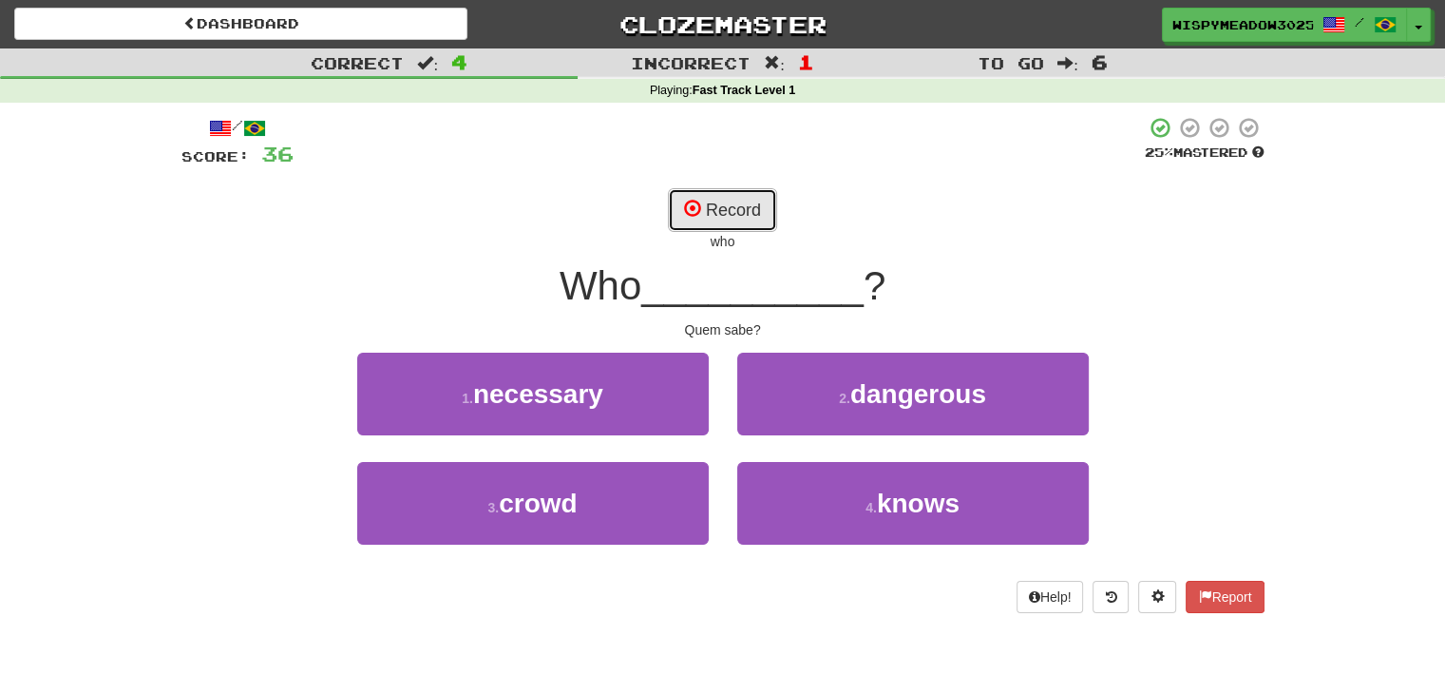
click at [716, 217] on button "Record" at bounding box center [722, 210] width 109 height 44
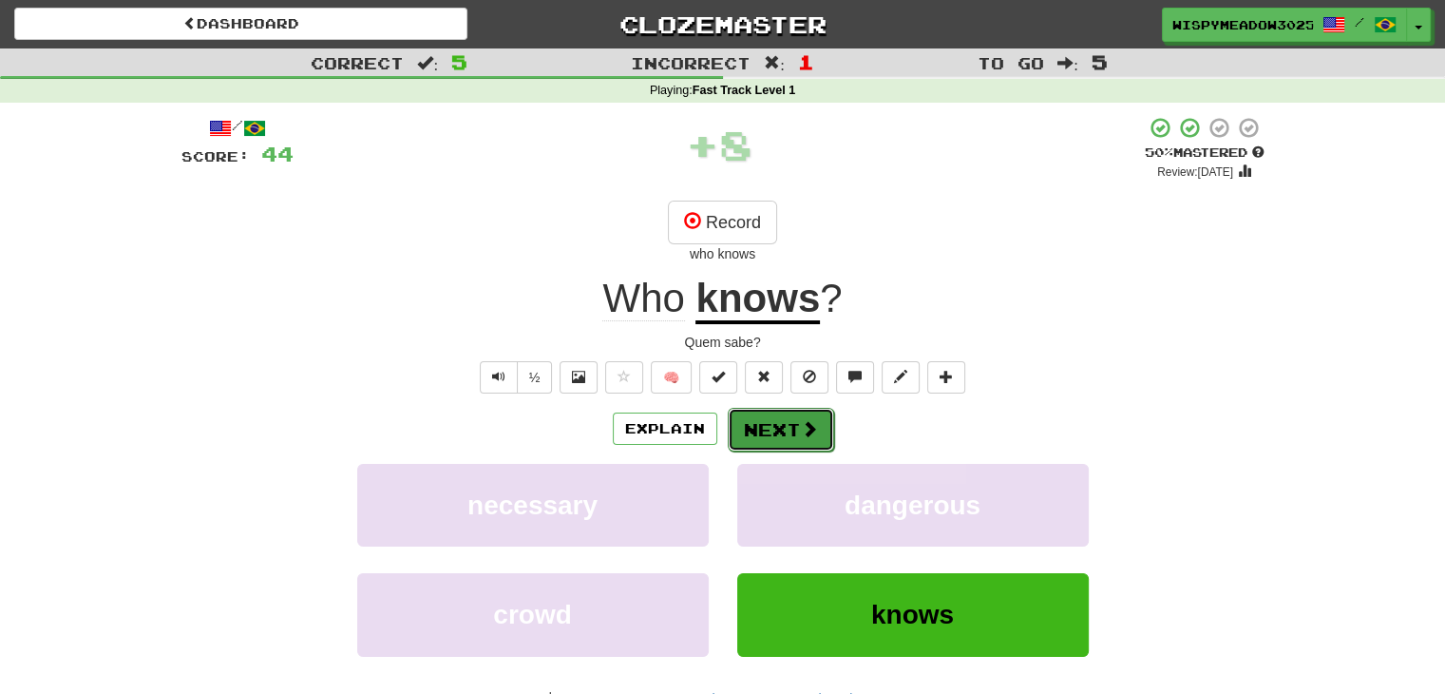
click at [810, 430] on span at bounding box center [809, 428] width 17 height 17
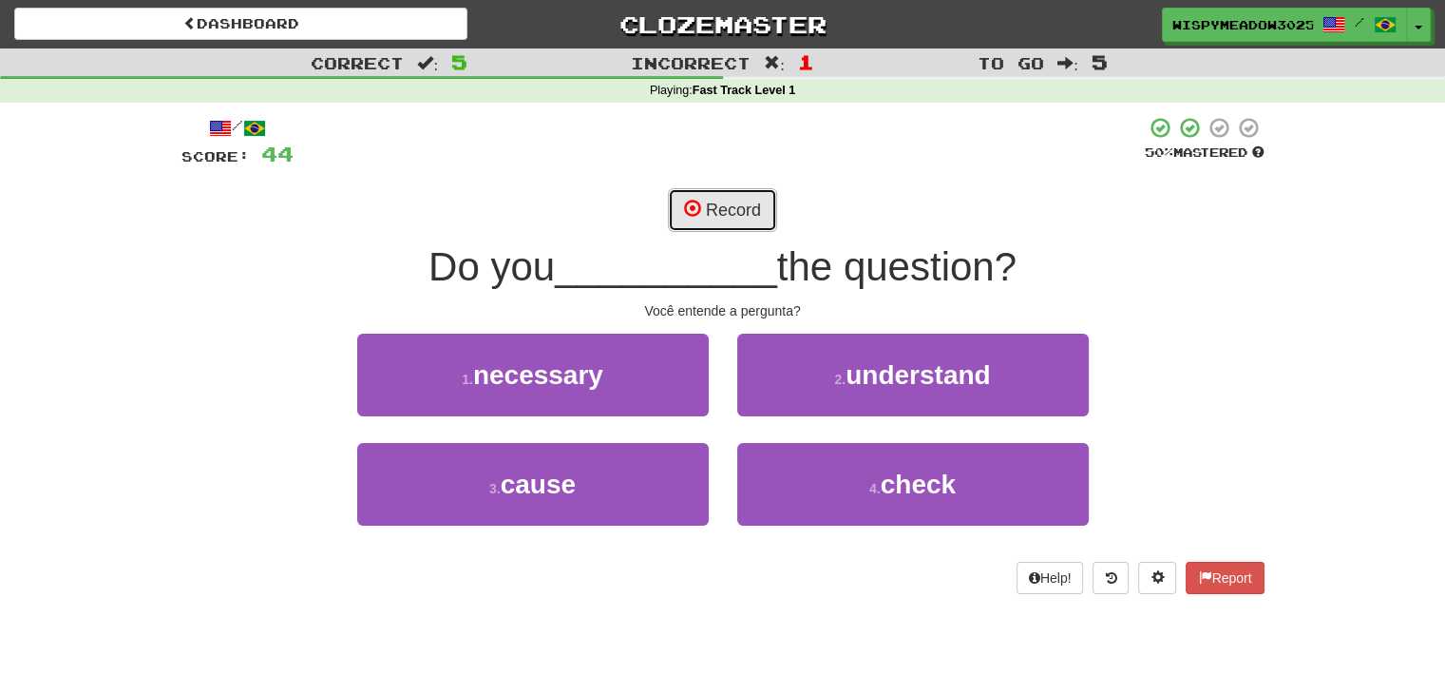
click at [728, 207] on button "Record" at bounding box center [722, 210] width 109 height 44
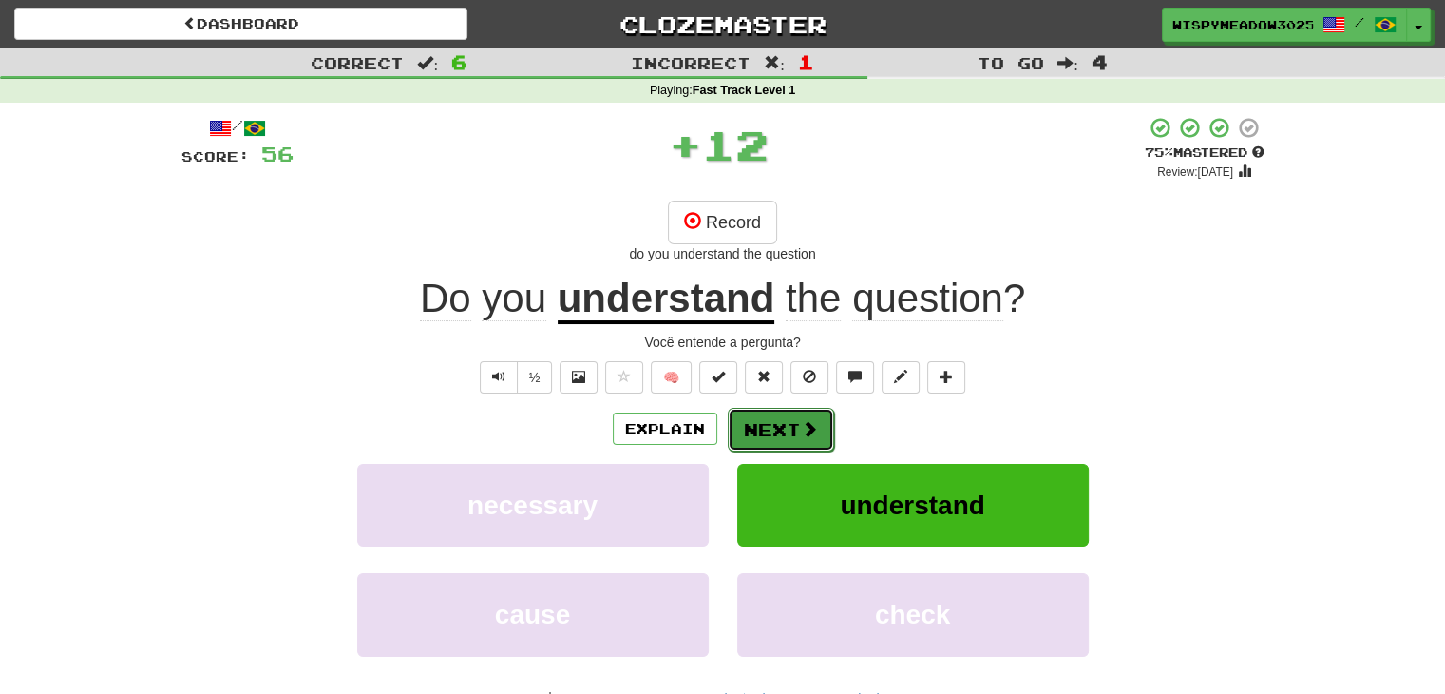
click at [761, 429] on button "Next" at bounding box center [781, 430] width 106 height 44
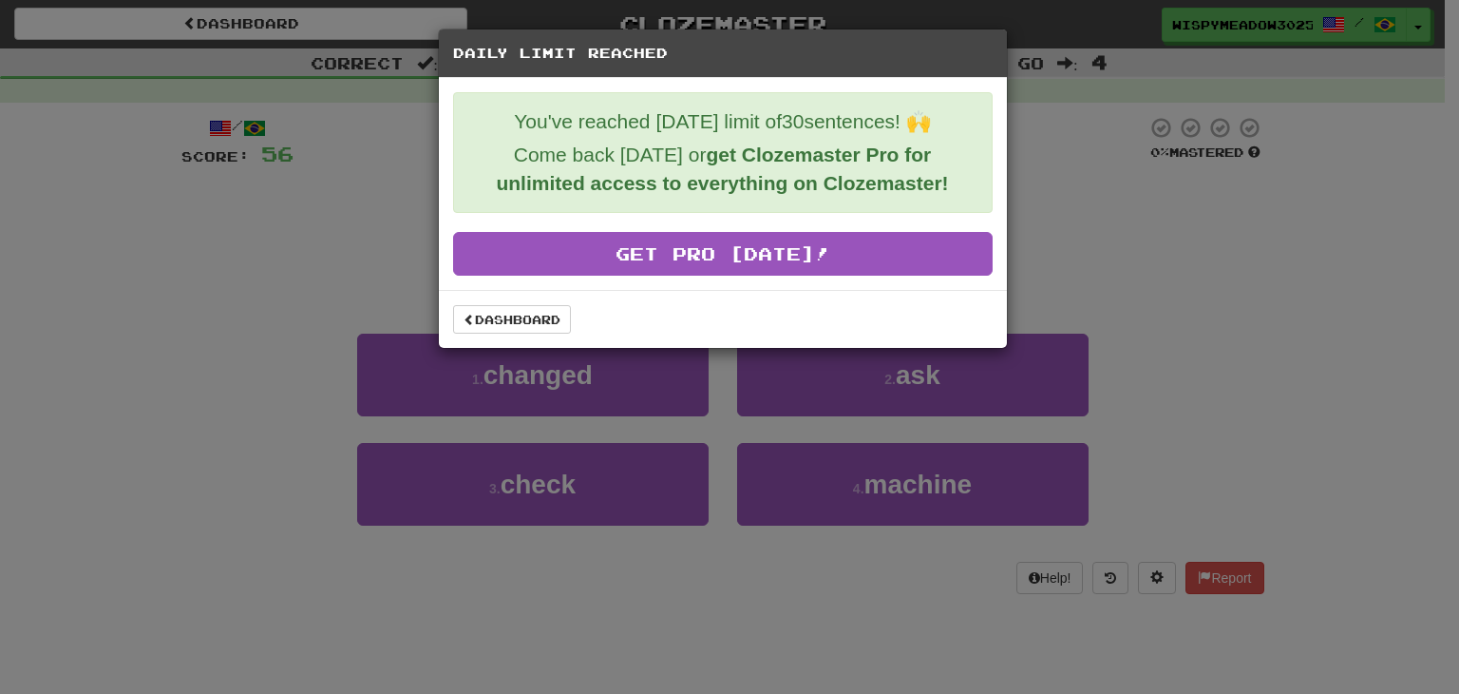
drag, startPoint x: 1132, startPoint y: 229, endPoint x: 1110, endPoint y: 221, distance: 24.0
click at [1132, 229] on div "Daily Limit Reached You've reached today's limit of 30 sentences! 🙌 Come back t…" at bounding box center [729, 347] width 1459 height 694
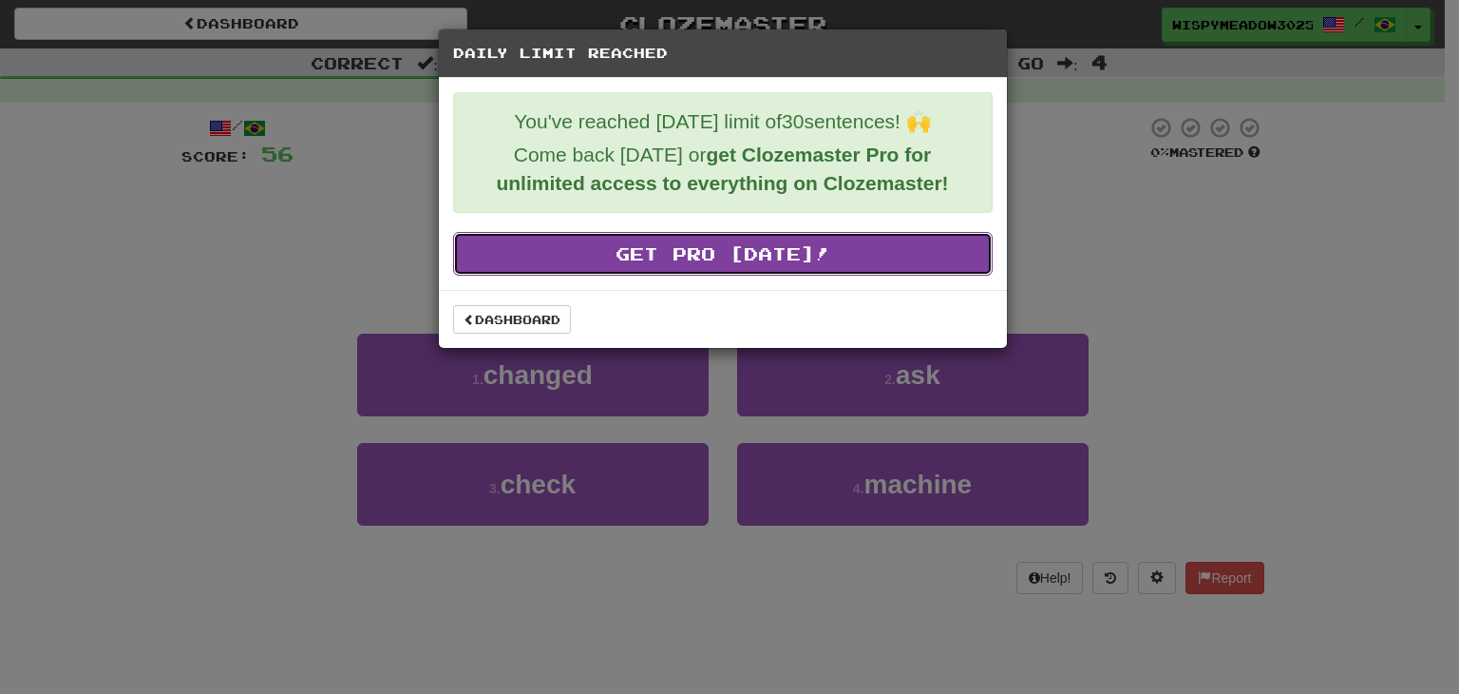
click at [562, 252] on link "Get Pro Today!" at bounding box center [723, 254] width 540 height 44
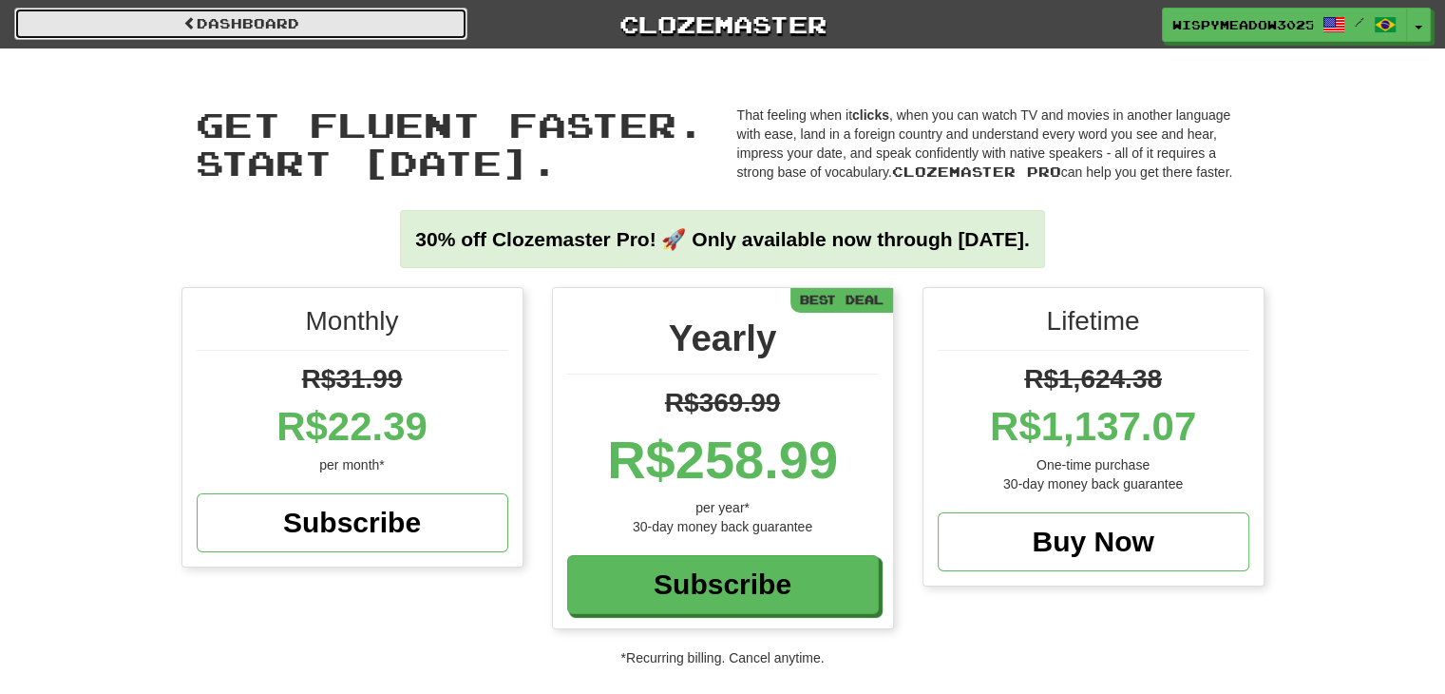
click at [270, 33] on link "Dashboard" at bounding box center [240, 24] width 453 height 32
